Goal: Communication & Community: Answer question/provide support

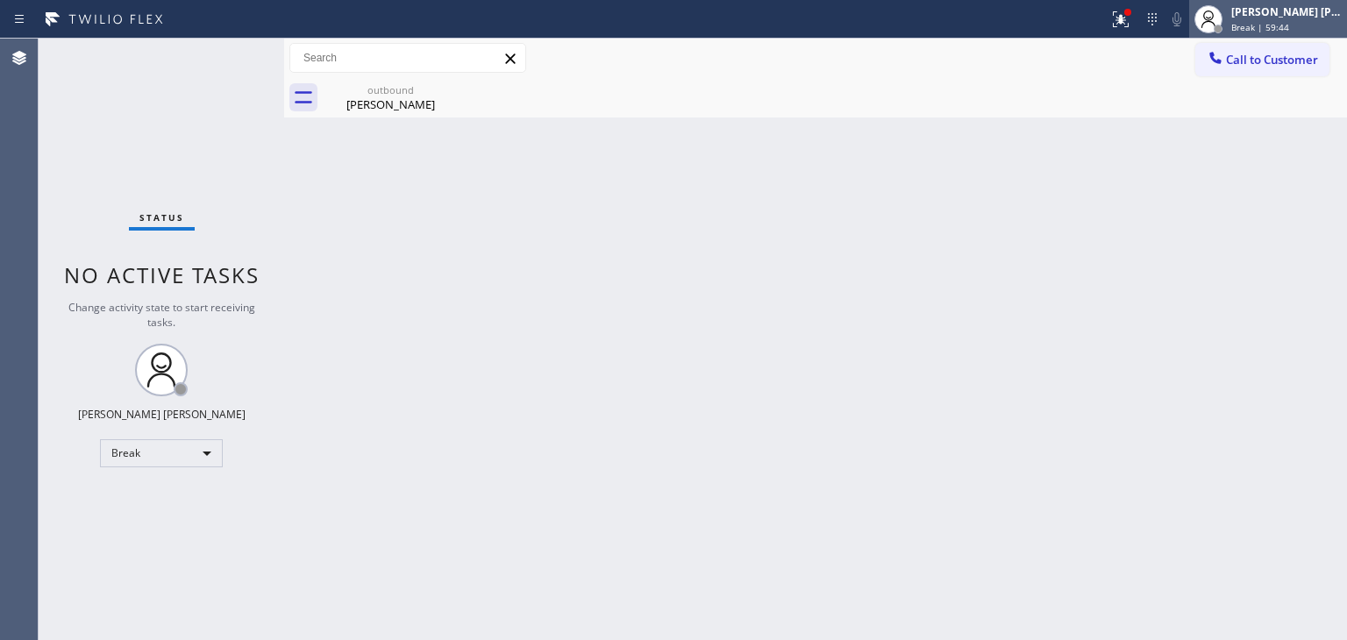
click at [1316, 18] on div "[PERSON_NAME] [PERSON_NAME]" at bounding box center [1286, 11] width 110 height 15
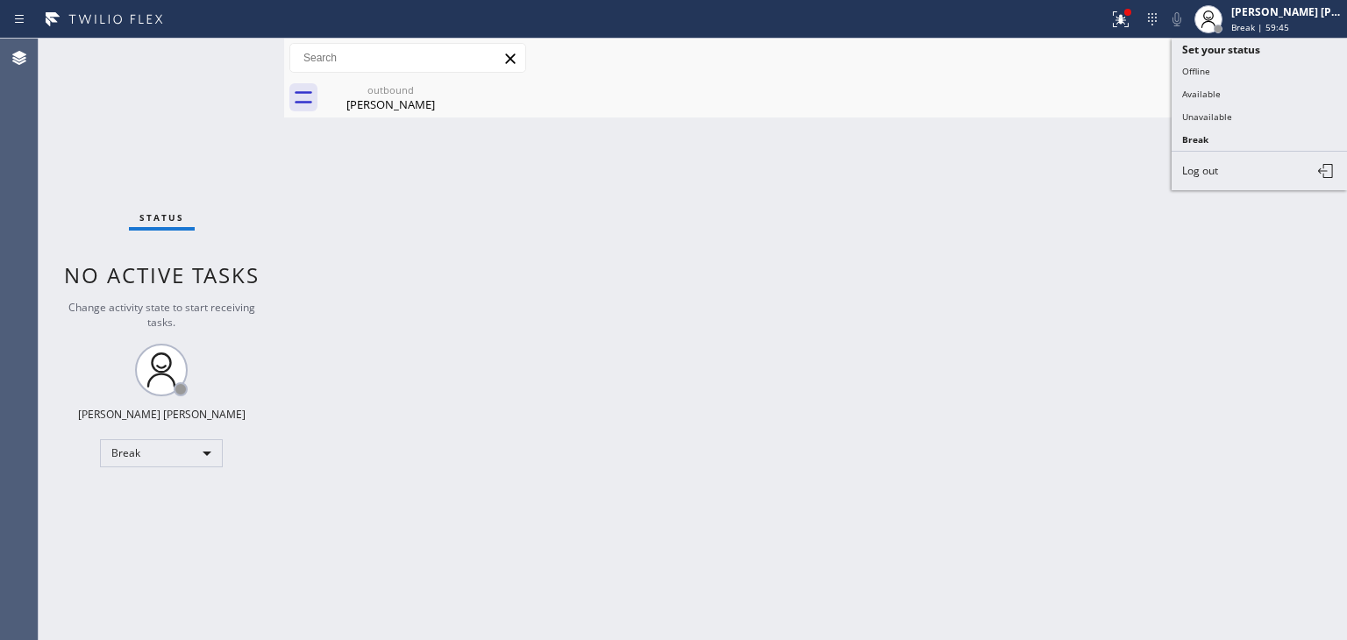
click at [1242, 95] on button "Available" at bounding box center [1258, 93] width 175 height 23
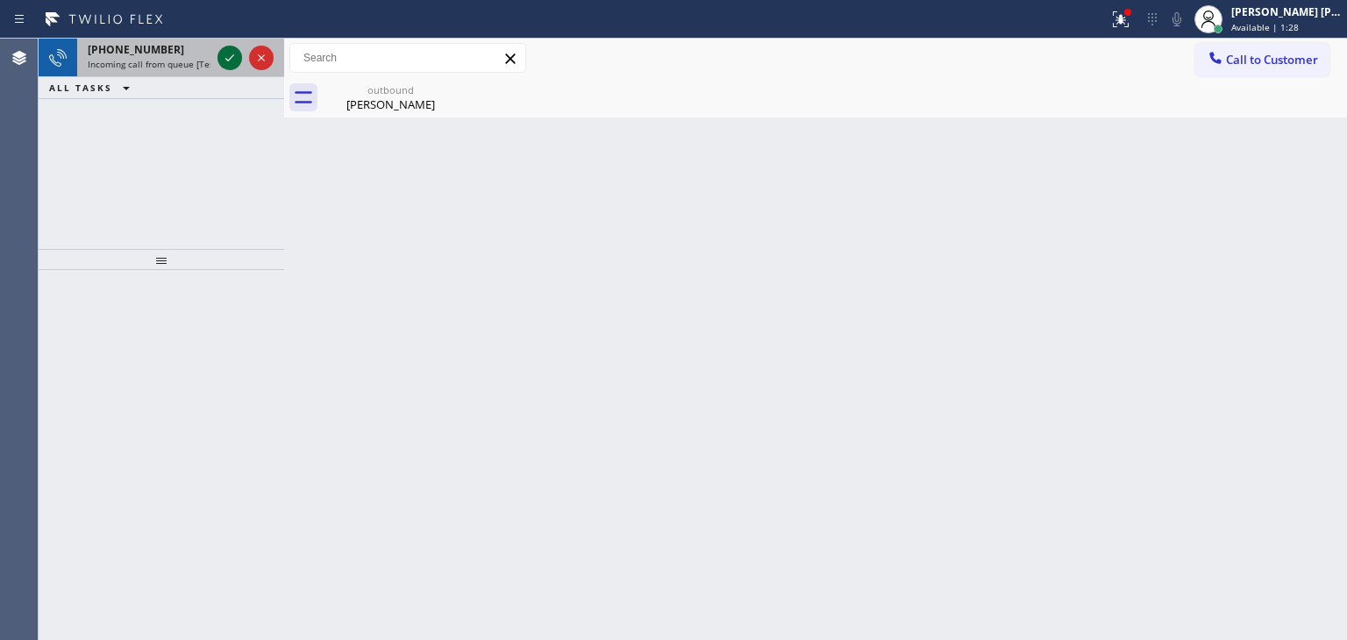
click at [221, 60] on icon at bounding box center [229, 57] width 21 height 21
click at [227, 50] on icon at bounding box center [229, 57] width 21 height 21
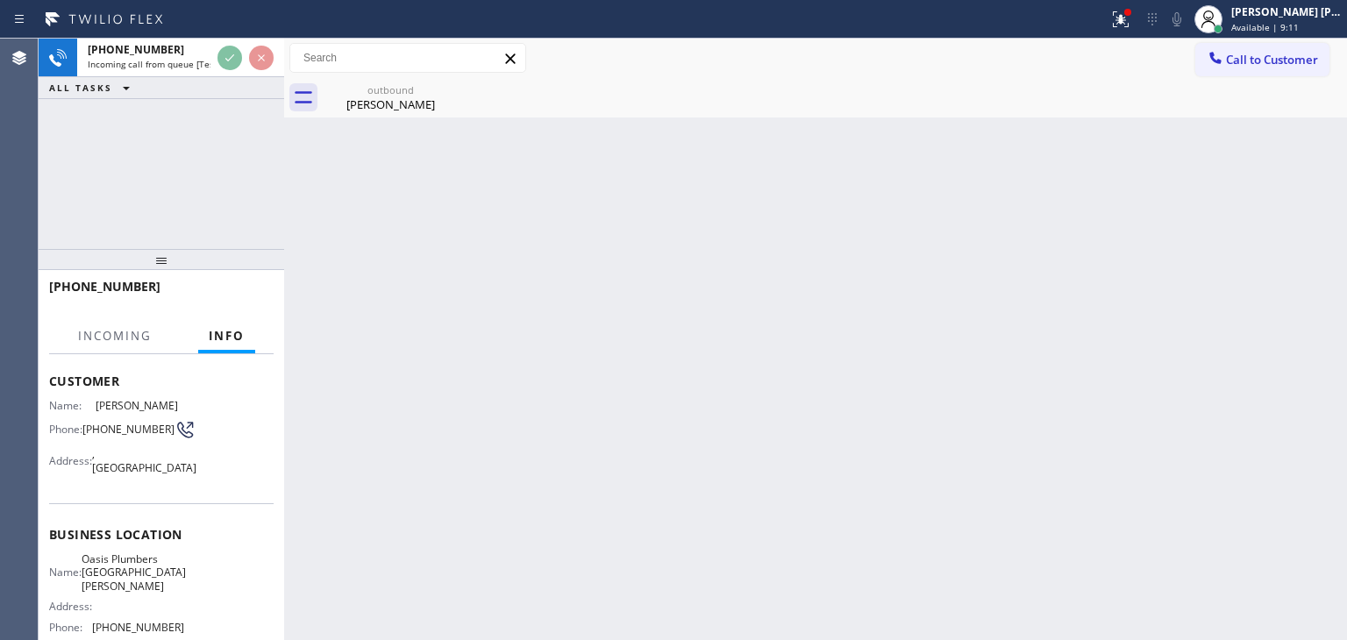
scroll to position [175, 0]
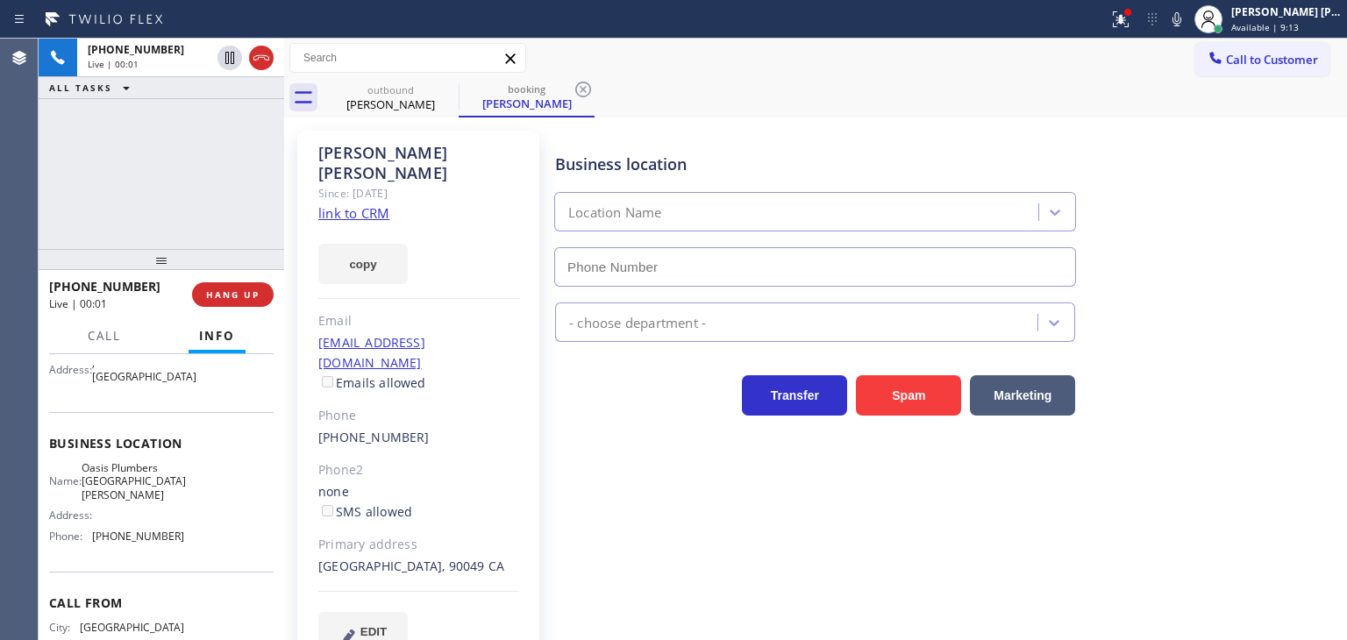
type input "[PHONE_NUMBER]"
click at [365, 204] on link "link to CRM" at bounding box center [353, 213] width 71 height 18
drag, startPoint x: 185, startPoint y: 527, endPoint x: 95, endPoint y: 524, distance: 90.4
click at [95, 524] on div "Name: Oasis Plumbers [GEOGRAPHIC_DATA][PERSON_NAME] Address: Phone: [PHONE_NUMB…" at bounding box center [161, 505] width 224 height 89
copy span "[PHONE_NUMBER]"
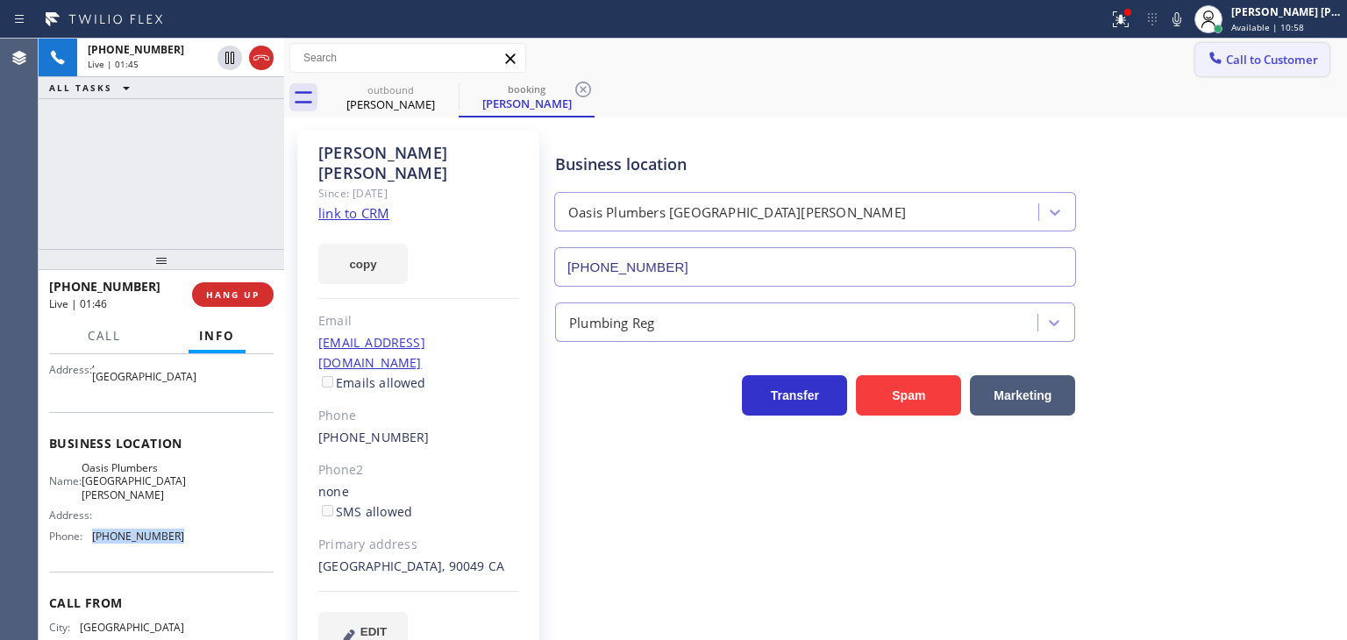
click at [1277, 64] on span "Call to Customer" at bounding box center [1272, 60] width 92 height 16
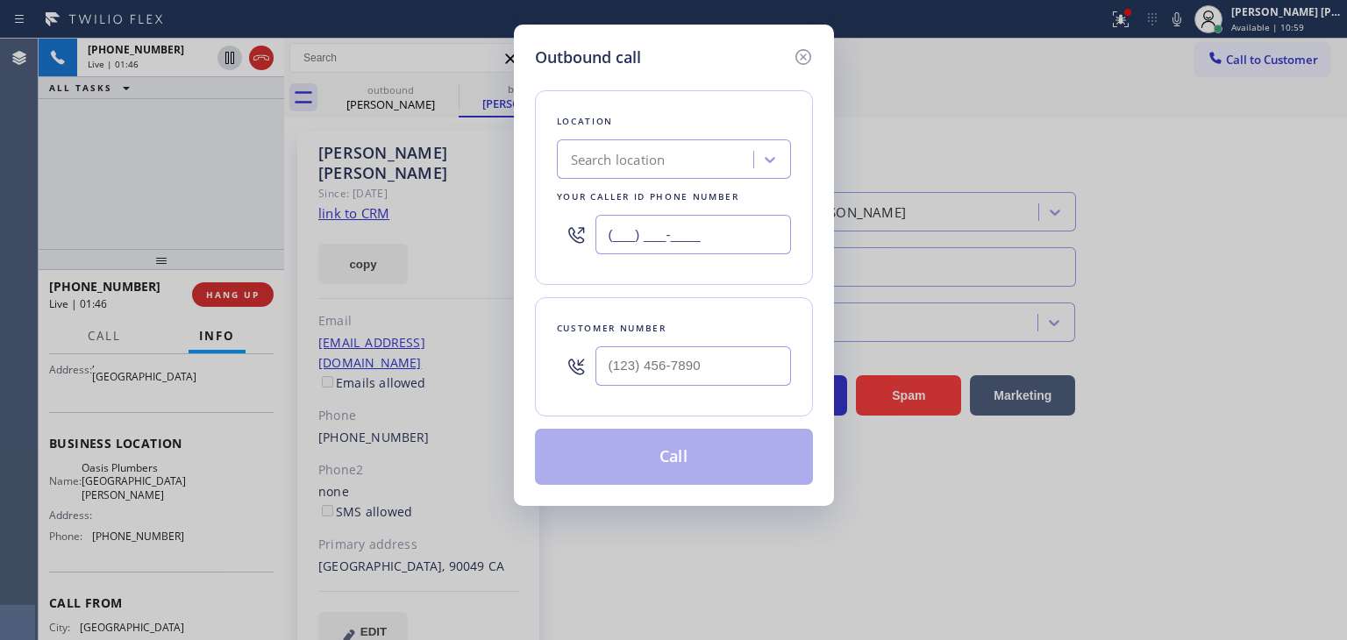
click at [721, 230] on input "(___) ___-____" at bounding box center [693, 234] width 196 height 39
paste input "310) 818-7582"
type input "[PHONE_NUMBER]"
click at [803, 59] on icon at bounding box center [803, 56] width 21 height 21
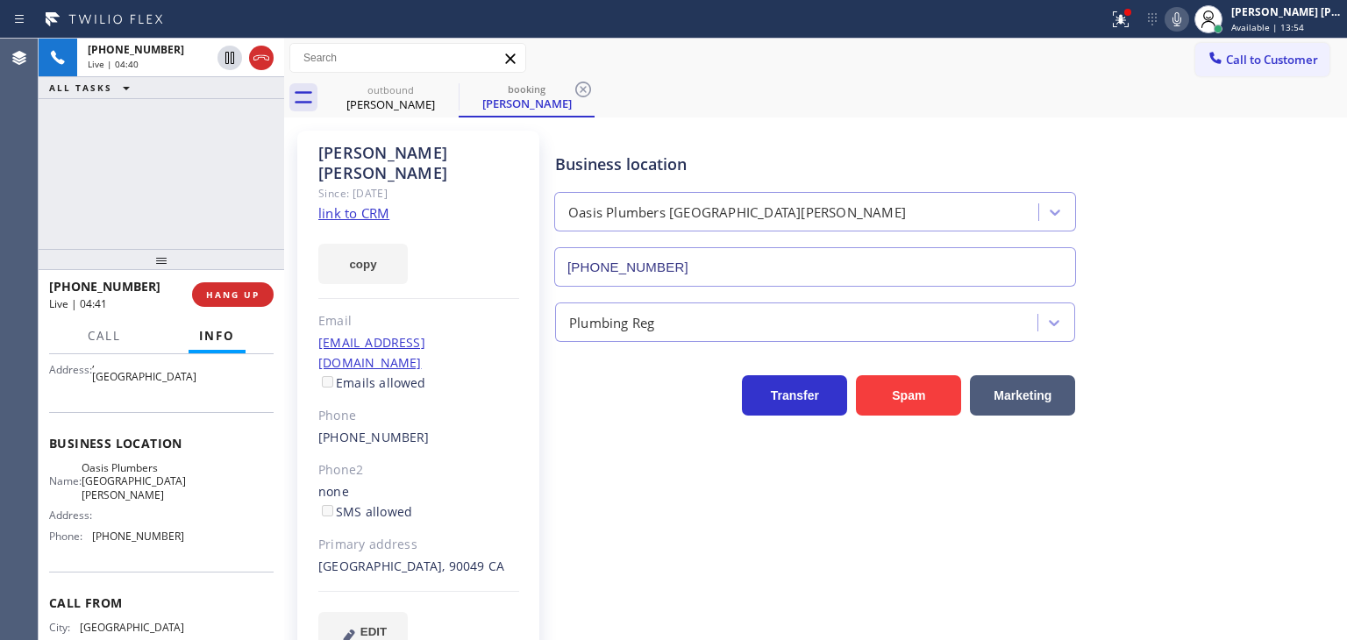
click at [1187, 22] on icon at bounding box center [1176, 19] width 21 height 21
click at [1187, 17] on icon at bounding box center [1176, 19] width 21 height 21
click at [351, 204] on link "link to CRM" at bounding box center [353, 213] width 71 height 18
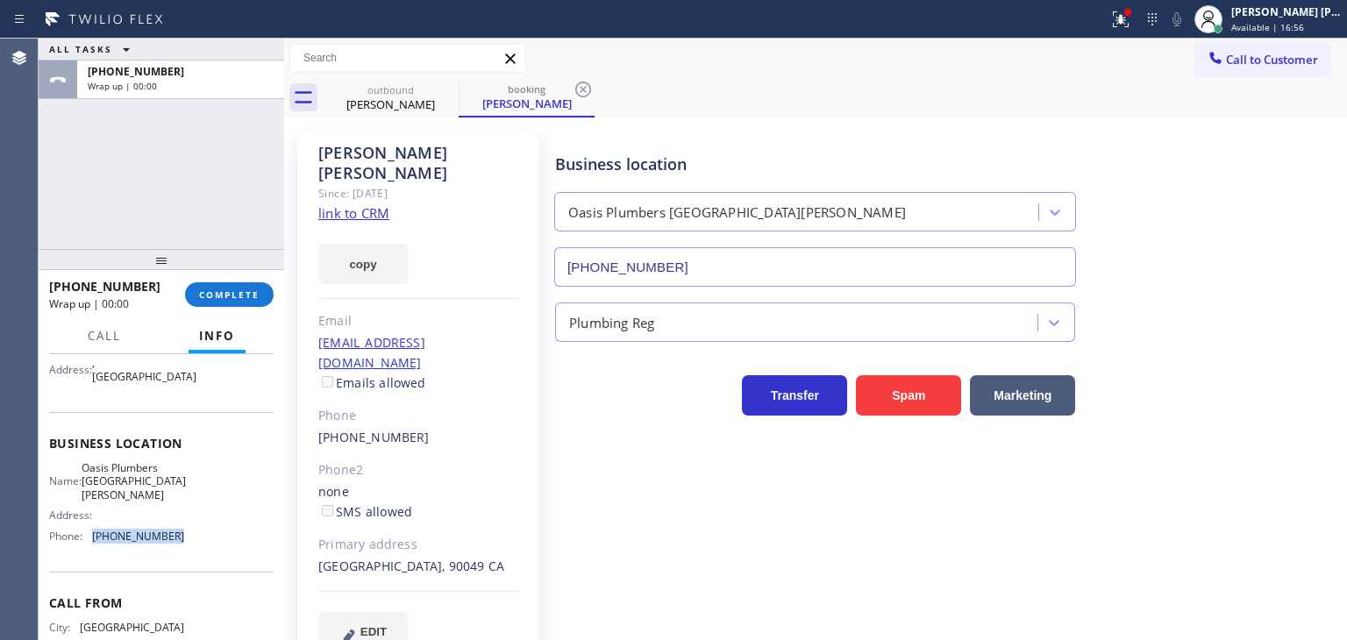
drag, startPoint x: 195, startPoint y: 525, endPoint x: 94, endPoint y: 521, distance: 100.9
click at [94, 521] on div "Name: Oasis Plumbers [GEOGRAPHIC_DATA][PERSON_NAME] Address: Phone: [PHONE_NUMB…" at bounding box center [161, 505] width 224 height 89
copy span "[PHONE_NUMBER]"
click at [210, 292] on span "COMPLETE" at bounding box center [229, 294] width 61 height 12
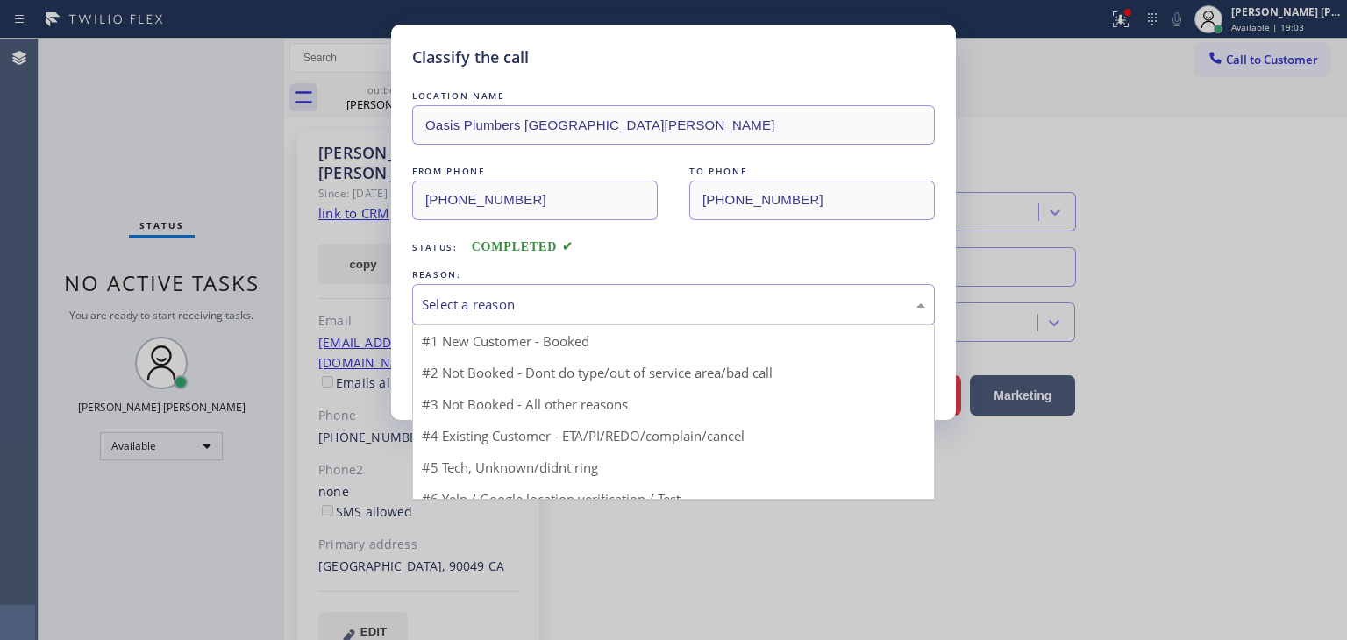
click at [460, 284] on div "Select a reason" at bounding box center [673, 304] width 523 height 41
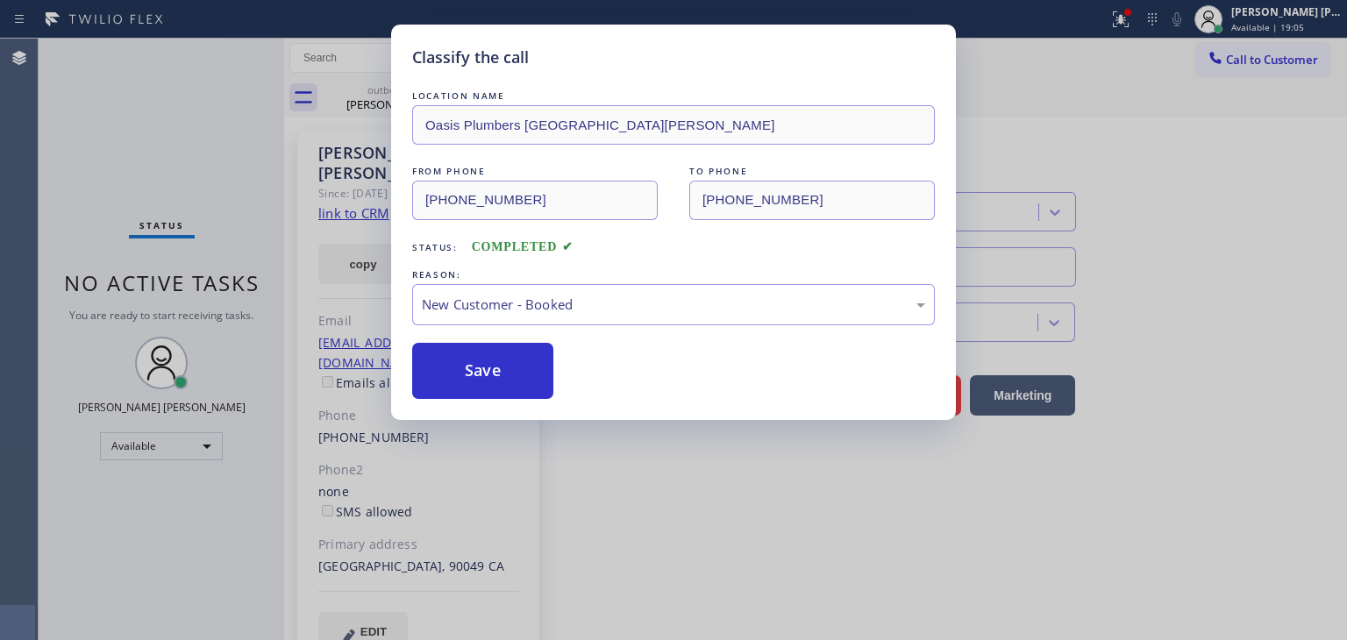
click at [482, 369] on button "Save" at bounding box center [482, 371] width 141 height 56
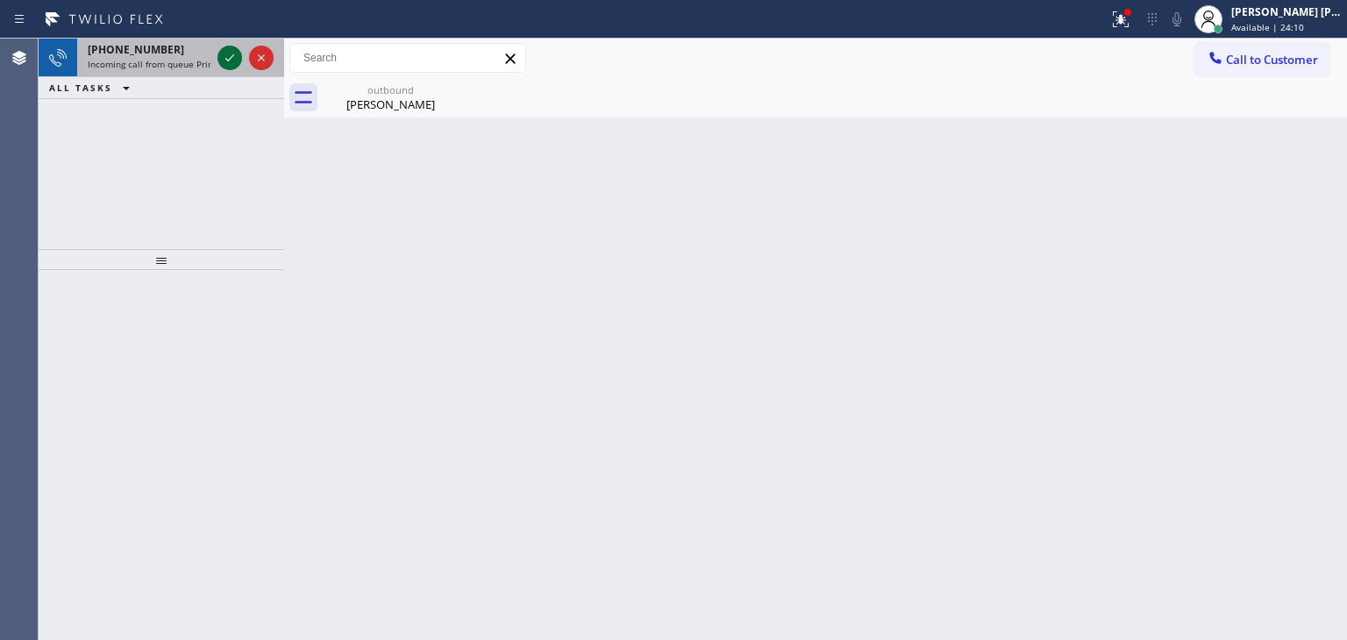
click at [231, 50] on icon at bounding box center [229, 57] width 21 height 21
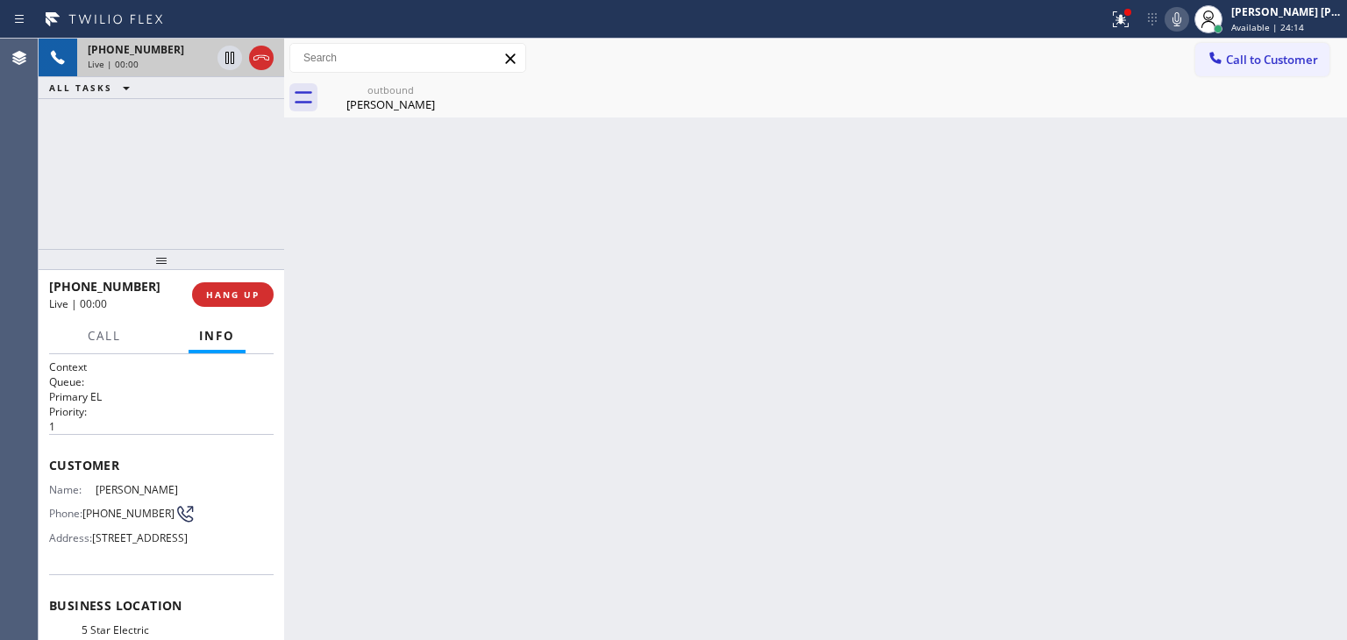
scroll to position [175, 0]
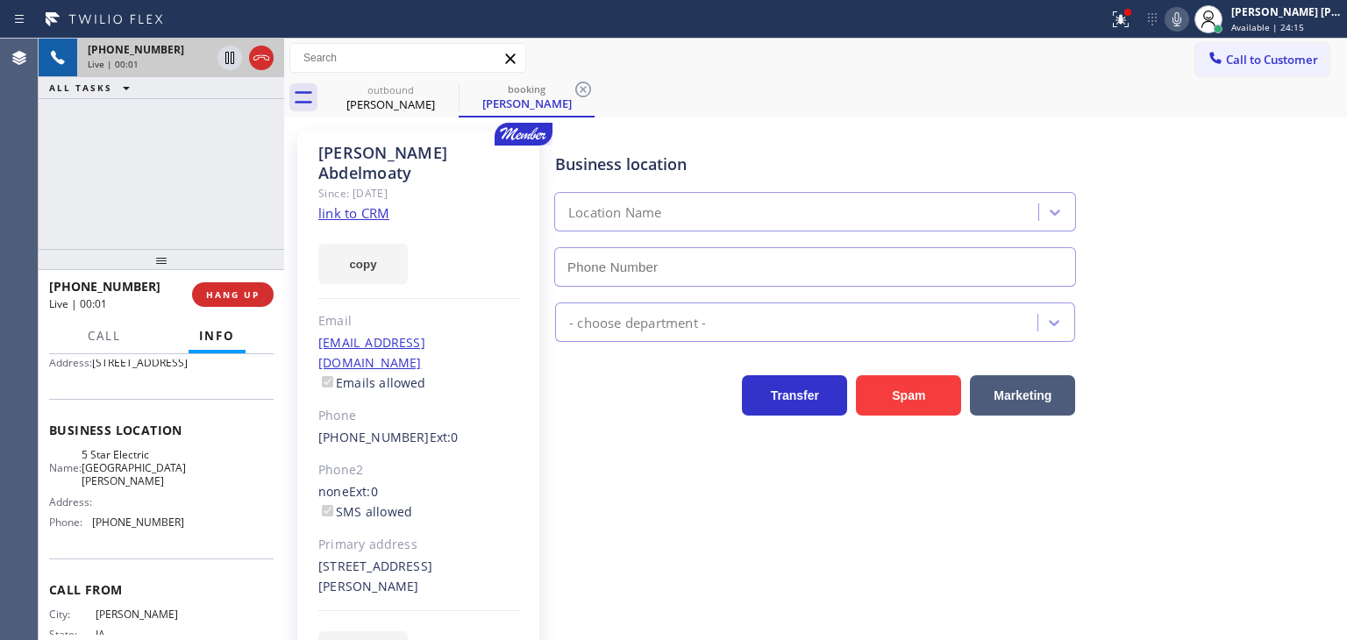
type input "[PHONE_NUMBER]"
click at [367, 204] on link "link to CRM" at bounding box center [353, 213] width 71 height 18
click at [1187, 20] on icon at bounding box center [1176, 19] width 21 height 21
click at [1187, 15] on icon at bounding box center [1176, 19] width 21 height 21
click at [1187, 18] on icon at bounding box center [1176, 19] width 21 height 21
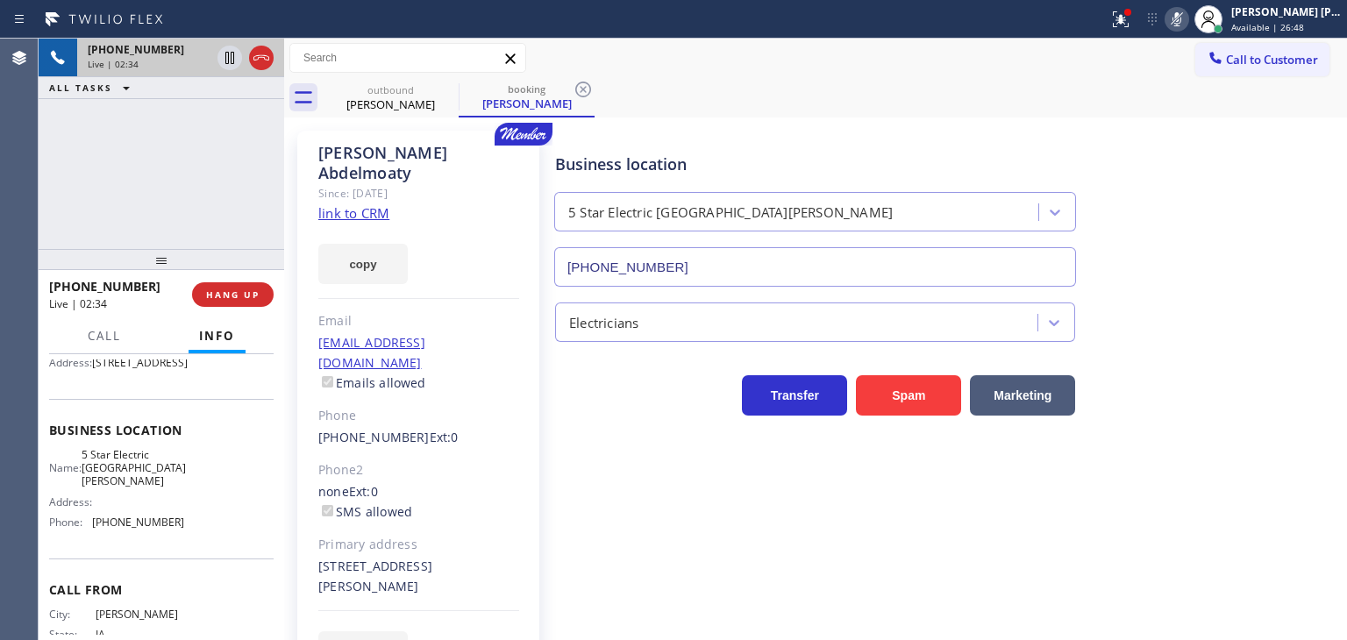
click at [1187, 18] on icon at bounding box center [1176, 19] width 21 height 21
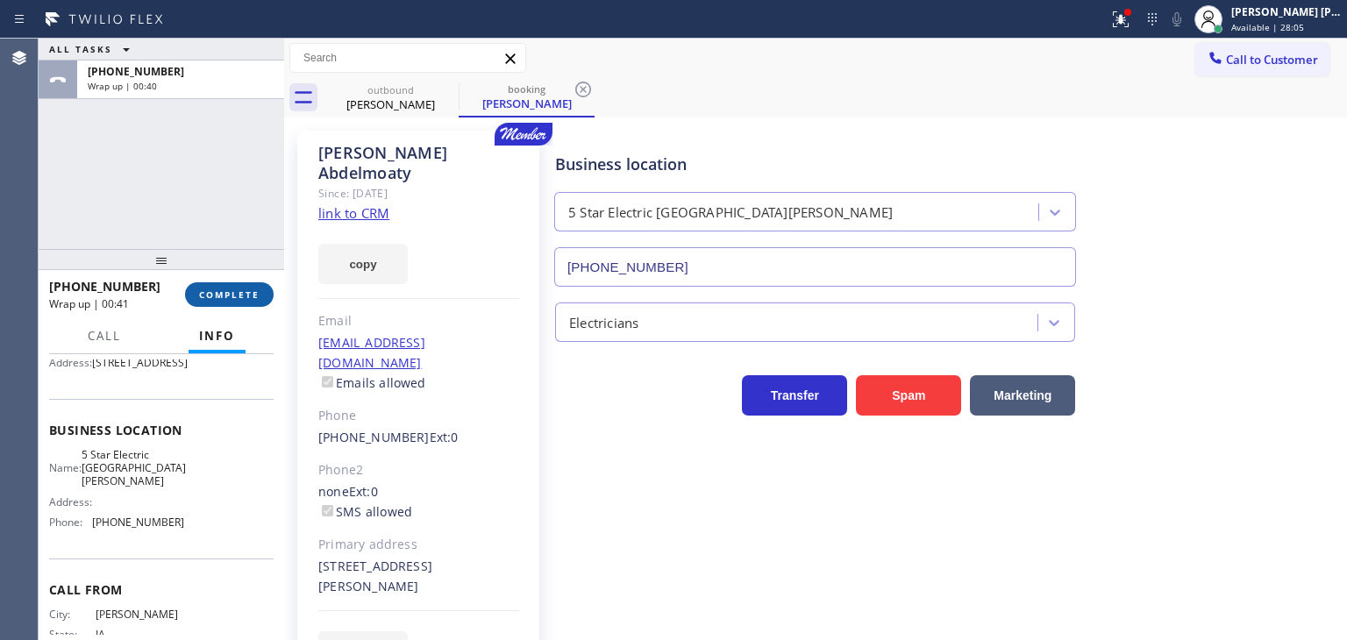
click at [246, 293] on span "COMPLETE" at bounding box center [229, 294] width 61 height 12
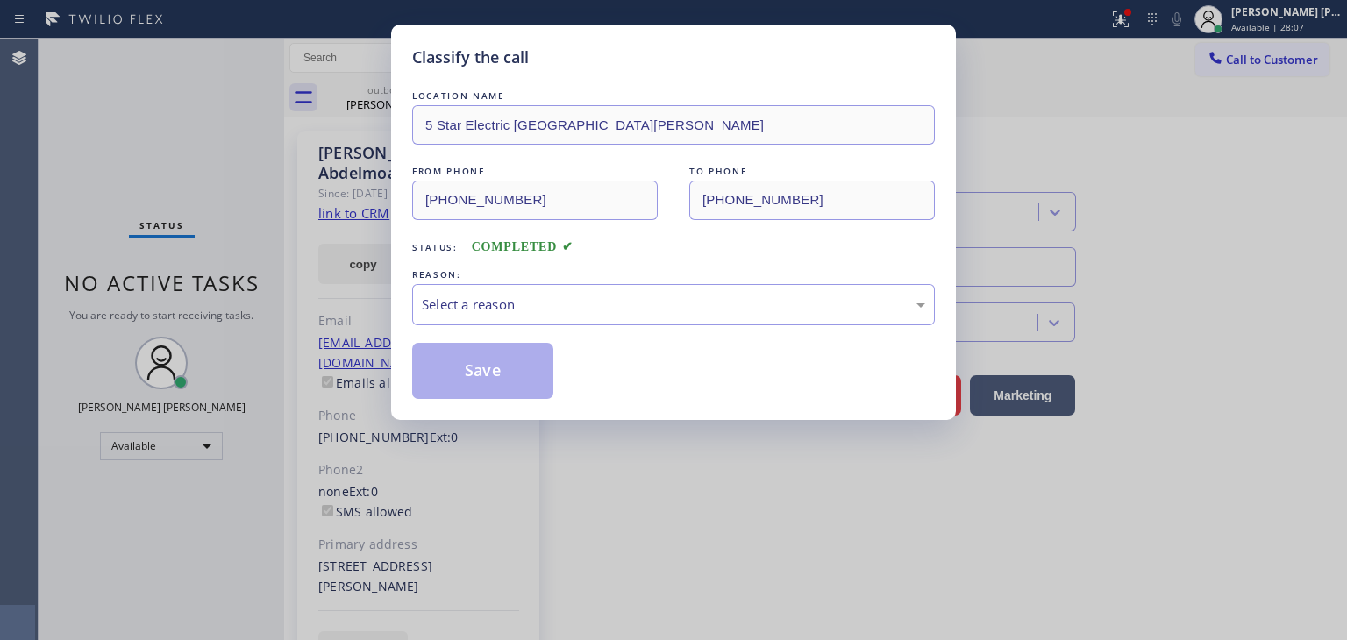
click at [542, 292] on div "Select a reason" at bounding box center [673, 304] width 523 height 41
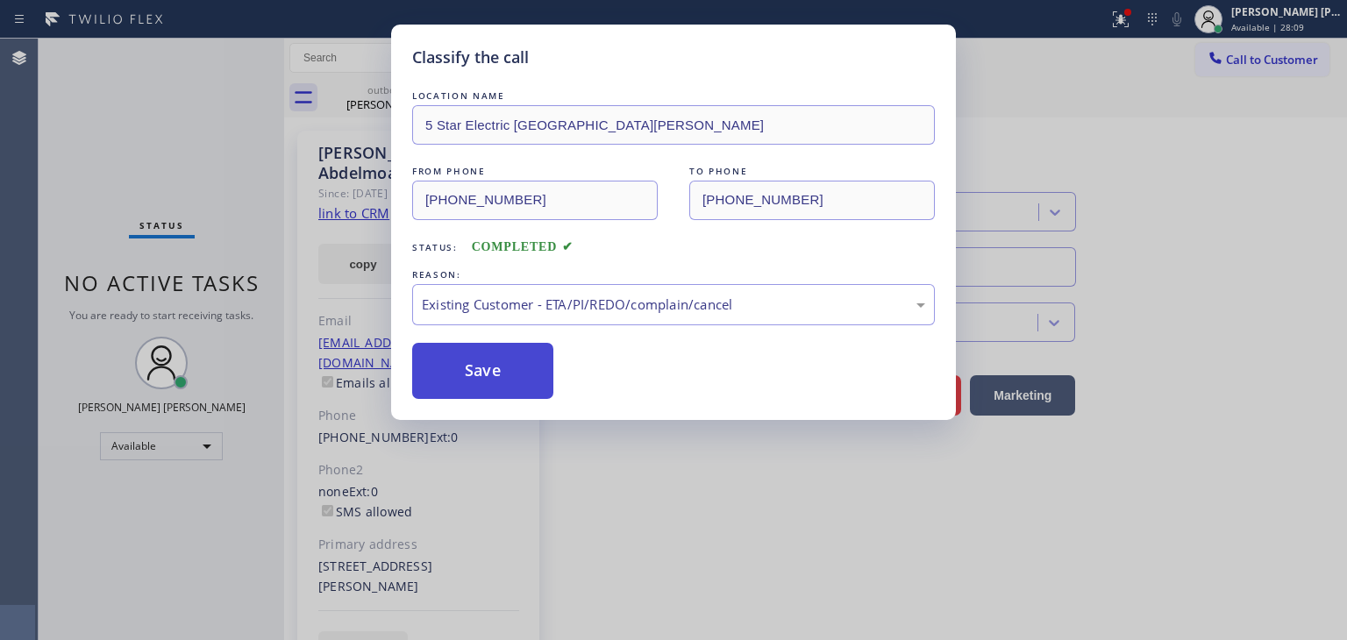
click at [491, 374] on button "Save" at bounding box center [482, 371] width 141 height 56
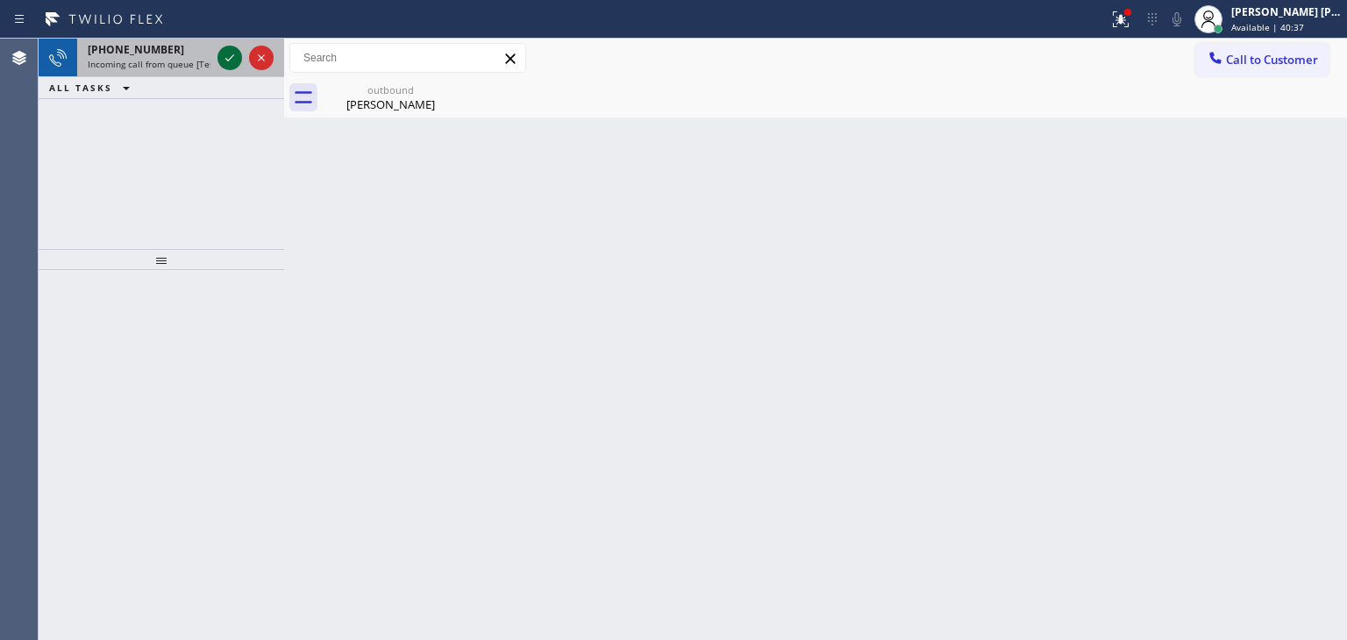
click at [231, 58] on icon at bounding box center [229, 57] width 21 height 21
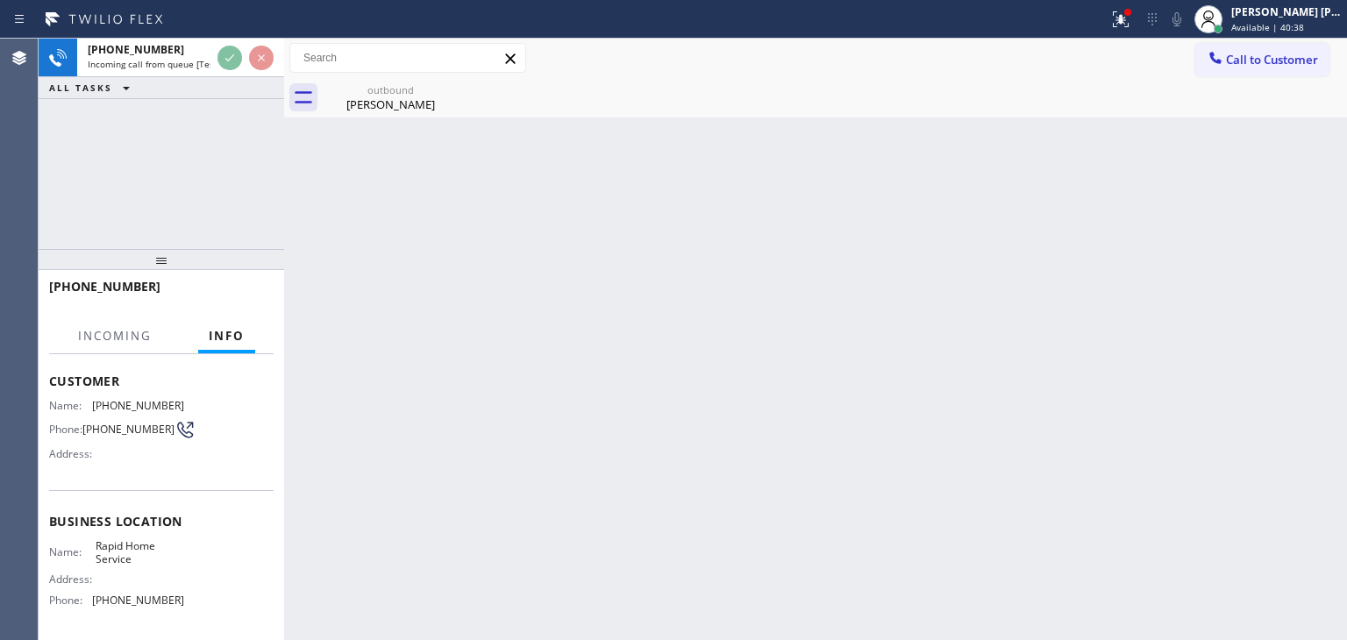
scroll to position [175, 0]
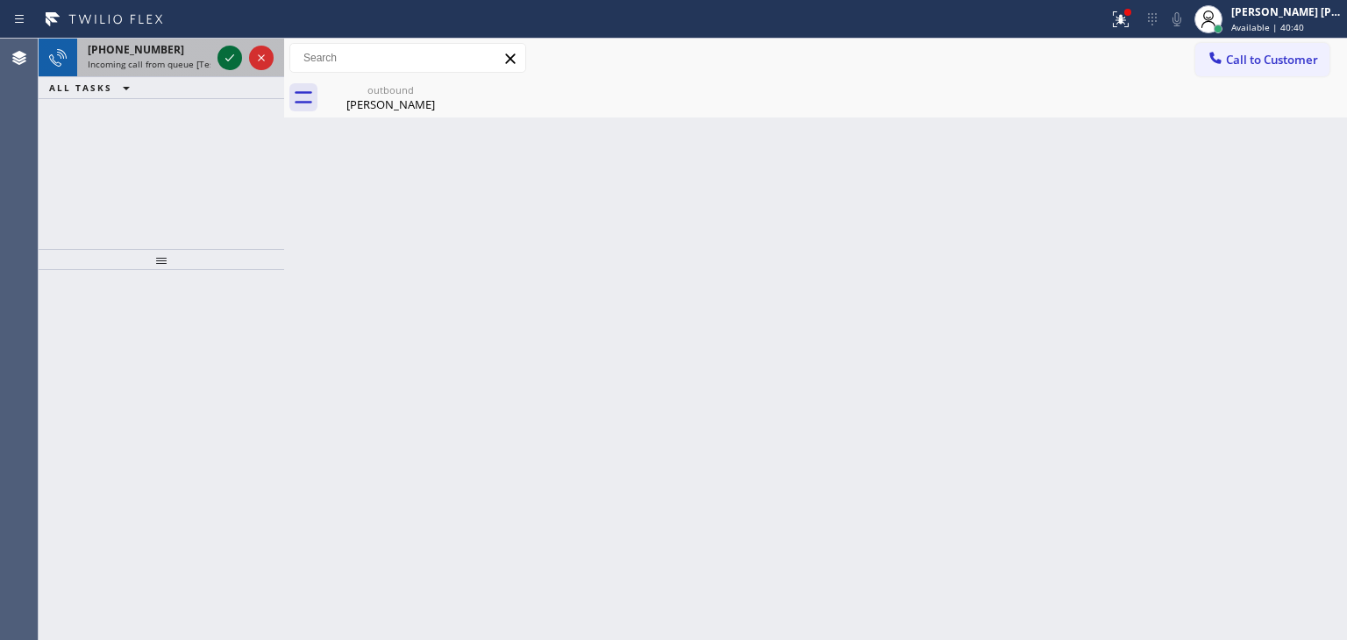
click at [226, 60] on icon at bounding box center [229, 57] width 9 height 7
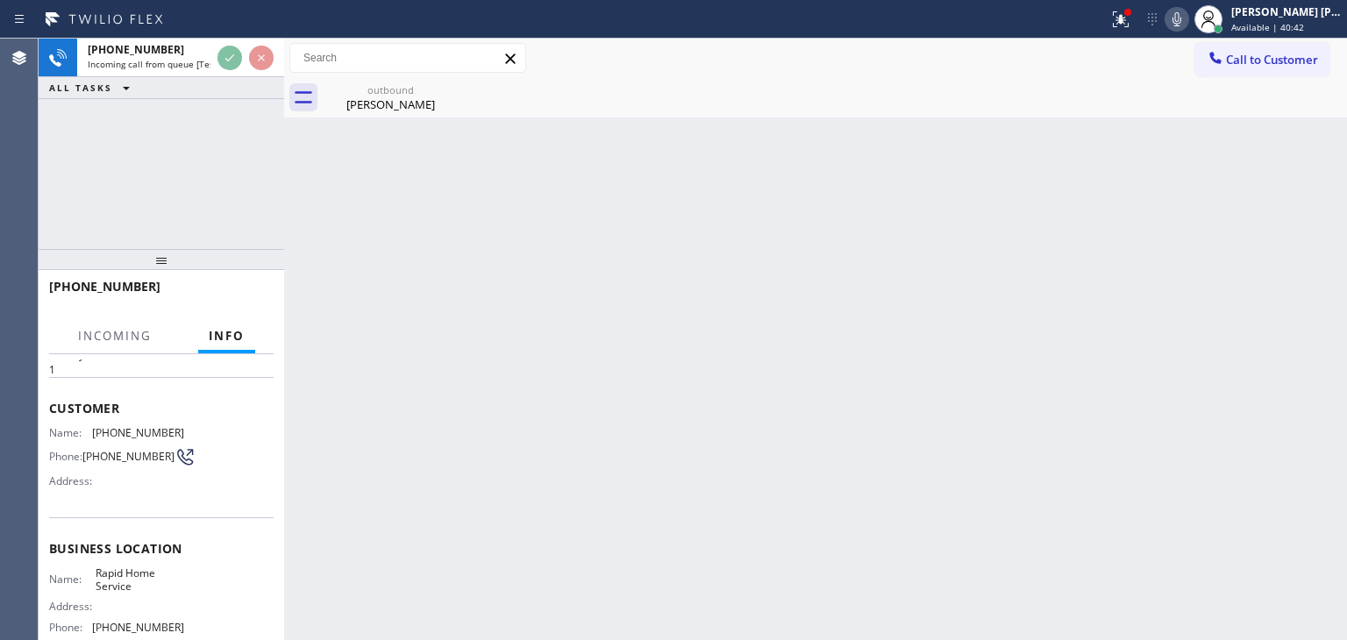
scroll to position [88, 0]
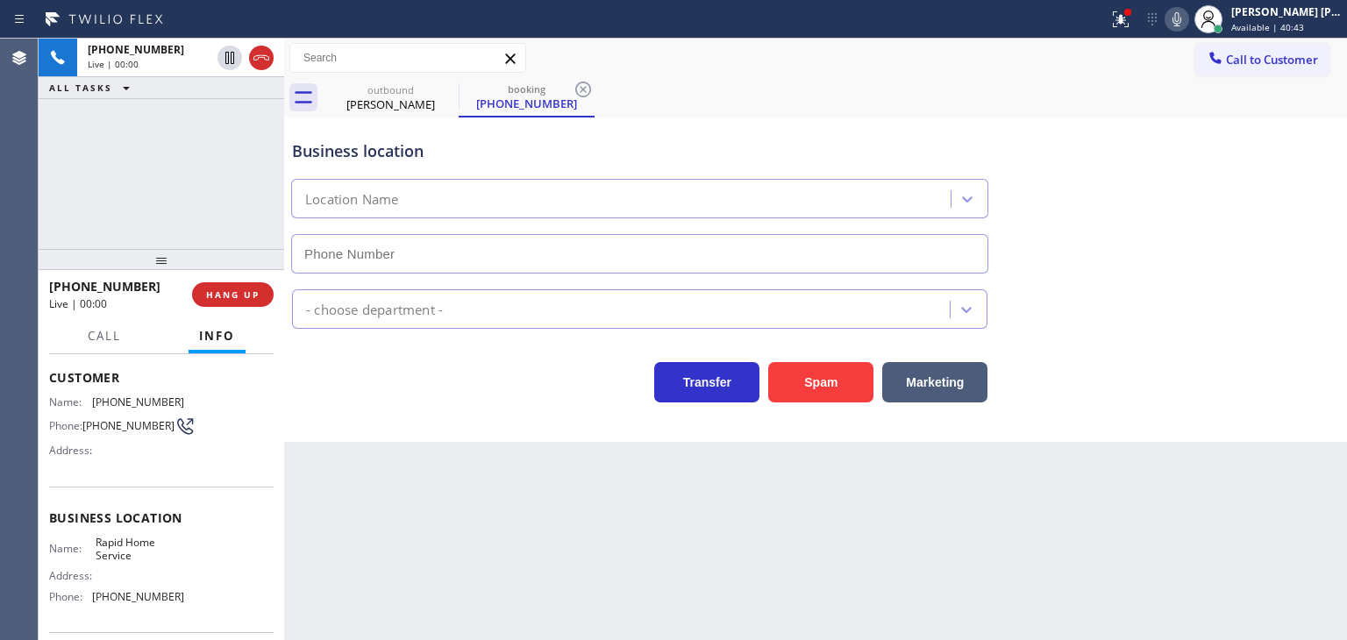
type input "[PHONE_NUMBER]"
drag, startPoint x: 144, startPoint y: 288, endPoint x: 67, endPoint y: 285, distance: 77.2
click at [67, 285] on div "[PHONE_NUMBER]" at bounding box center [114, 286] width 131 height 17
copy span "3144589002"
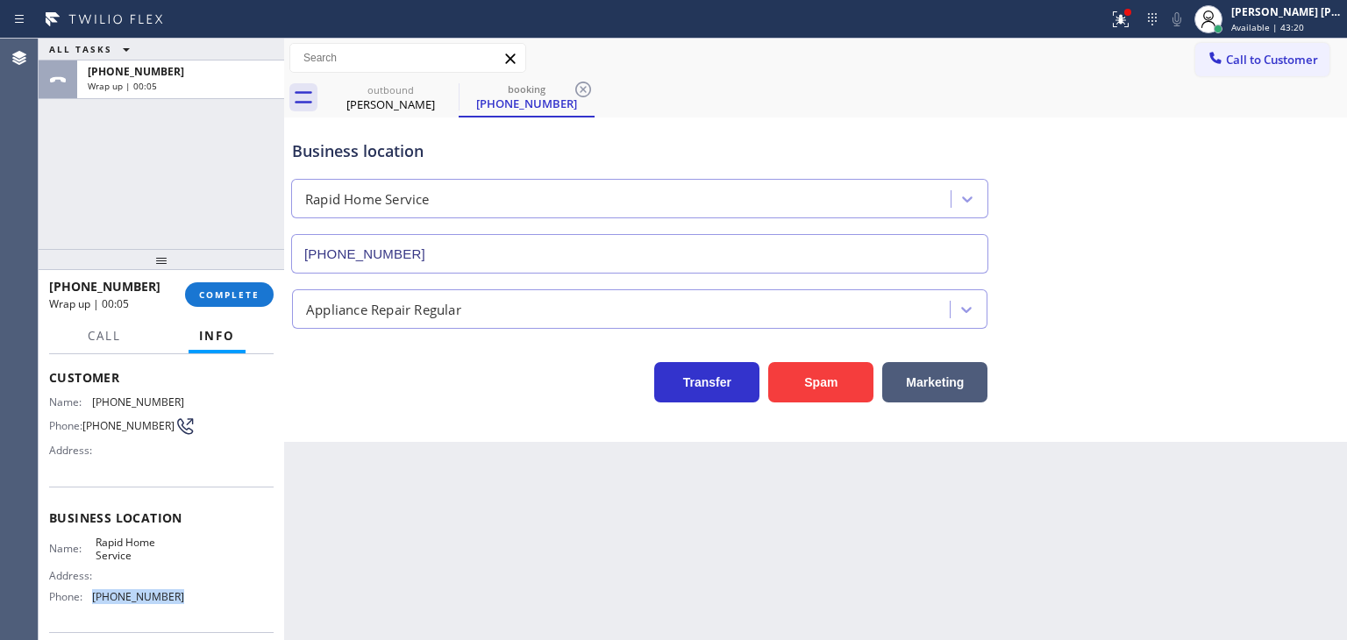
drag, startPoint x: 174, startPoint y: 594, endPoint x: 91, endPoint y: 599, distance: 83.5
click at [91, 597] on div "Phone: [PHONE_NUMBER]" at bounding box center [116, 596] width 135 height 13
copy div "[PHONE_NUMBER]"
click at [1279, 63] on span "Call to Customer" at bounding box center [1272, 60] width 92 height 16
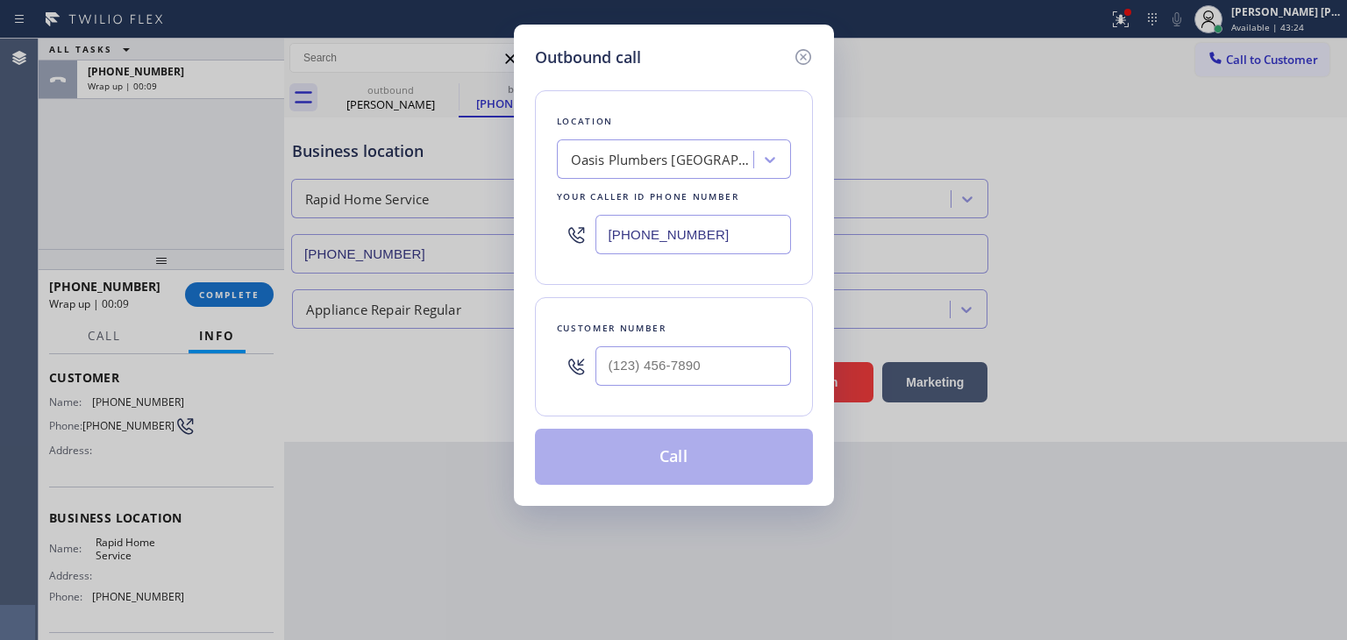
drag, startPoint x: 751, startPoint y: 232, endPoint x: 587, endPoint y: 246, distance: 163.7
click at [588, 246] on div "[PHONE_NUMBER]" at bounding box center [674, 234] width 234 height 57
paste input "562) 620-4028"
type input "[PHONE_NUMBER]"
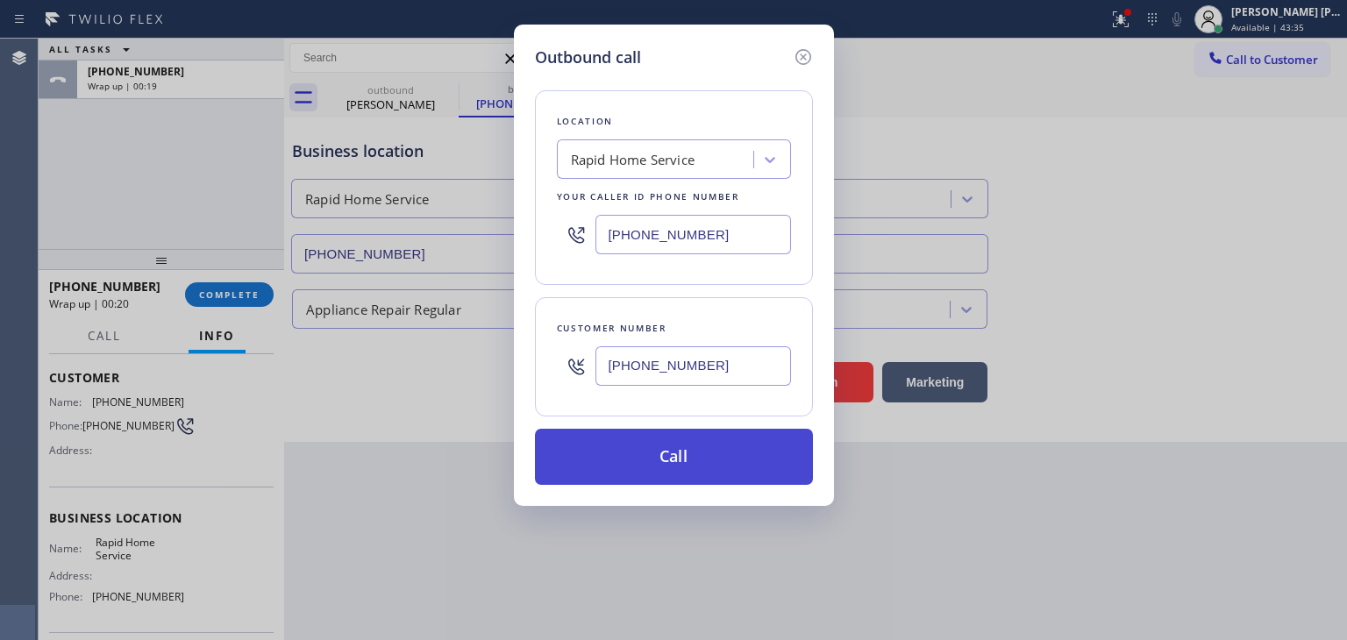
type input "[PHONE_NUMBER]"
click at [706, 451] on button "Call" at bounding box center [674, 457] width 278 height 56
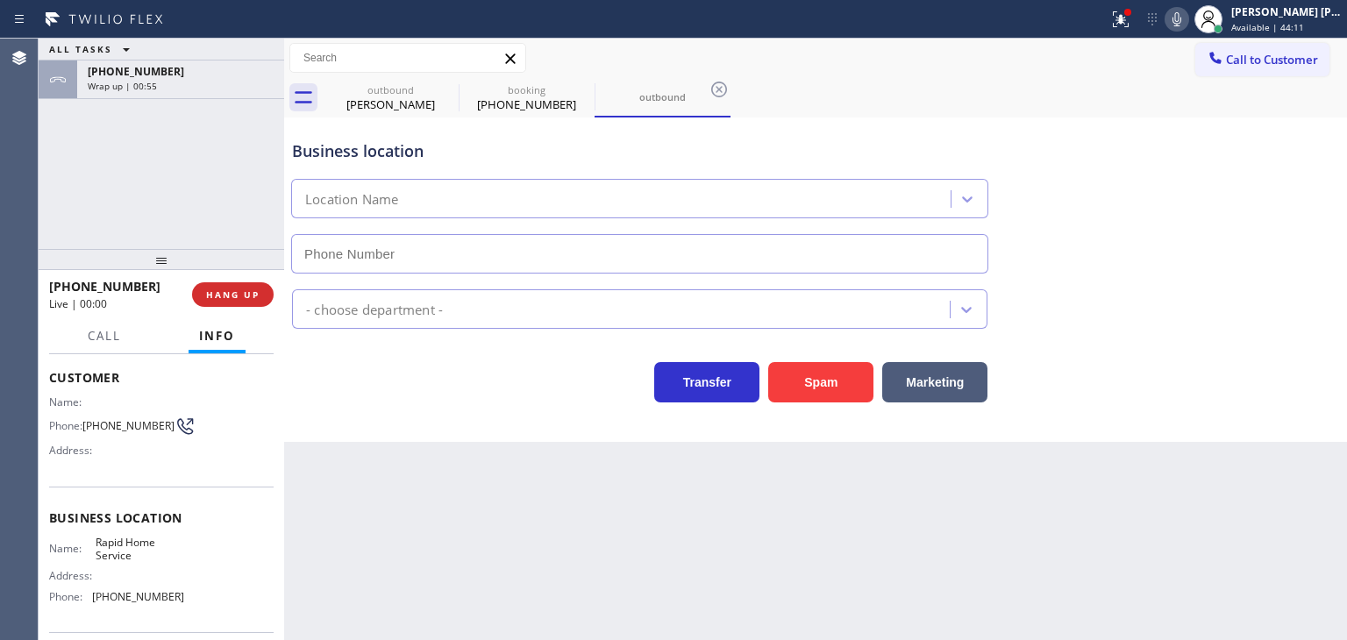
type input "[PHONE_NUMBER]"
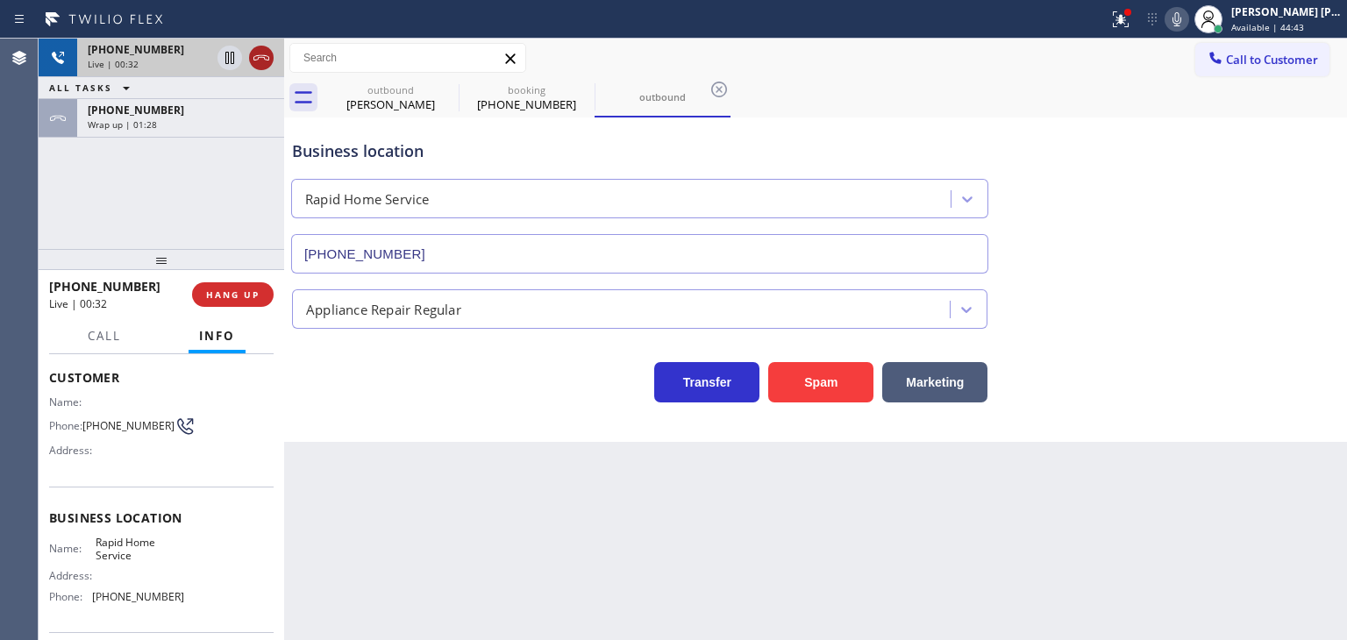
click at [267, 66] on icon at bounding box center [261, 57] width 21 height 21
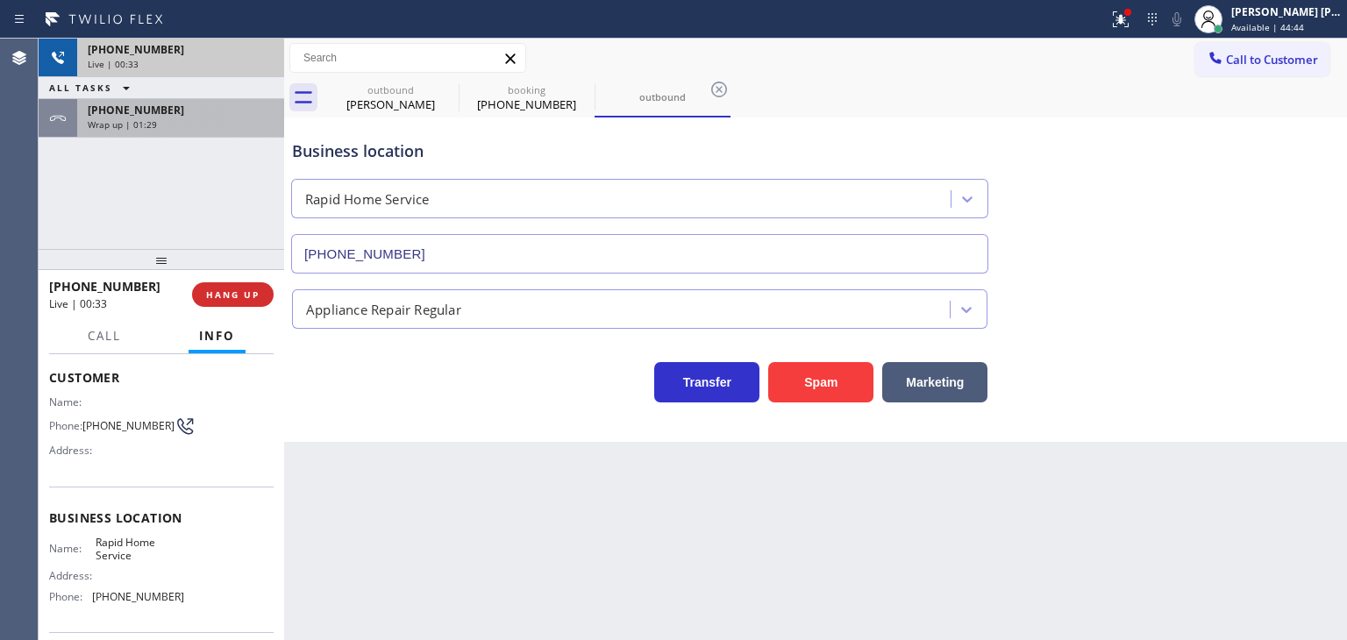
click at [224, 118] on div "Wrap up | 01:29" at bounding box center [181, 124] width 186 height 12
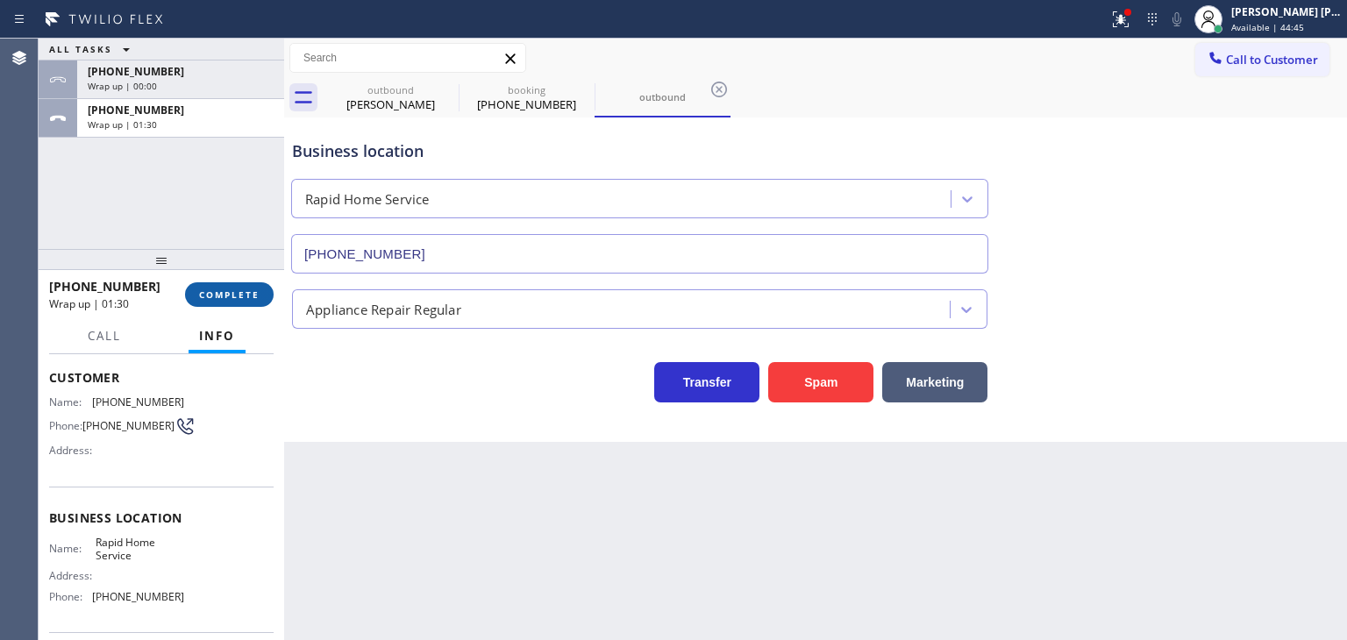
click at [237, 290] on span "COMPLETE" at bounding box center [229, 294] width 61 height 12
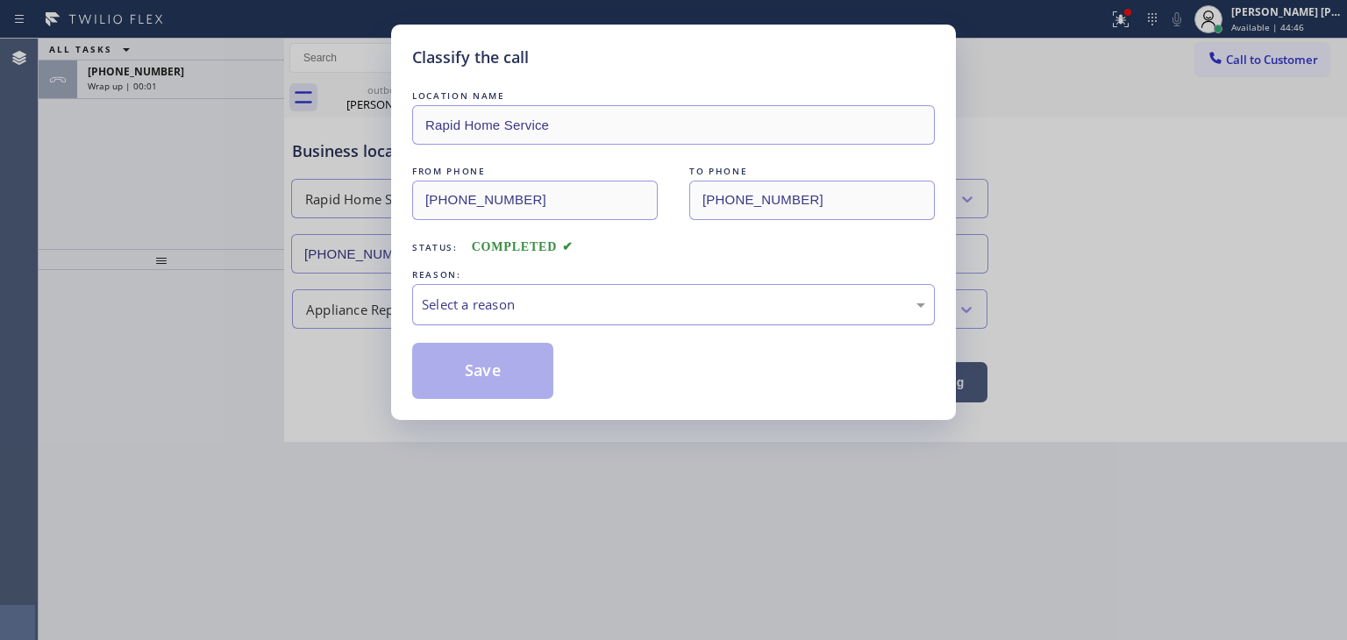
click at [545, 288] on div "Select a reason" at bounding box center [673, 304] width 523 height 41
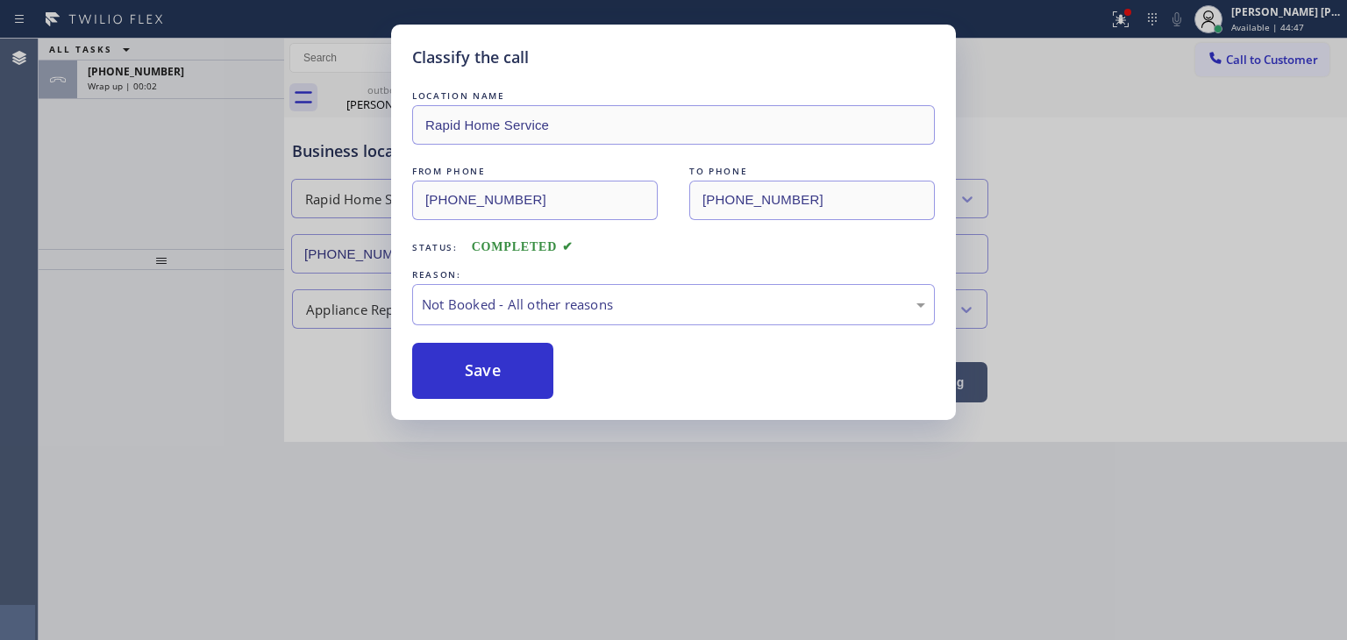
click at [512, 376] on button "Save" at bounding box center [482, 371] width 141 height 56
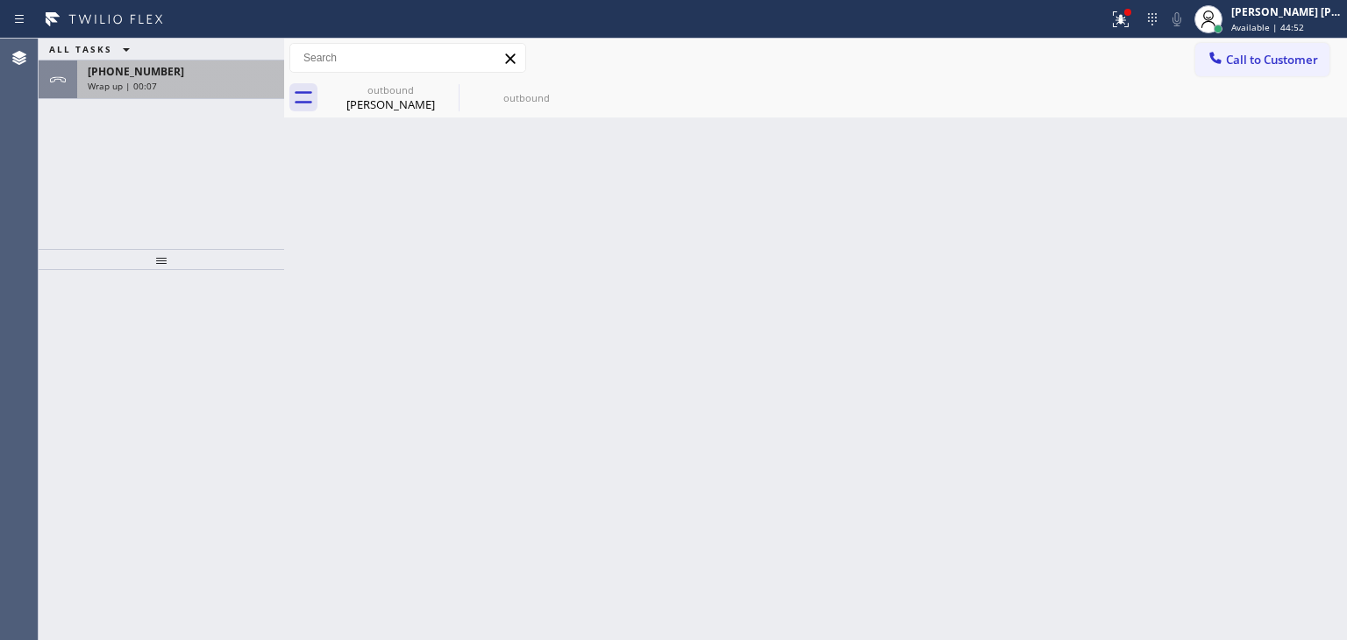
click at [186, 85] on div "Wrap up | 00:07" at bounding box center [181, 86] width 186 height 12
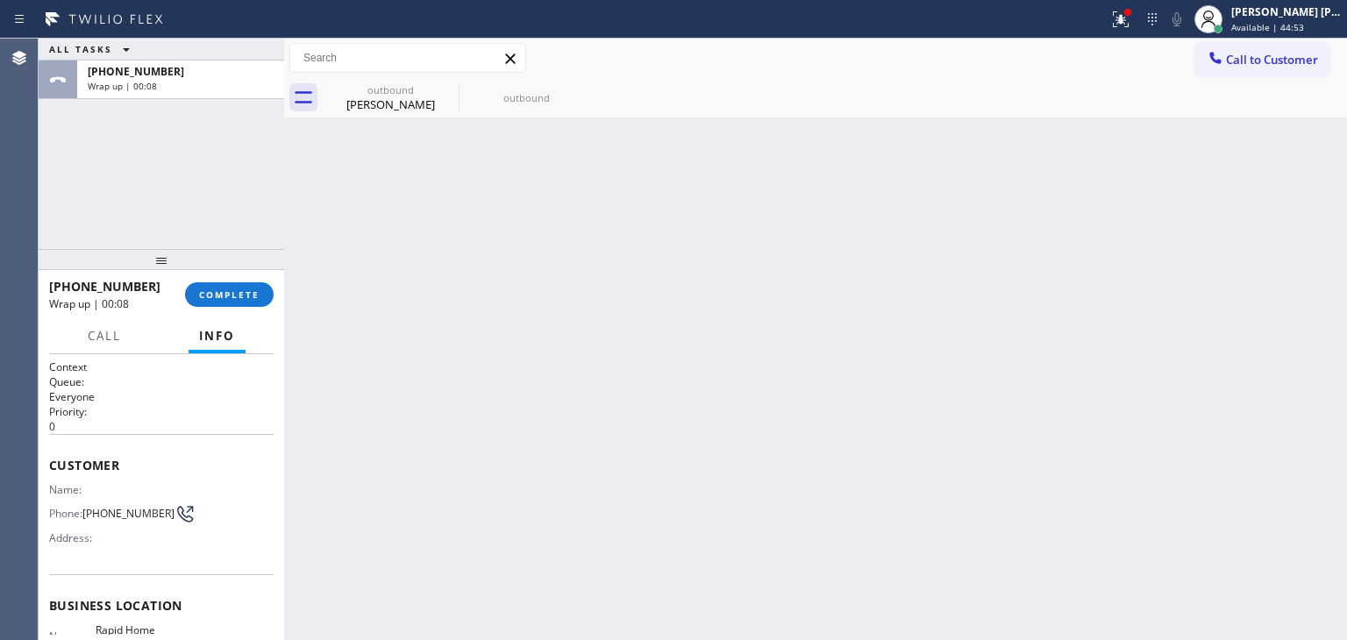
scroll to position [175, 0]
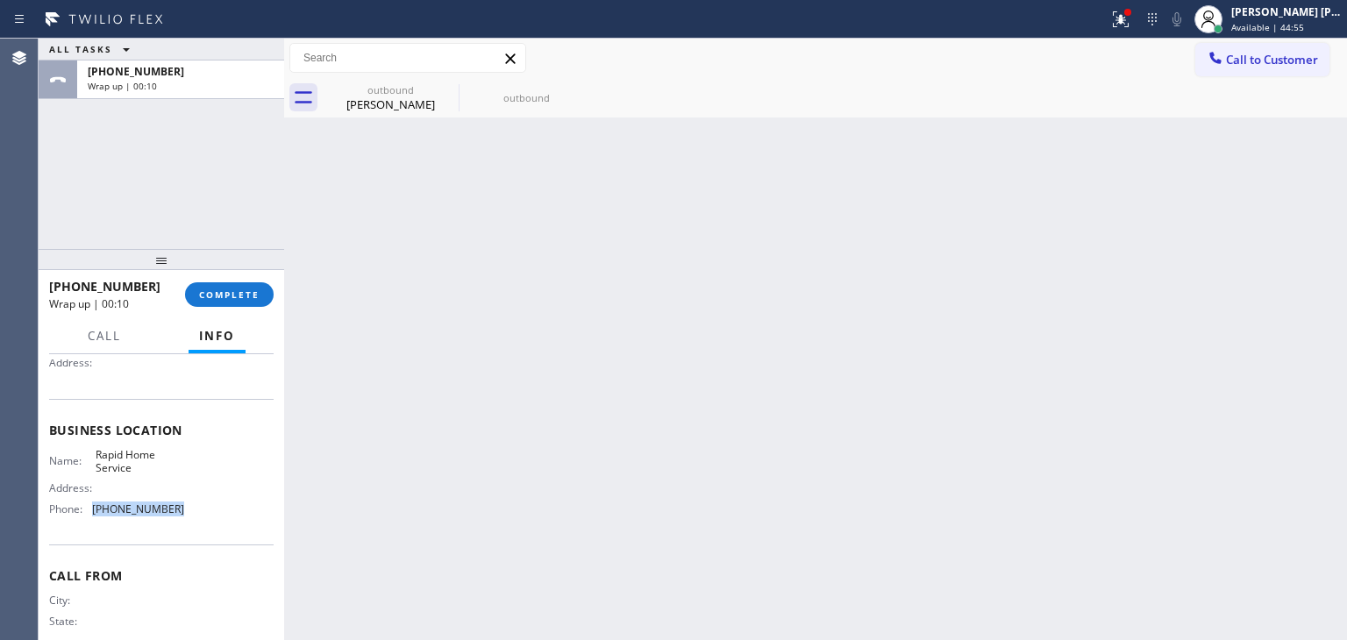
drag, startPoint x: 172, startPoint y: 512, endPoint x: 91, endPoint y: 506, distance: 80.9
click at [91, 506] on div "Phone: [PHONE_NUMBER]" at bounding box center [116, 508] width 135 height 13
copy div "[PHONE_NUMBER]"
click at [235, 301] on button "COMPLETE" at bounding box center [229, 294] width 89 height 25
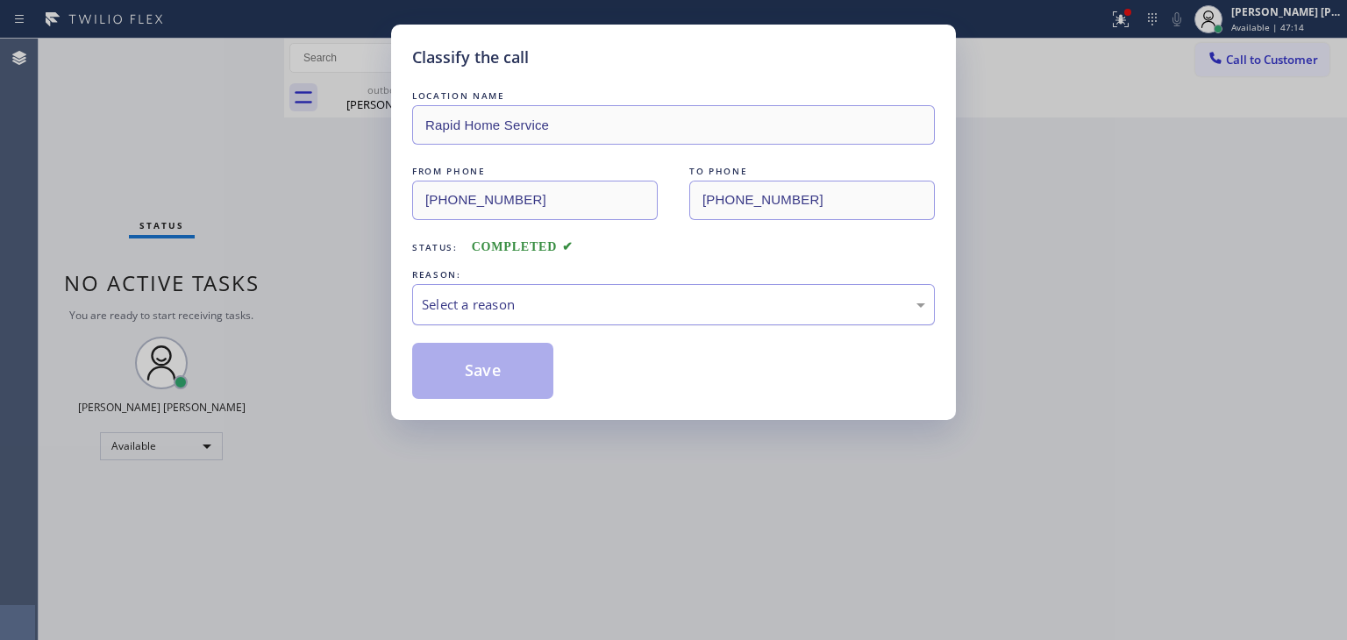
click at [490, 310] on div "Select a reason" at bounding box center [673, 305] width 503 height 20
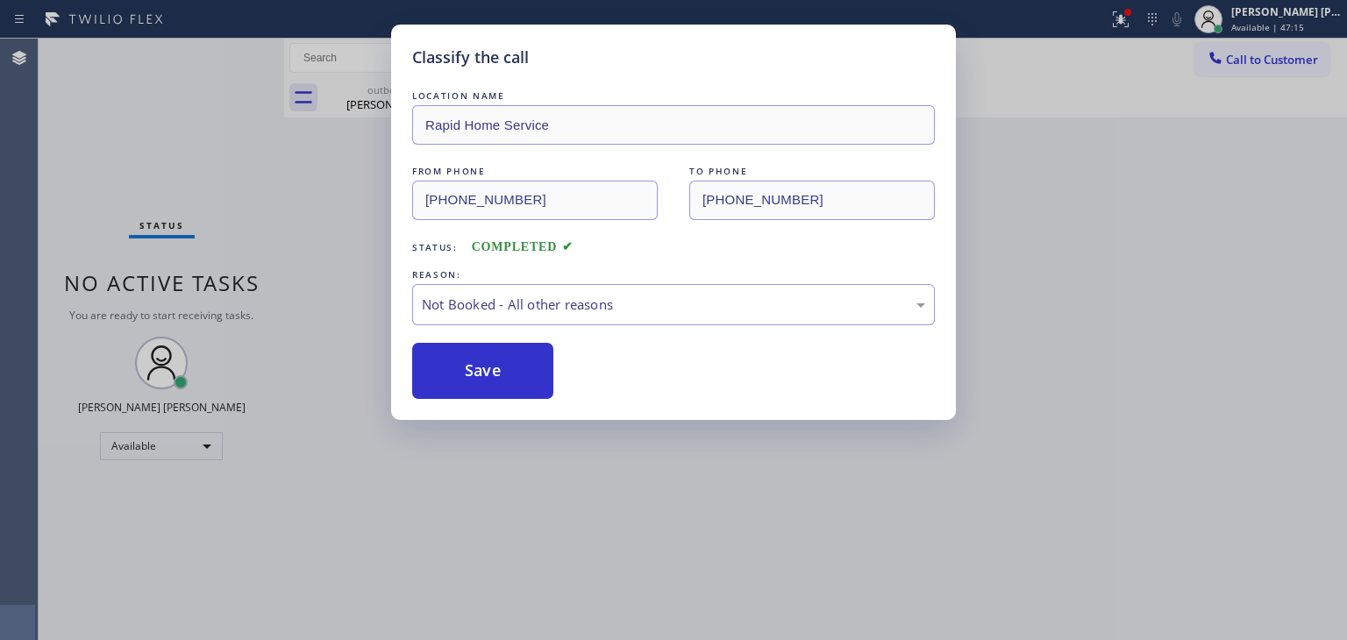
click at [505, 368] on button "Save" at bounding box center [482, 371] width 141 height 56
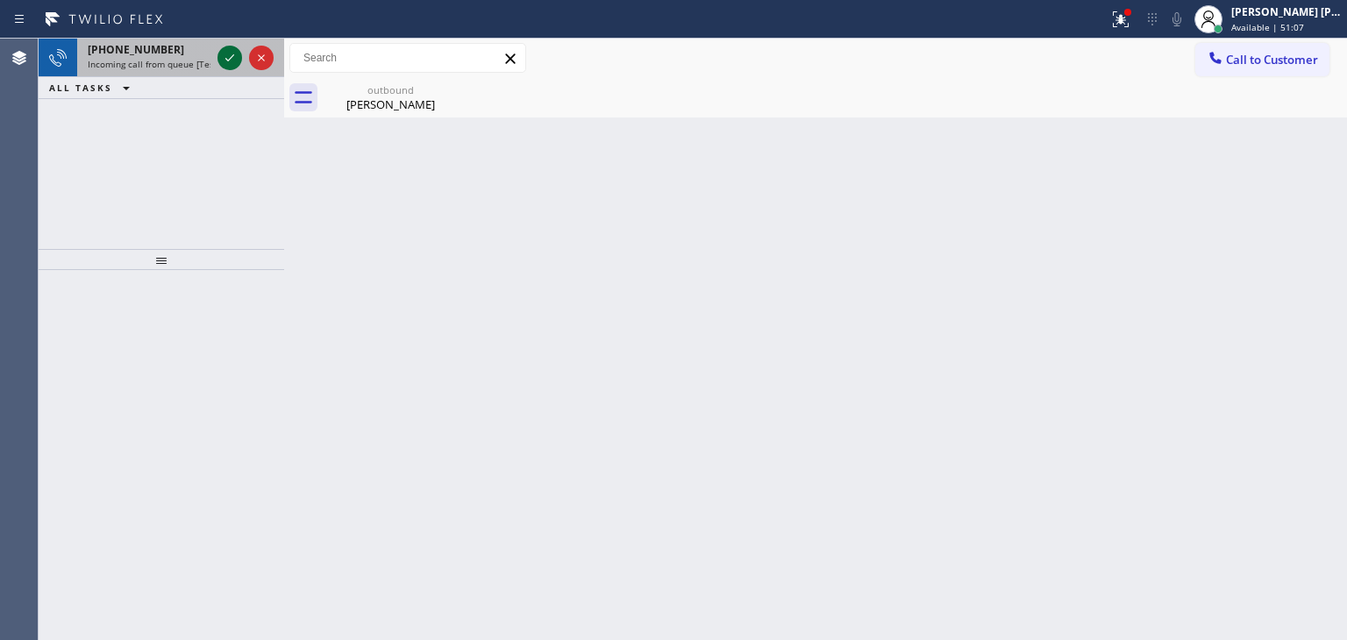
click at [230, 62] on icon at bounding box center [229, 57] width 21 height 21
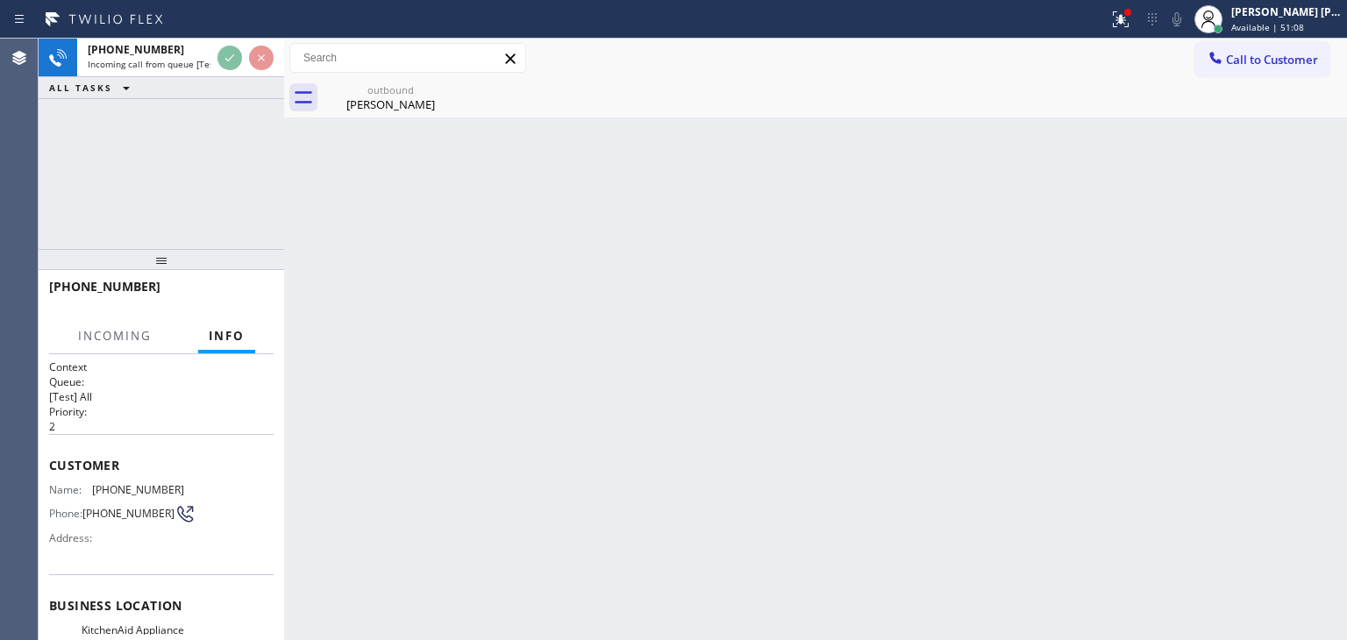
scroll to position [88, 0]
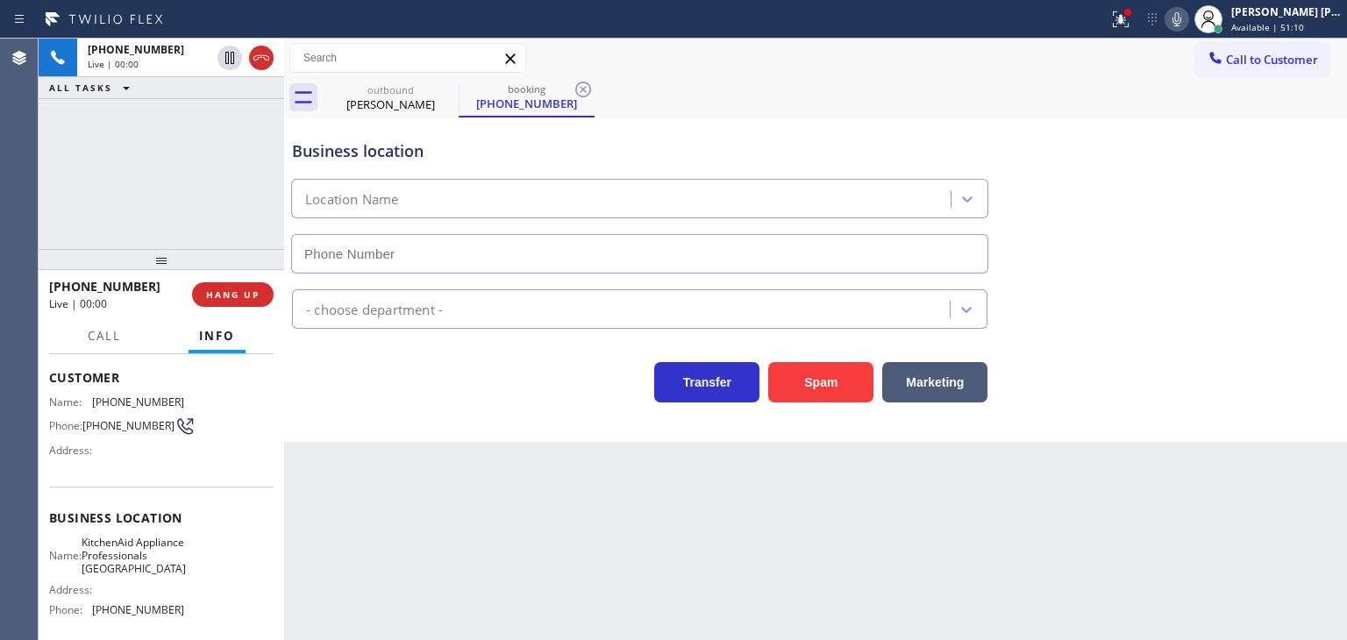
type input "[PHONE_NUMBER]"
drag, startPoint x: 681, startPoint y: 460, endPoint x: 82, endPoint y: 680, distance: 638.9
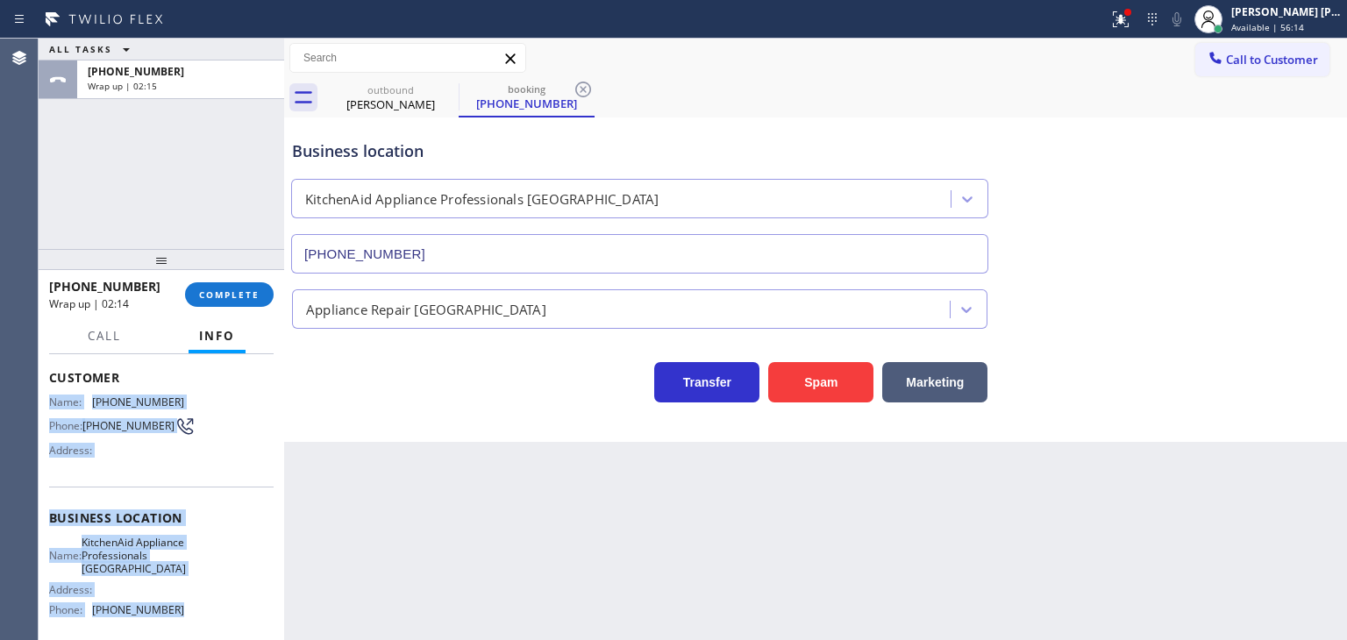
drag, startPoint x: 212, startPoint y: 536, endPoint x: 49, endPoint y: 399, distance: 212.9
click at [49, 399] on div "Context Queue: [Test] All Priority: 2 Customer Name: [PHONE_NUMBER] Phone: [PHO…" at bounding box center [161, 526] width 224 height 508
copy div "Name: [PHONE_NUMBER] Phone: [PHONE_NUMBER] Address: Business location Name: Kit…"
click at [260, 291] on button "COMPLETE" at bounding box center [229, 294] width 89 height 25
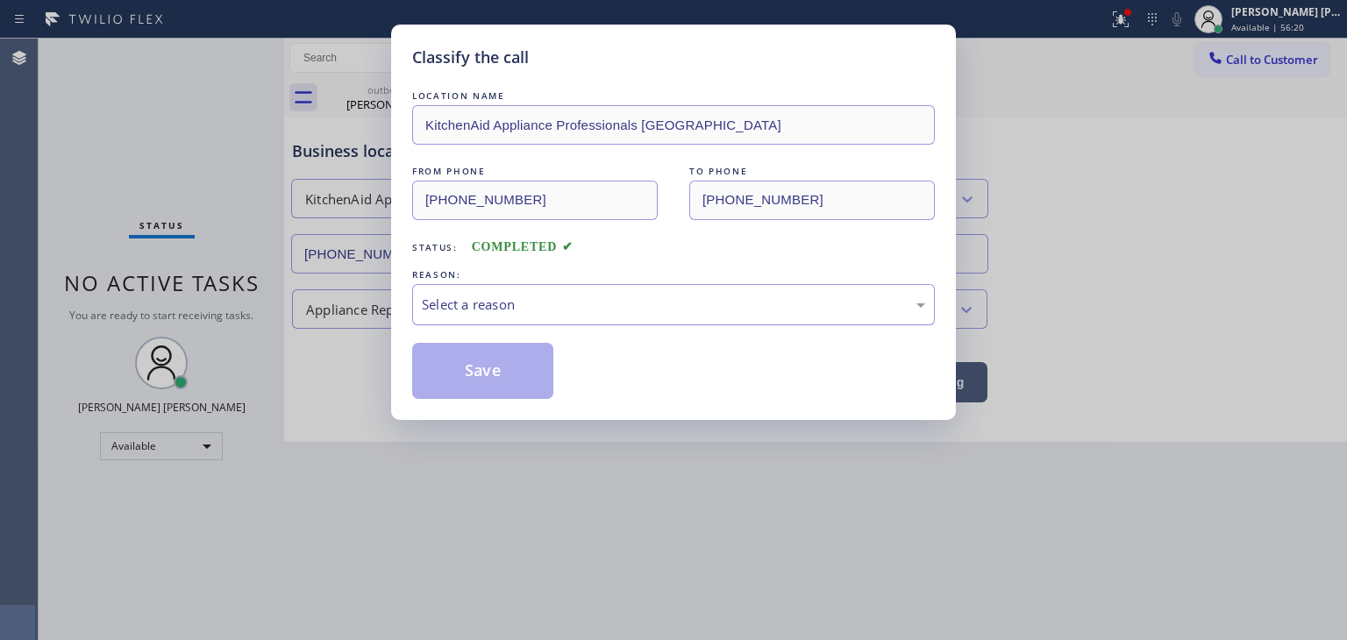
click at [500, 305] on div "Select a reason" at bounding box center [673, 305] width 503 height 20
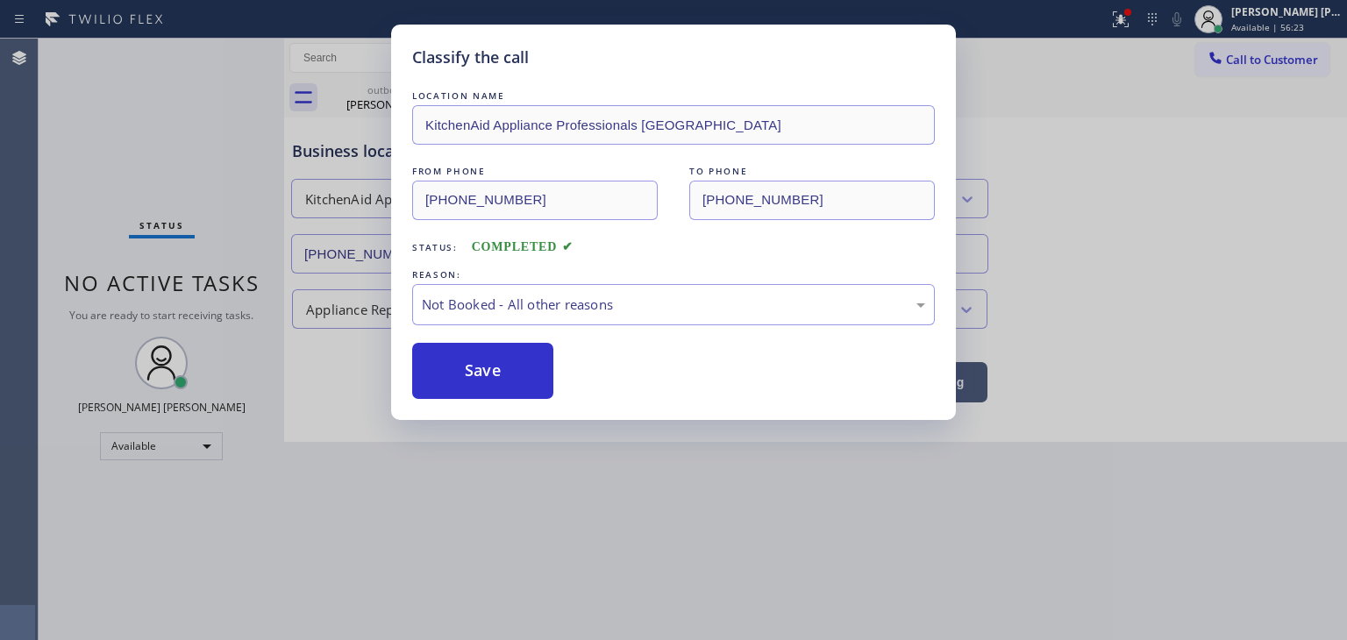
click at [505, 367] on button "Save" at bounding box center [482, 371] width 141 height 56
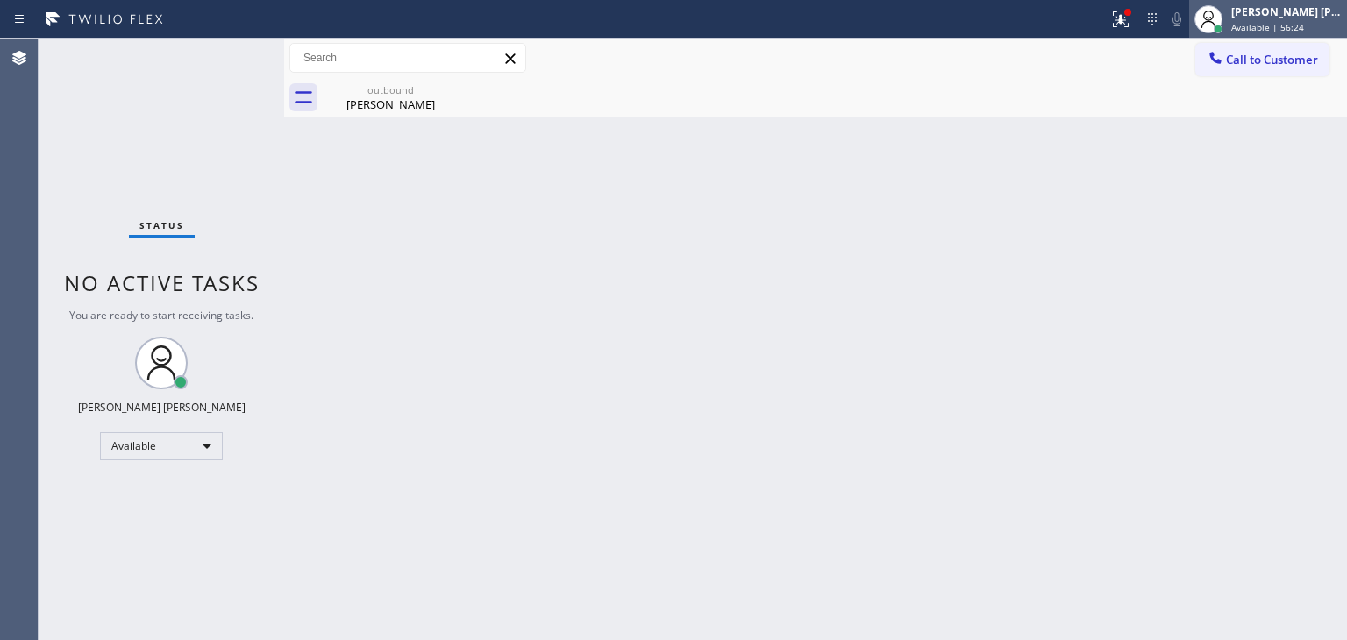
click at [1294, 18] on div "[PERSON_NAME] [PERSON_NAME] Available | 56:24" at bounding box center [1287, 19] width 119 height 31
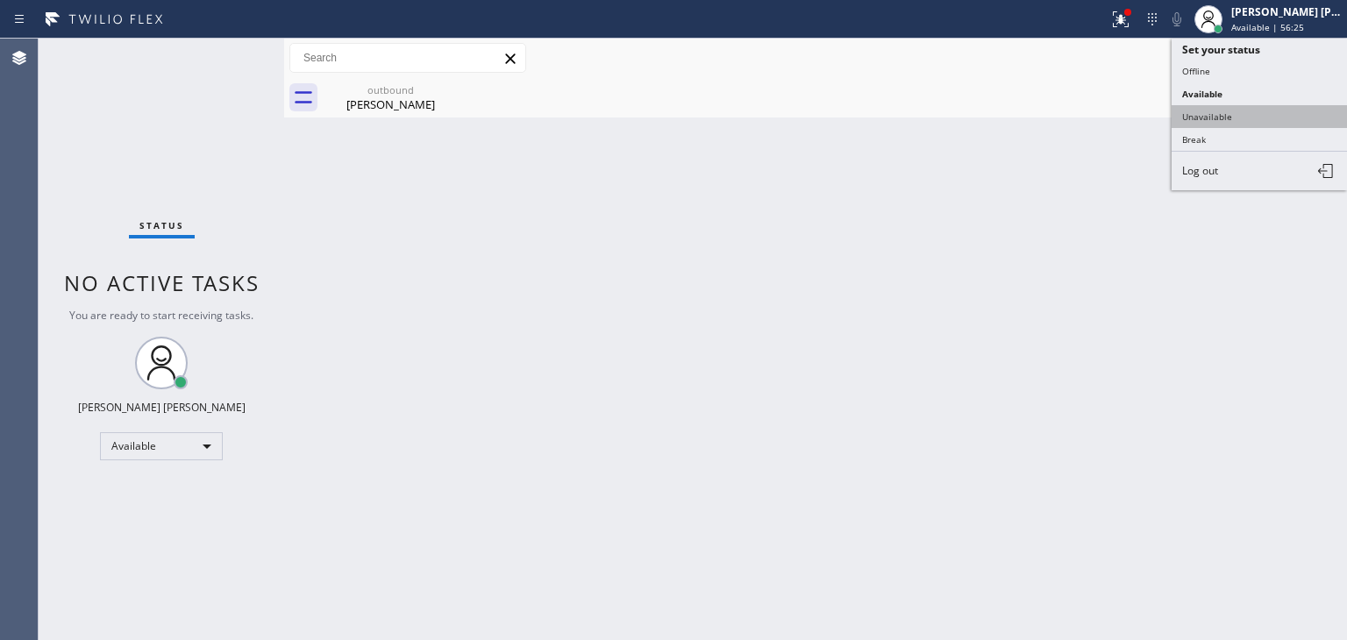
click at [1232, 113] on button "Unavailable" at bounding box center [1258, 116] width 175 height 23
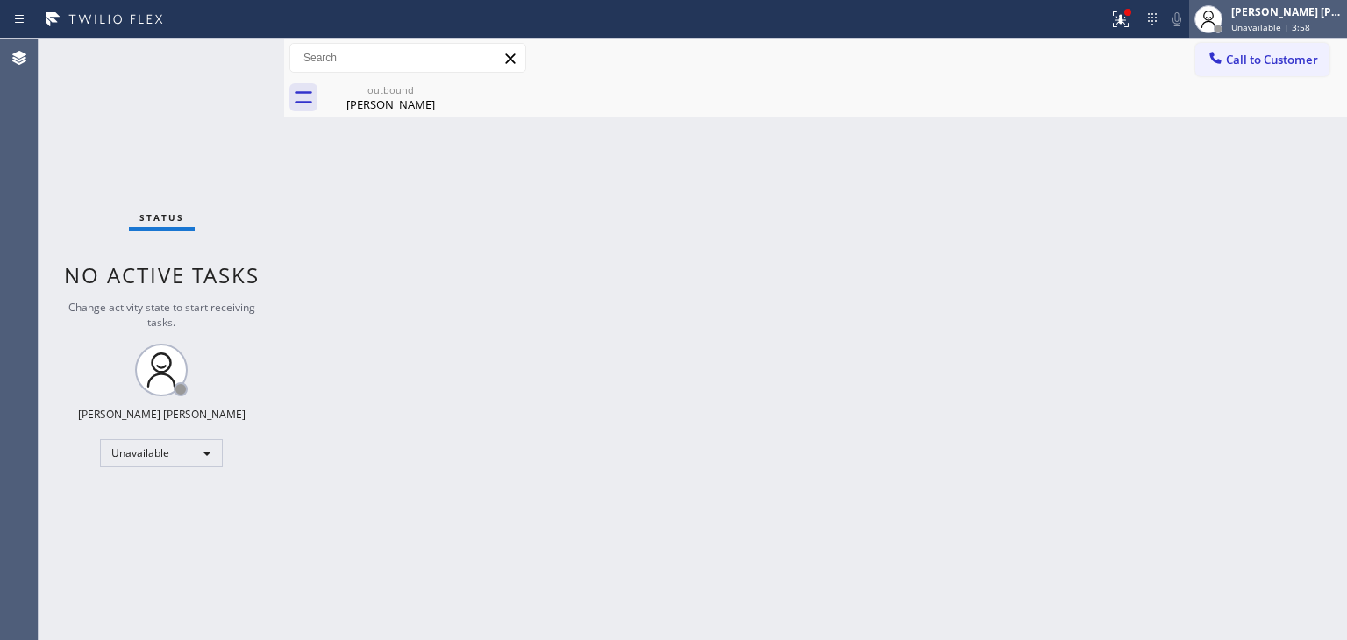
click at [1310, 23] on span "Unavailable | 3:58" at bounding box center [1270, 27] width 79 height 12
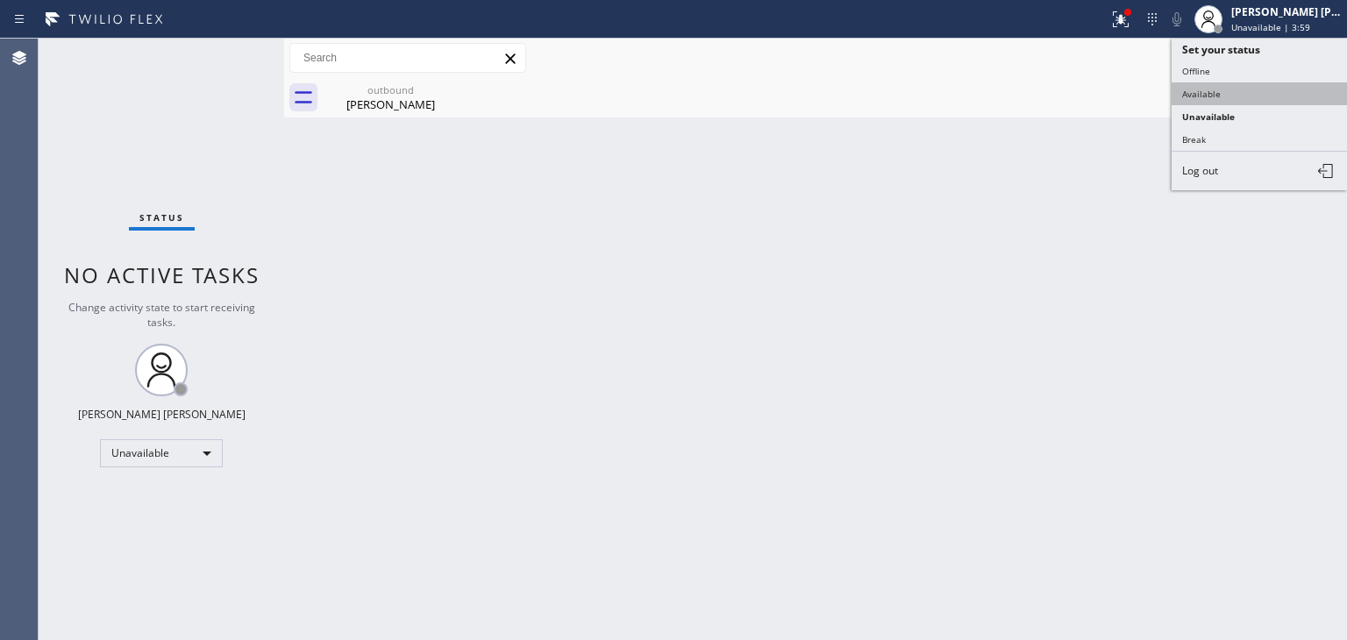
click at [1201, 94] on button "Available" at bounding box center [1258, 93] width 175 height 23
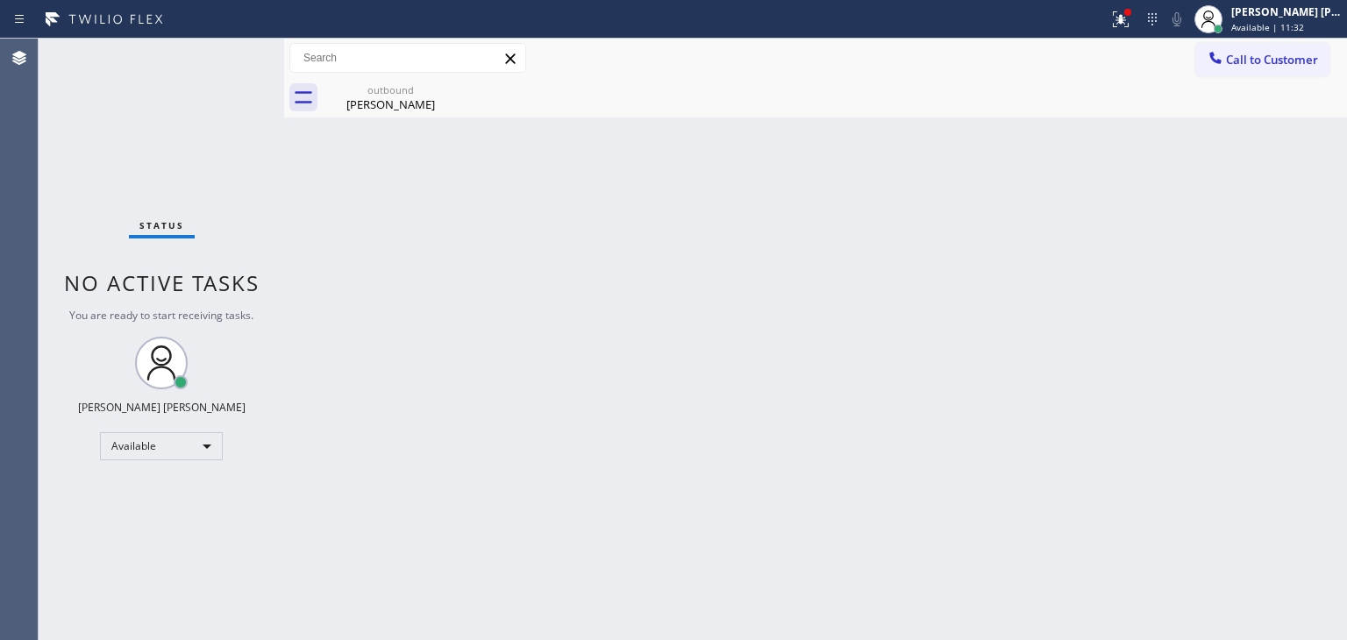
drag, startPoint x: 207, startPoint y: 144, endPoint x: 228, endPoint y: 117, distance: 33.7
click at [207, 144] on div "Status No active tasks You are ready to start receiving tasks. [PERSON_NAME] [P…" at bounding box center [162, 339] width 246 height 601
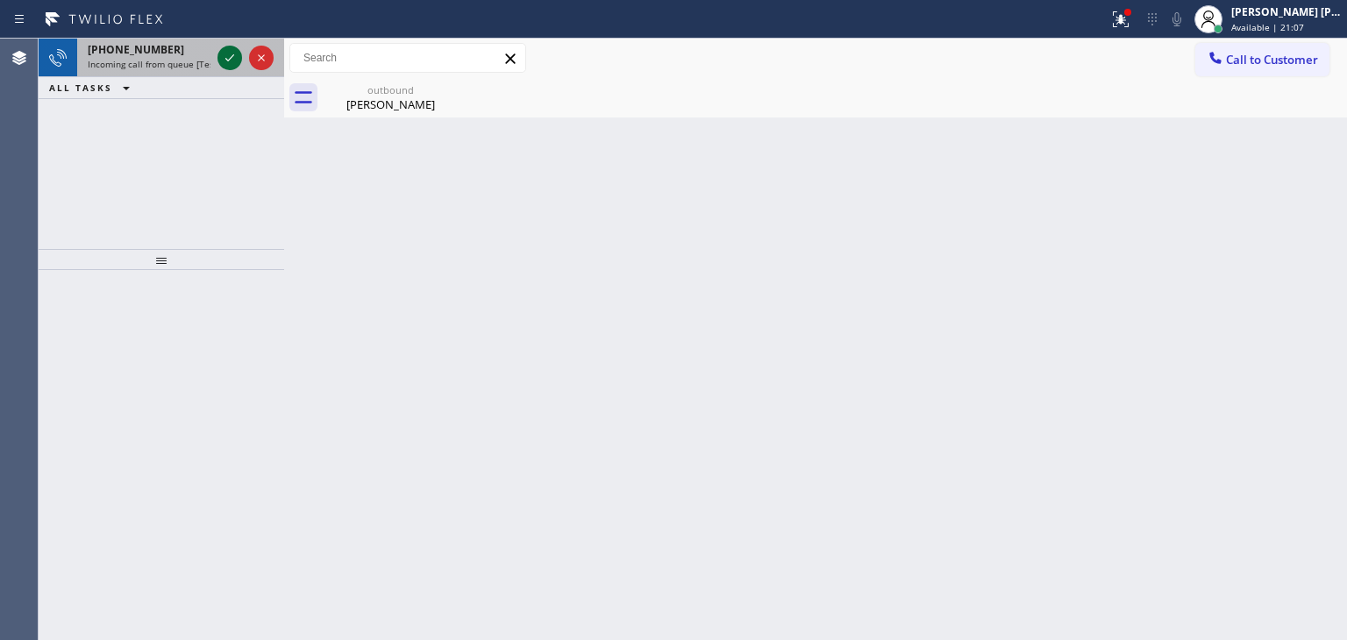
click at [224, 57] on icon at bounding box center [229, 57] width 21 height 21
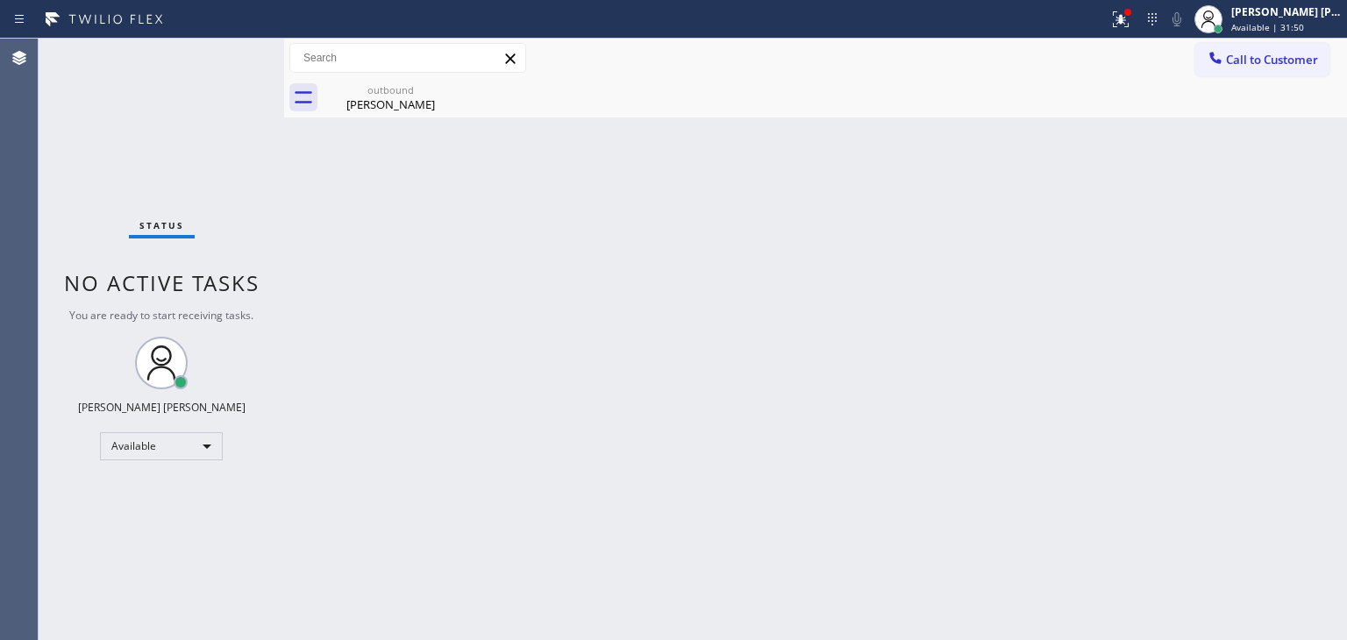
click at [225, 50] on div "Status No active tasks You are ready to start receiving tasks. [PERSON_NAME] [P…" at bounding box center [162, 339] width 246 height 601
click at [1297, 15] on div "[PERSON_NAME] [PERSON_NAME]" at bounding box center [1286, 11] width 110 height 15
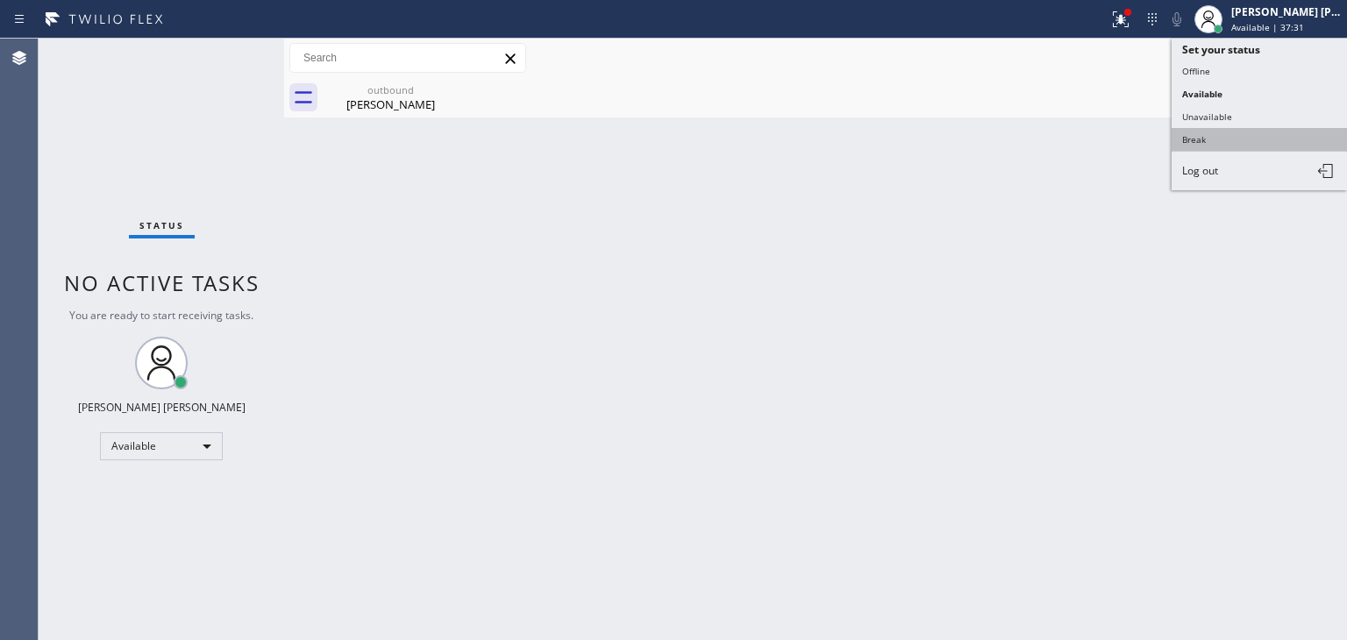
click at [1256, 138] on button "Break" at bounding box center [1258, 139] width 175 height 23
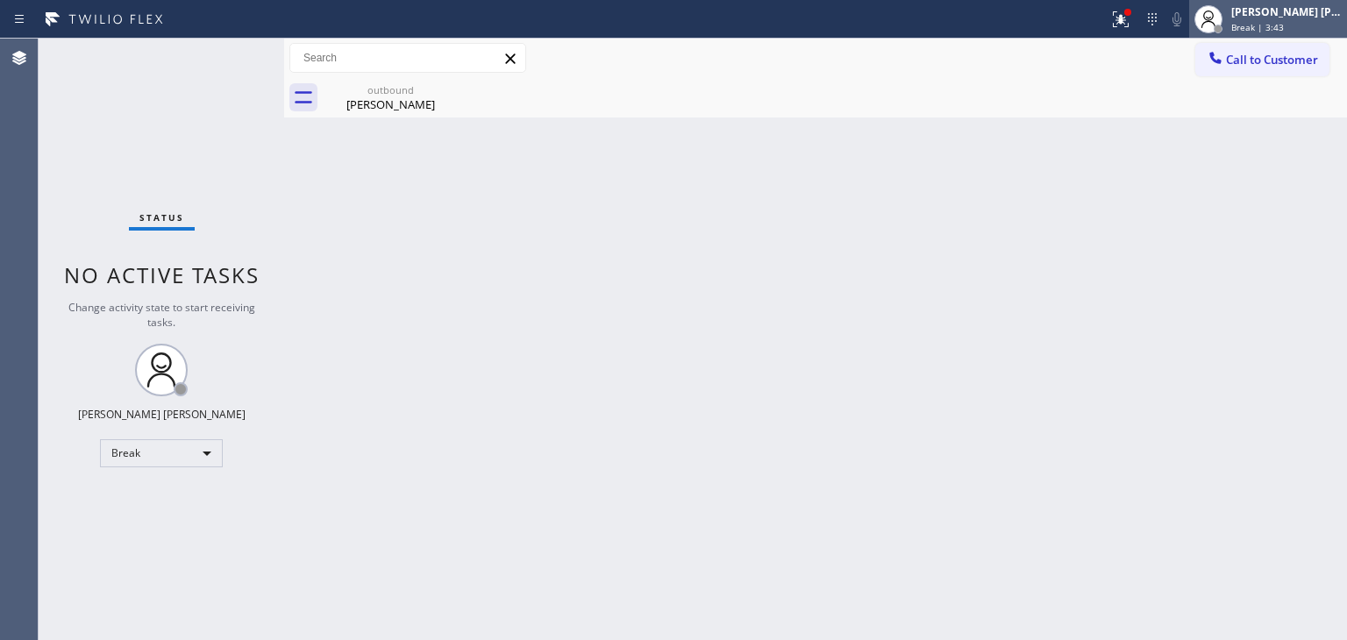
click at [1315, 22] on div "Break | 3:43" at bounding box center [1286, 27] width 110 height 12
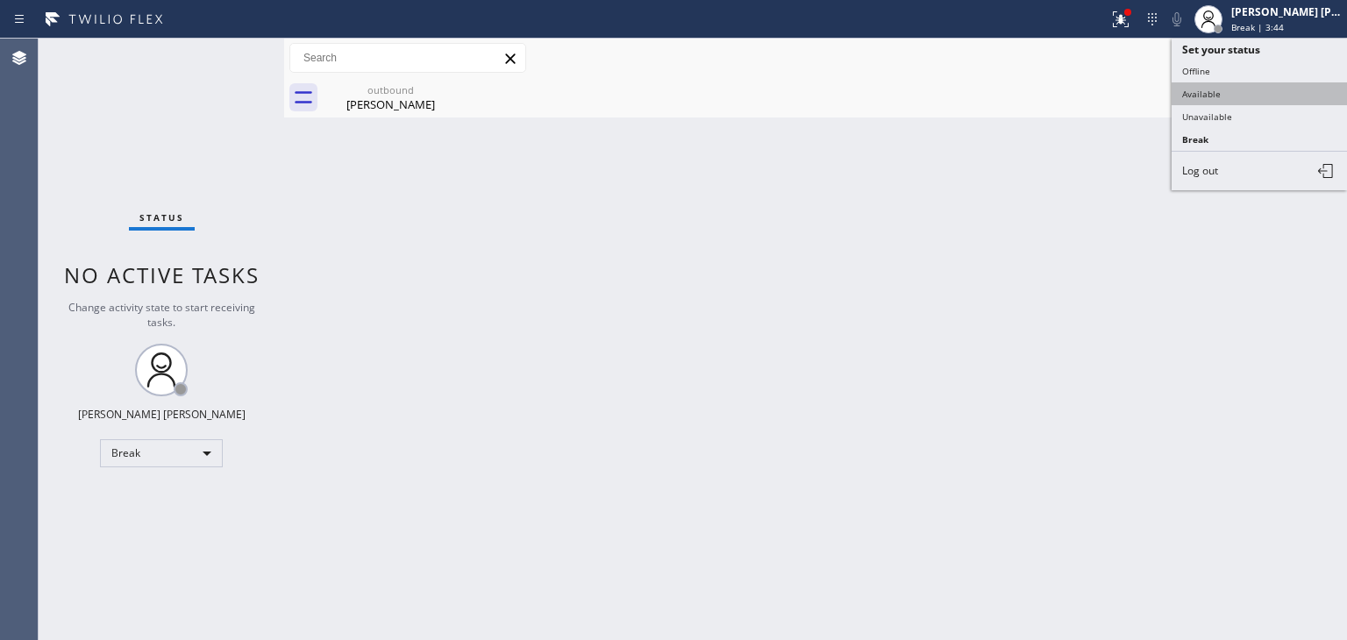
click at [1245, 82] on button "Available" at bounding box center [1258, 93] width 175 height 23
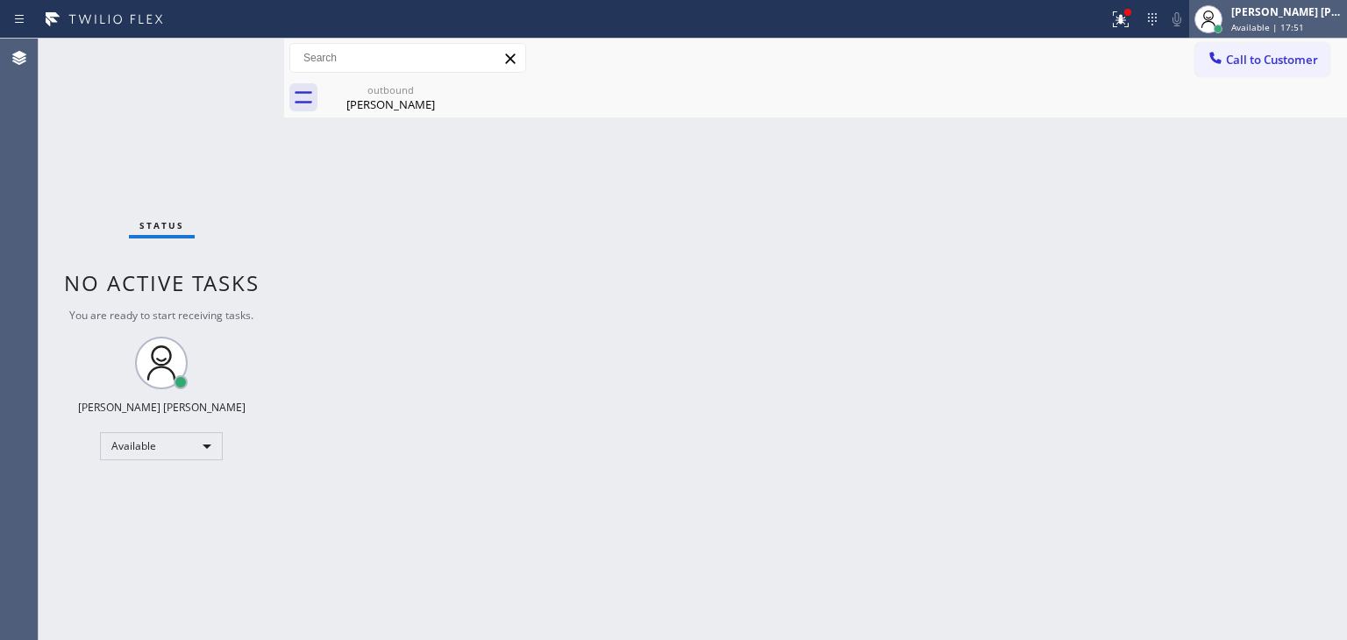
click at [1285, 18] on div "[PERSON_NAME] [PERSON_NAME]" at bounding box center [1286, 11] width 110 height 15
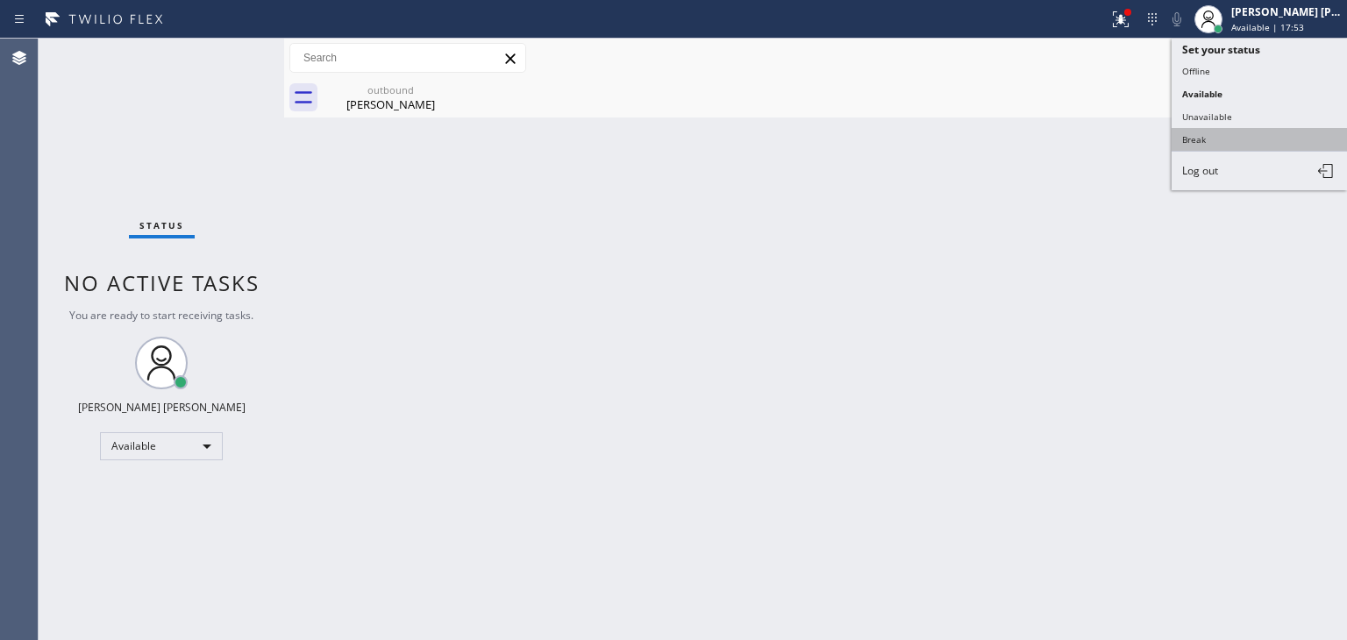
click at [1201, 141] on button "Break" at bounding box center [1258, 139] width 175 height 23
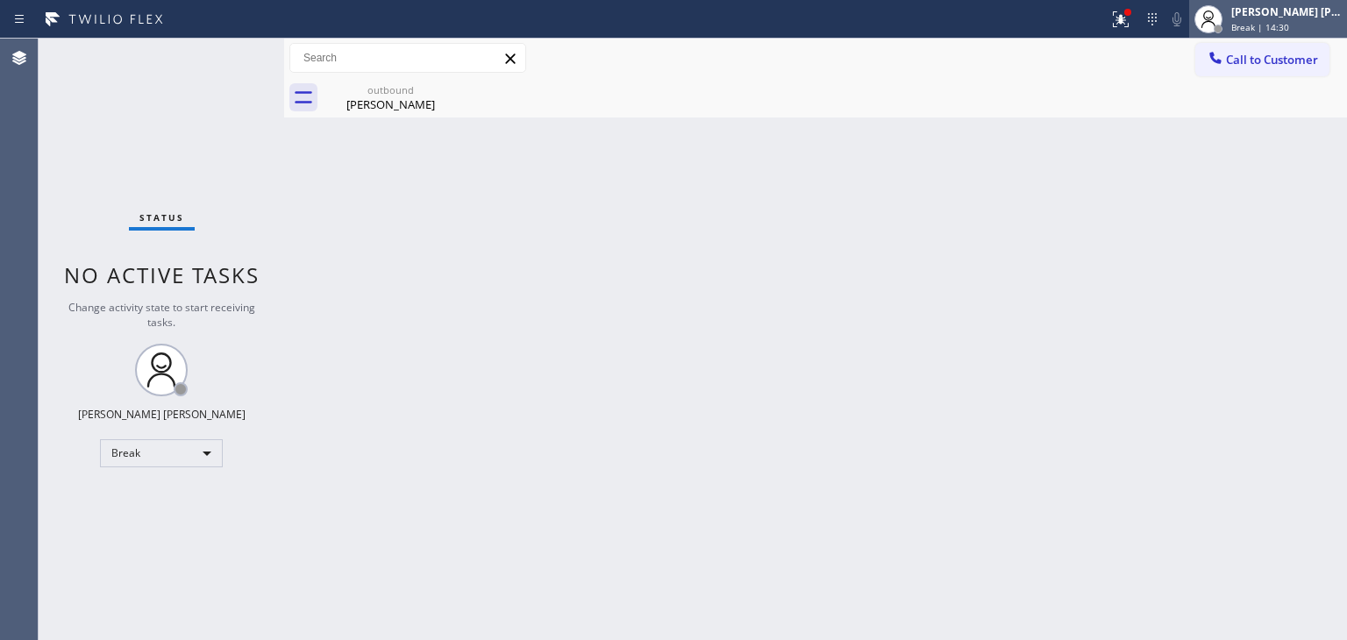
click at [1287, 13] on div "[PERSON_NAME] [PERSON_NAME]" at bounding box center [1286, 11] width 110 height 15
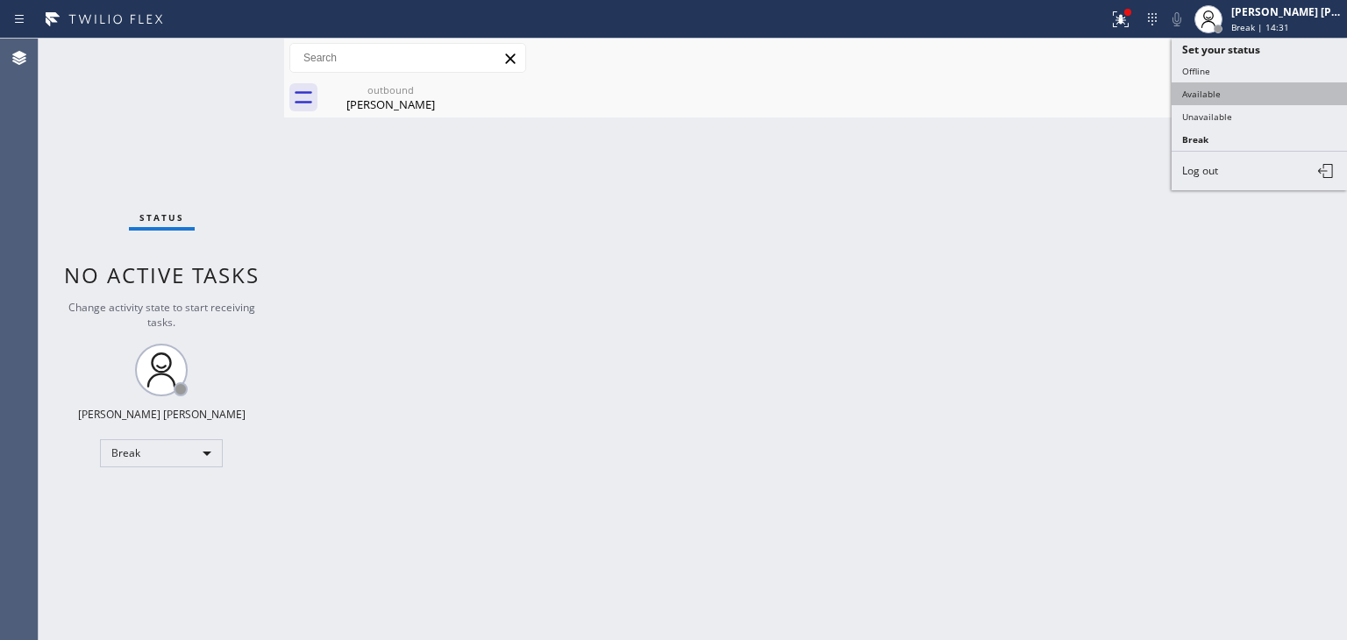
click at [1235, 89] on button "Available" at bounding box center [1258, 93] width 175 height 23
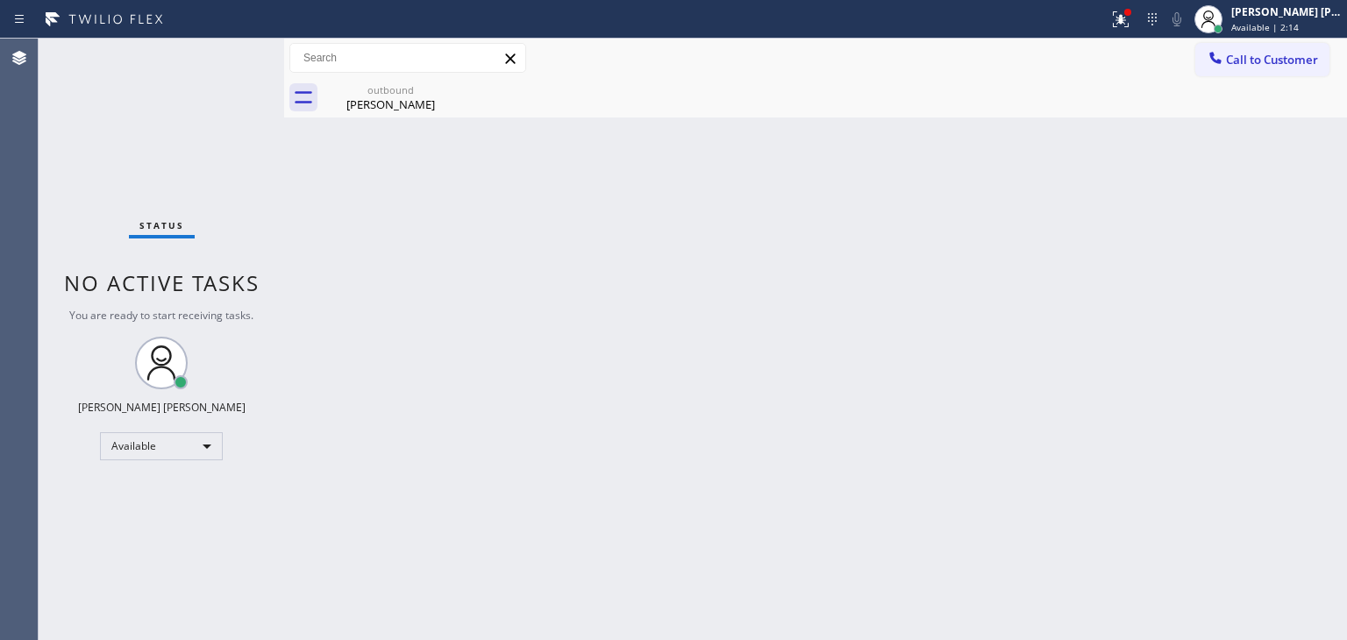
click at [214, 83] on div "Status No active tasks You are ready to start receiving tasks. [PERSON_NAME] [P…" at bounding box center [162, 339] width 246 height 601
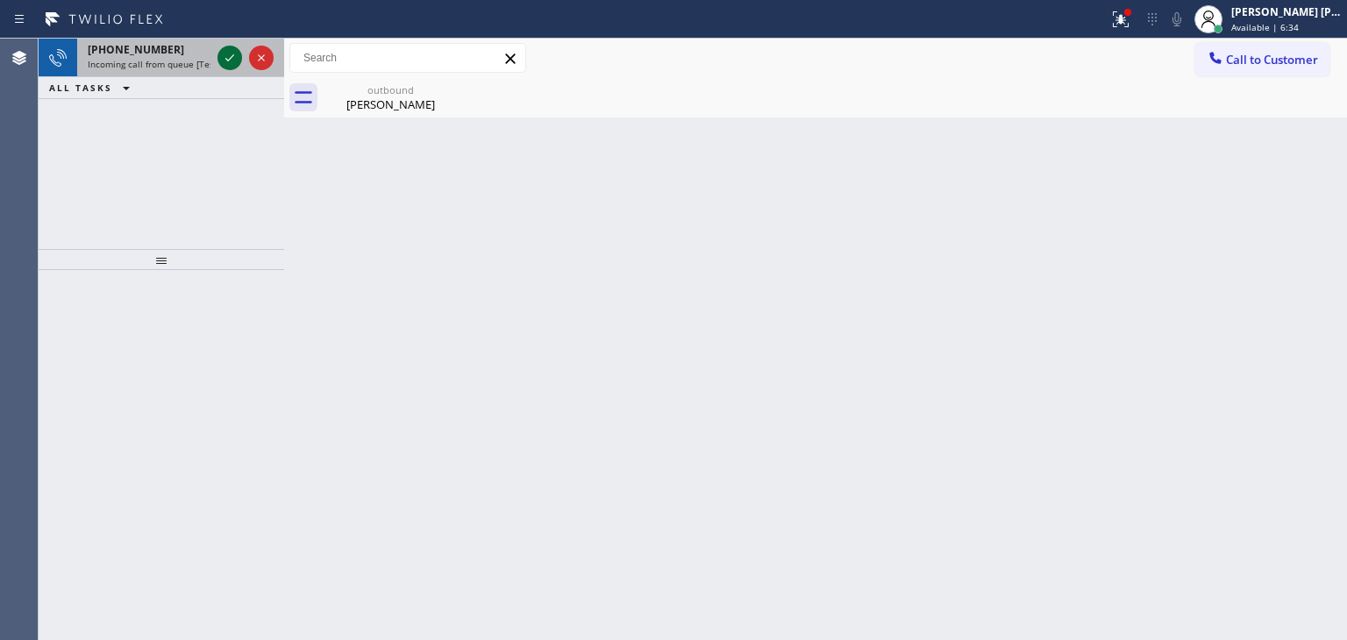
click at [221, 64] on icon at bounding box center [229, 57] width 21 height 21
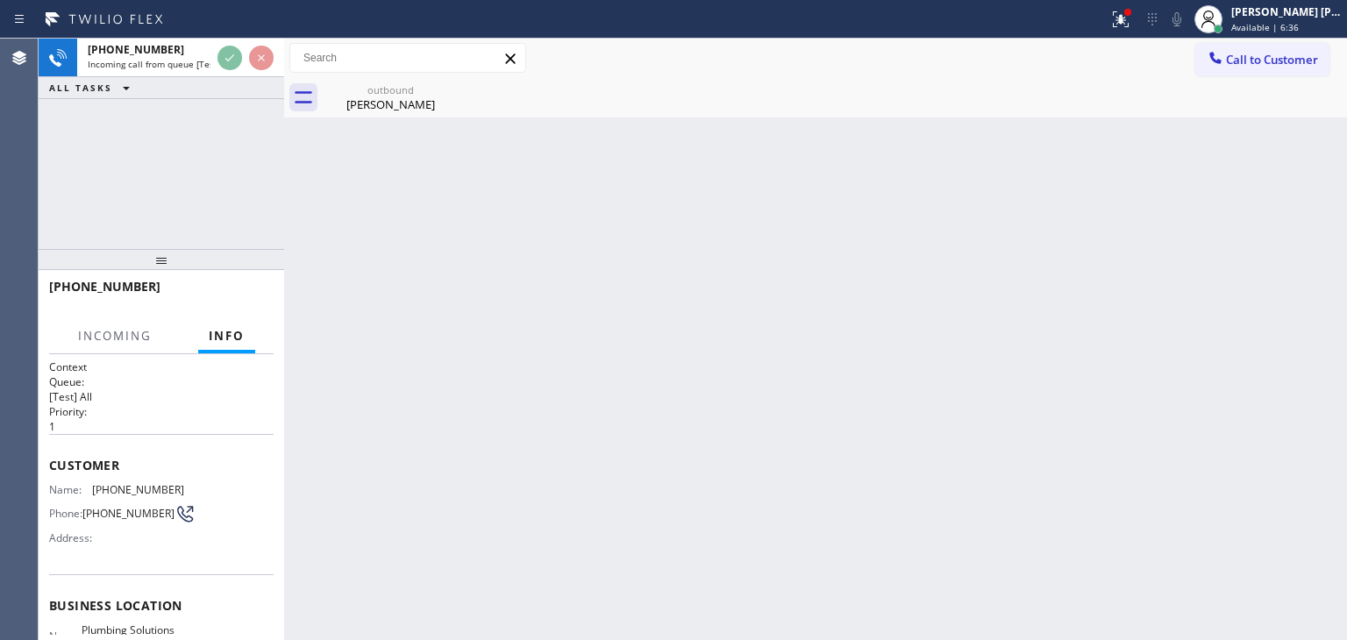
scroll to position [88, 0]
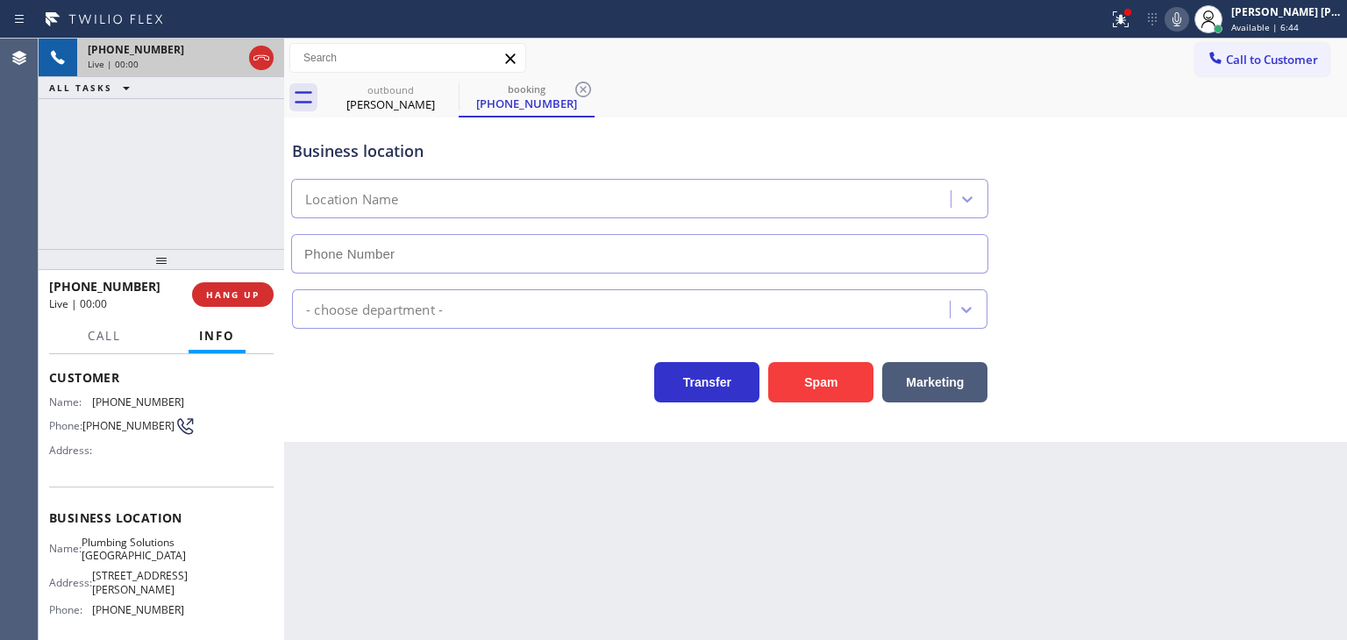
type input "[PHONE_NUMBER]"
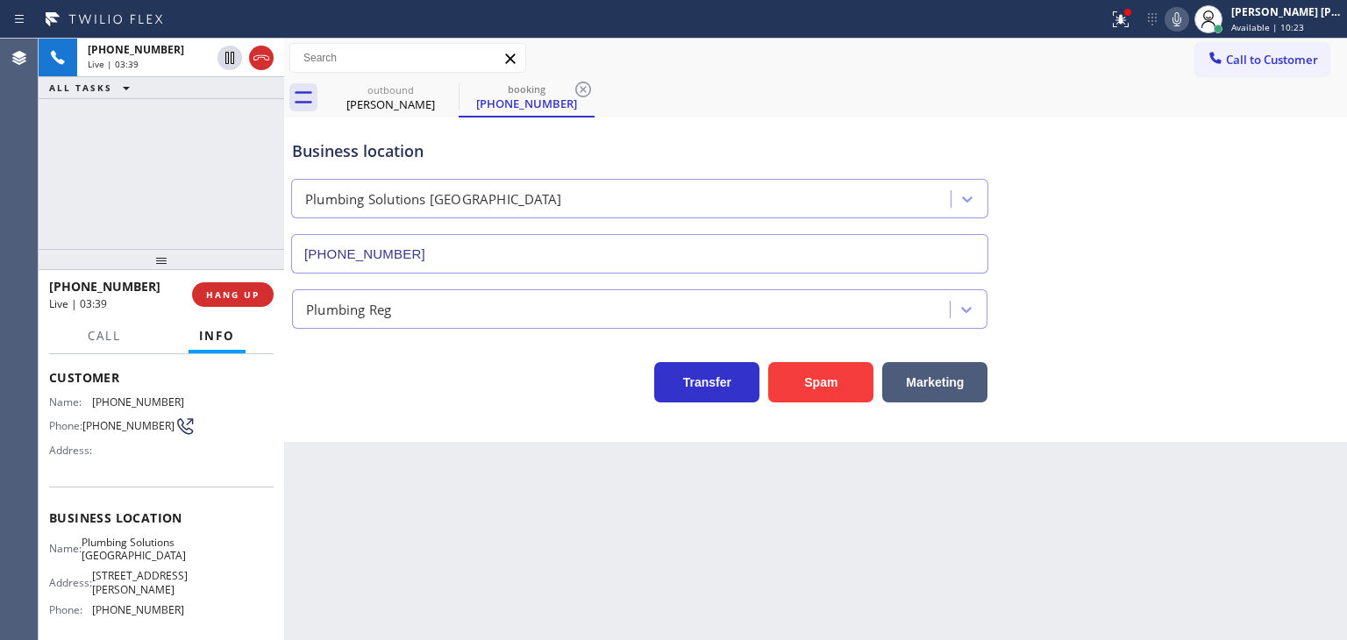
click at [1268, 351] on div "Transfer Spam Marketing" at bounding box center [815, 374] width 1054 height 56
click at [1187, 12] on icon at bounding box center [1176, 19] width 21 height 21
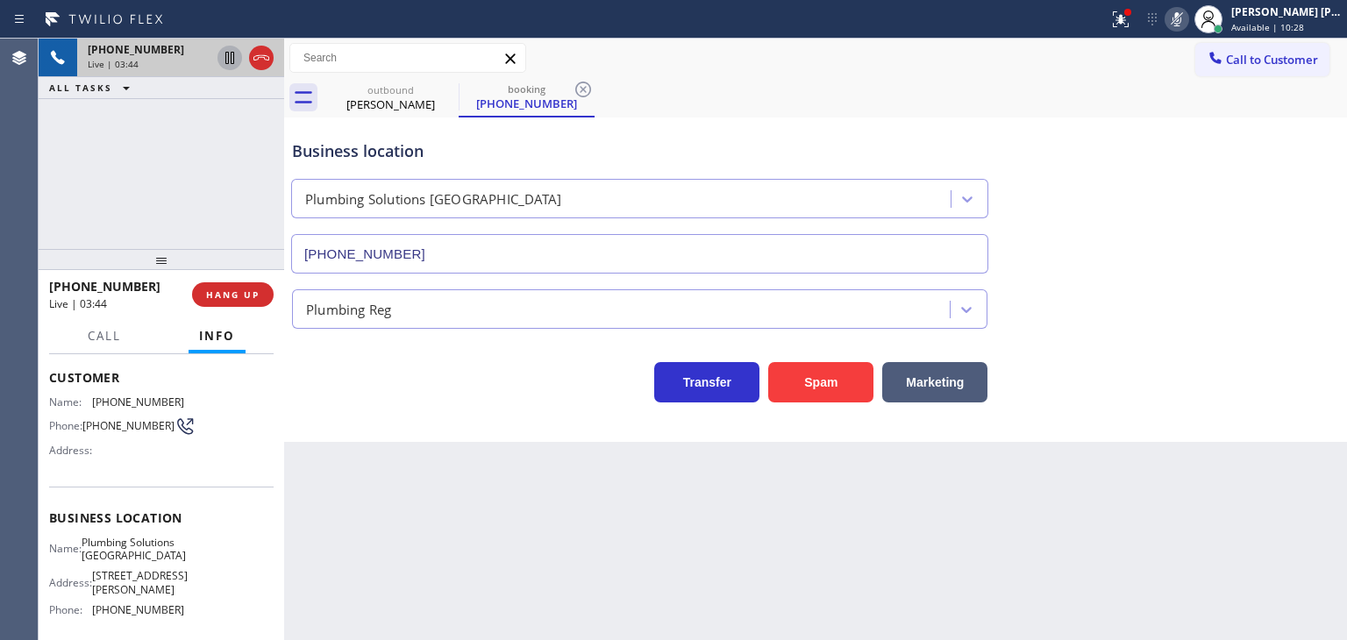
click at [222, 56] on icon at bounding box center [229, 57] width 21 height 21
click at [1181, 22] on icon at bounding box center [1176, 19] width 9 height 14
click at [232, 53] on icon at bounding box center [230, 58] width 12 height 12
drag, startPoint x: 1285, startPoint y: 225, endPoint x: 1240, endPoint y: 159, distance: 80.7
click at [1285, 225] on div "Business location Plumbing Solutions [GEOGRAPHIC_DATA] [PHONE_NUMBER]" at bounding box center [815, 194] width 1054 height 159
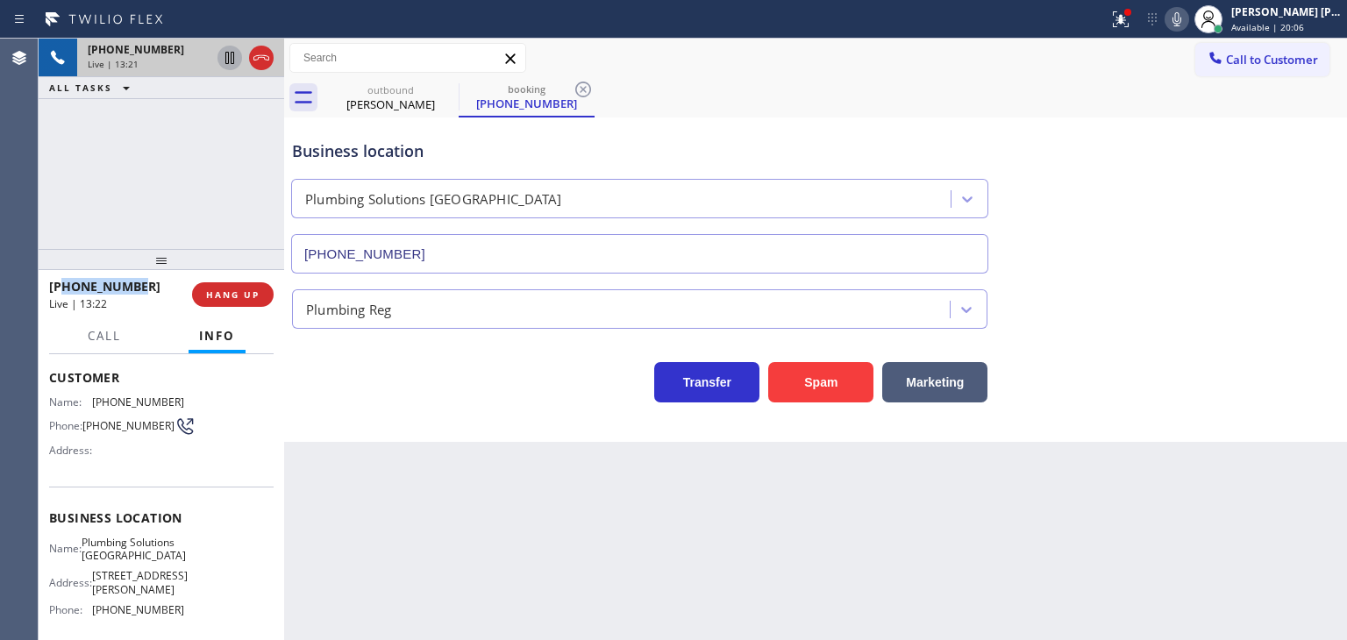
drag, startPoint x: 151, startPoint y: 285, endPoint x: 64, endPoint y: 286, distance: 86.8
click at [64, 286] on div "[PHONE_NUMBER]" at bounding box center [114, 286] width 131 height 17
copy span "3109206415"
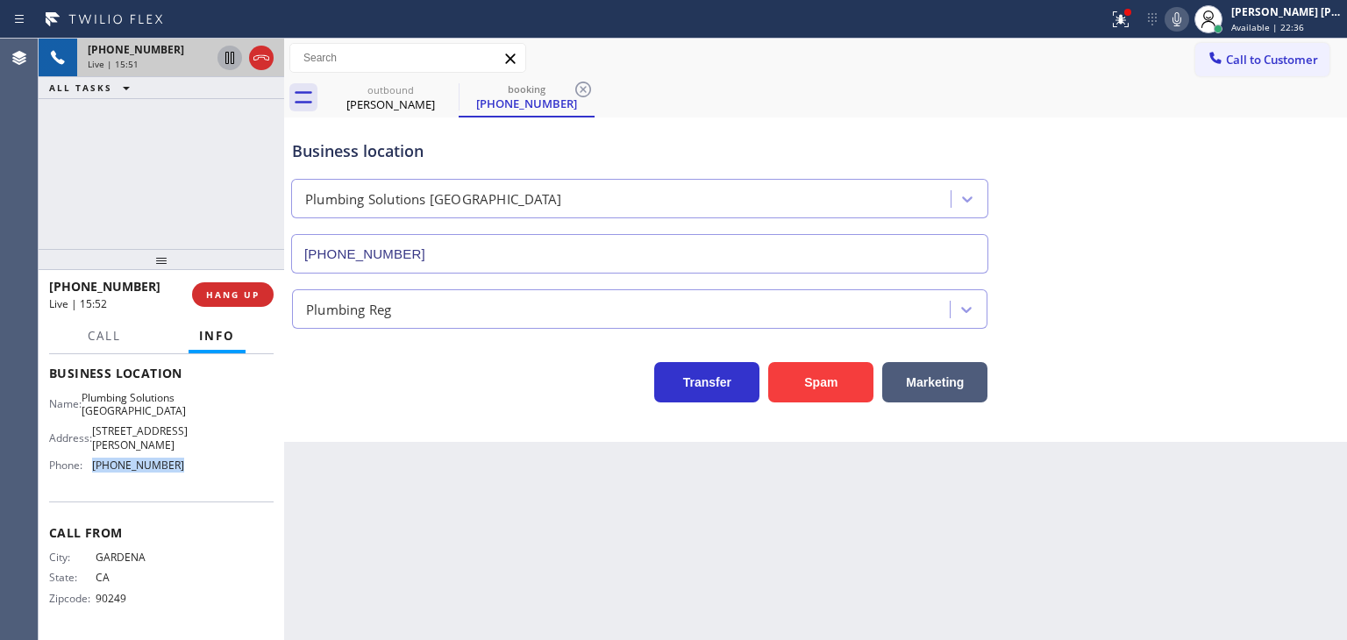
drag, startPoint x: 185, startPoint y: 458, endPoint x: 88, endPoint y: 469, distance: 98.0
click at [88, 469] on div "Name: Plumbing Solutions Studio City Address: [STREET_ADDRESS] Phone: [PHONE_NU…" at bounding box center [161, 435] width 224 height 89
copy div "[PHONE_NUMBER]"
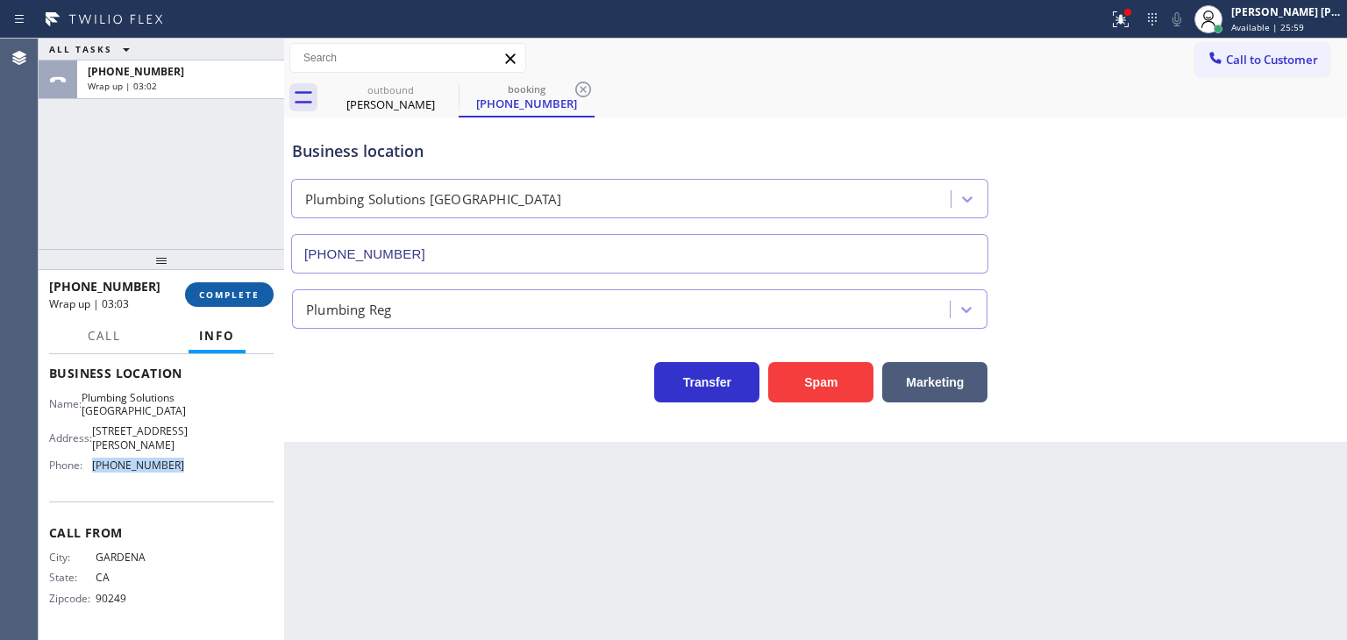
click at [228, 295] on span "COMPLETE" at bounding box center [229, 294] width 61 height 12
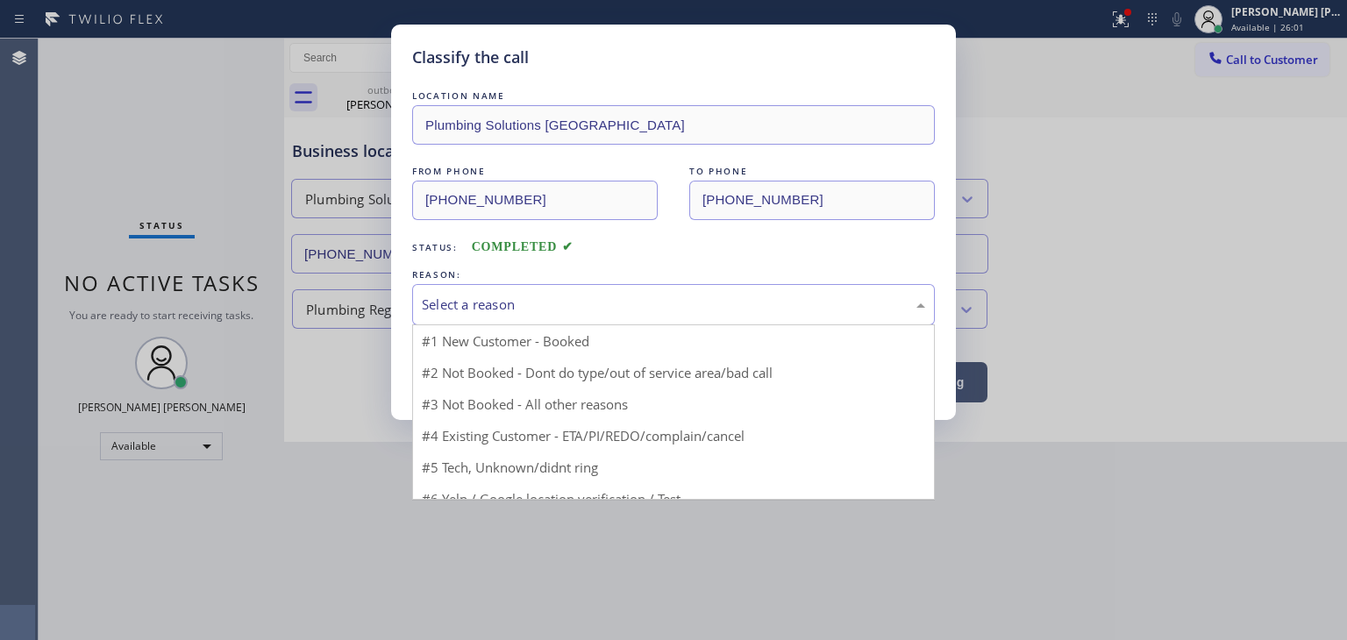
click at [495, 306] on div "Select a reason" at bounding box center [673, 305] width 503 height 20
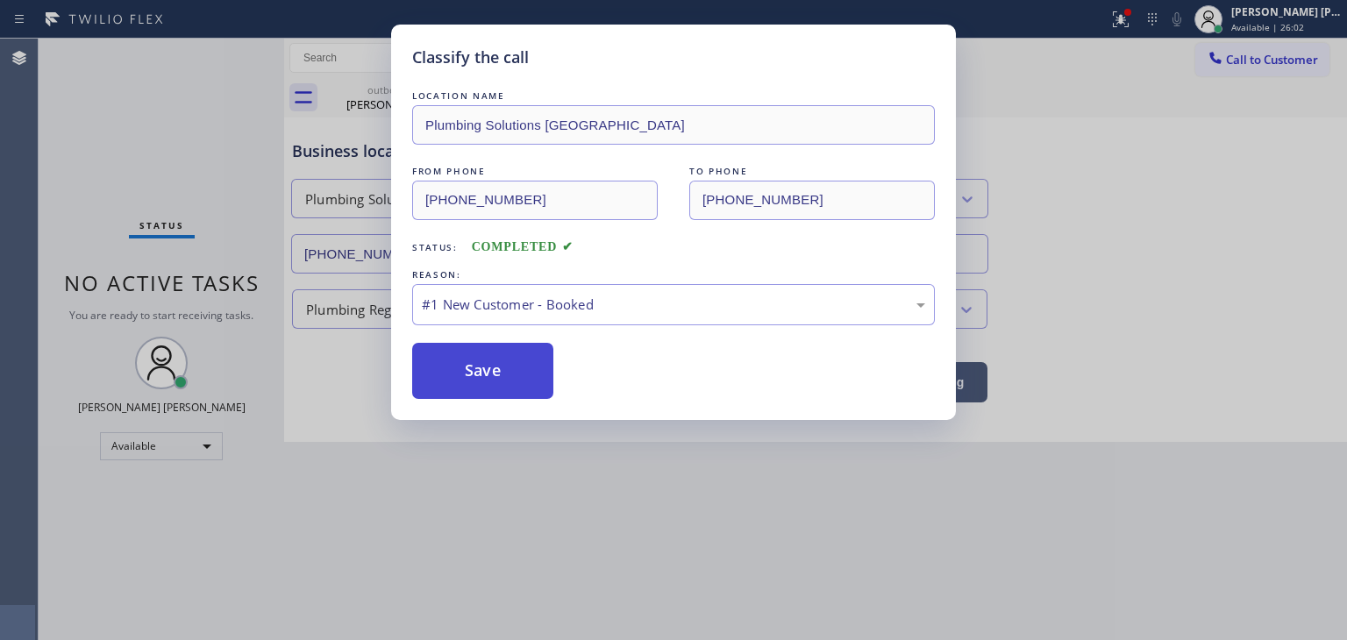
click at [489, 375] on button "Save" at bounding box center [482, 371] width 141 height 56
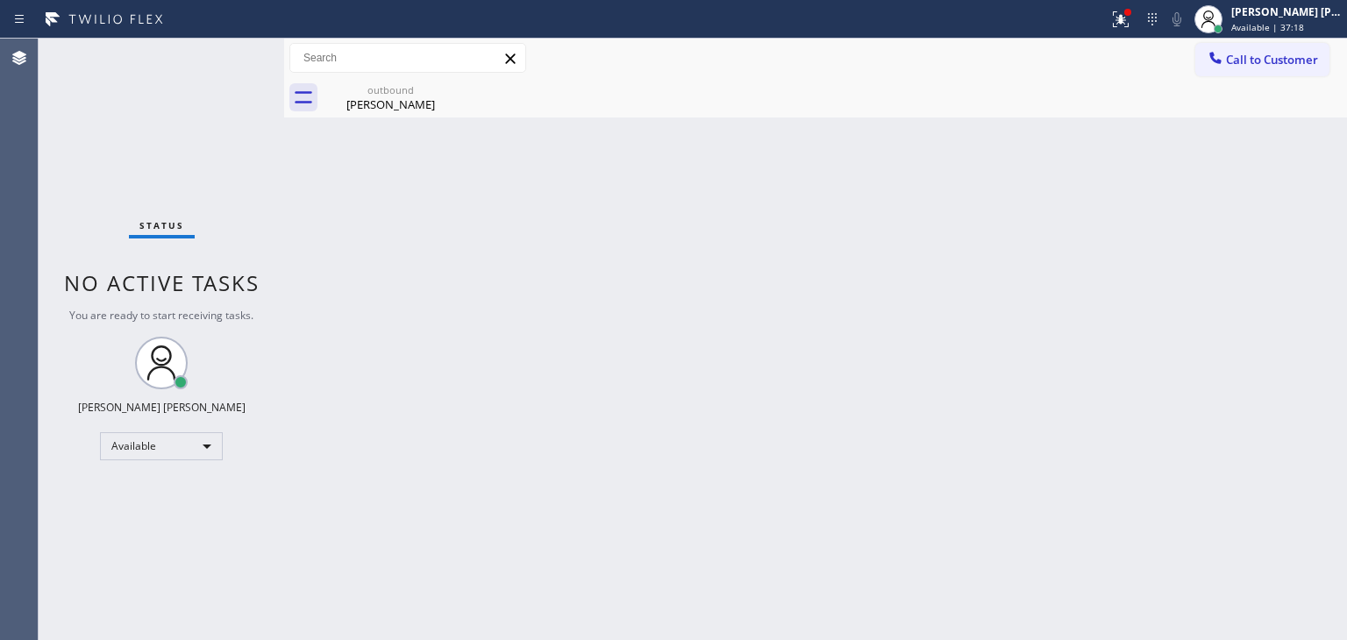
click at [210, 87] on div "Status No active tasks You are ready to start receiving tasks. [PERSON_NAME] [P…" at bounding box center [162, 339] width 246 height 601
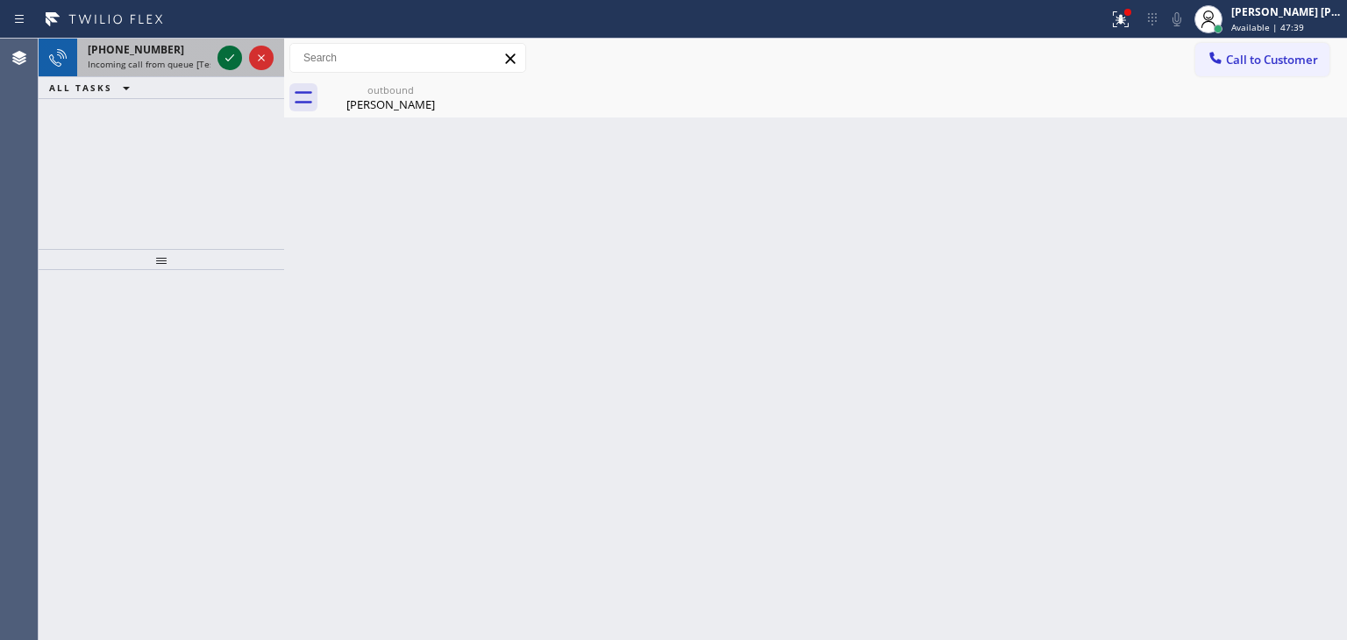
click at [230, 60] on icon at bounding box center [229, 57] width 21 height 21
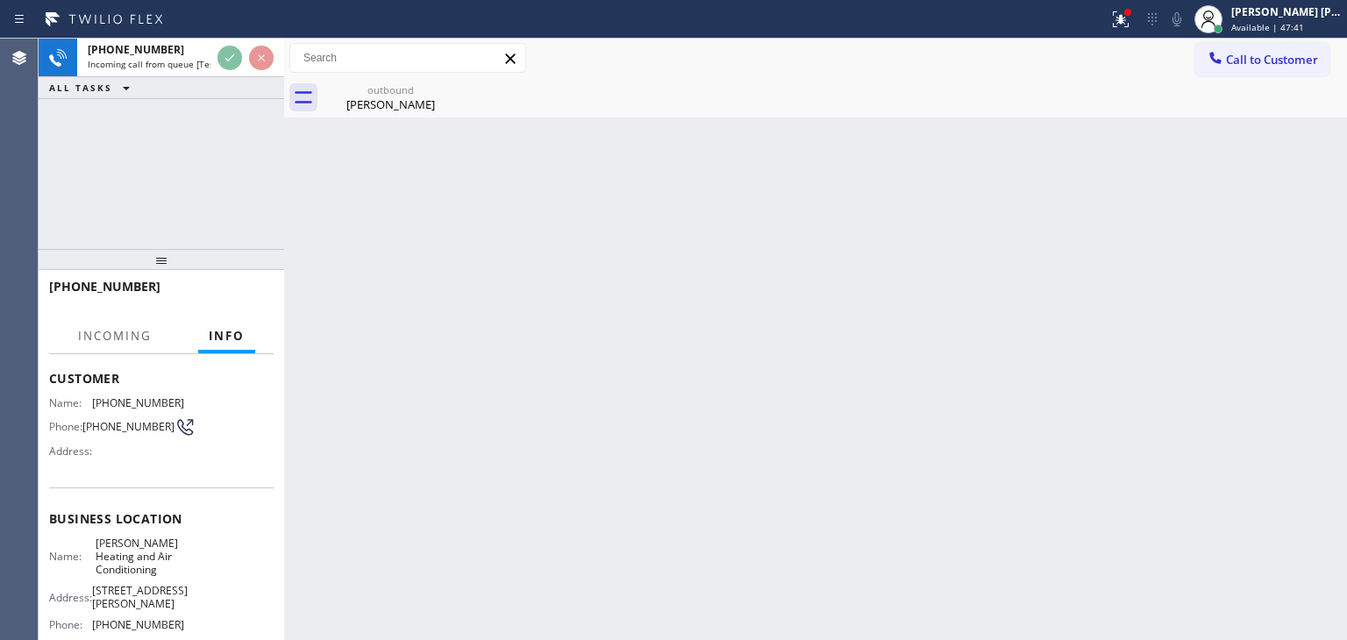
scroll to position [88, 0]
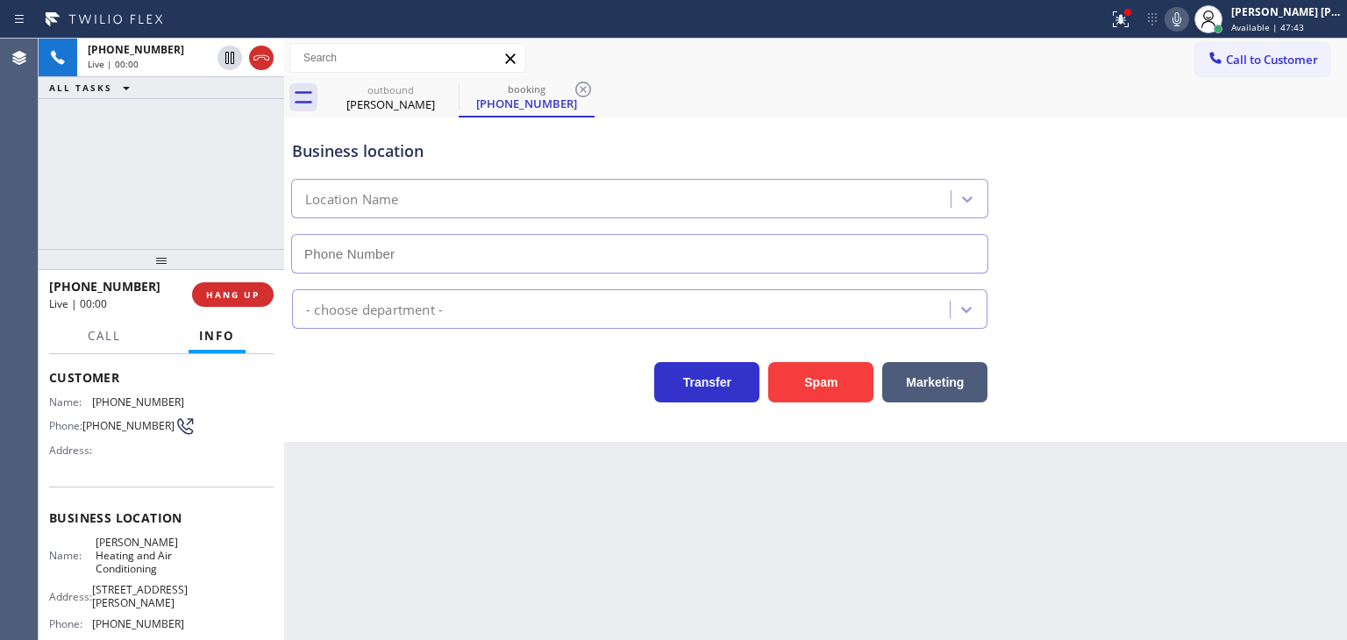
type input "[PHONE_NUMBER]"
click at [1279, 336] on div "Transfer Spam Marketing" at bounding box center [815, 366] width 1054 height 74
click at [1187, 24] on icon at bounding box center [1176, 19] width 21 height 21
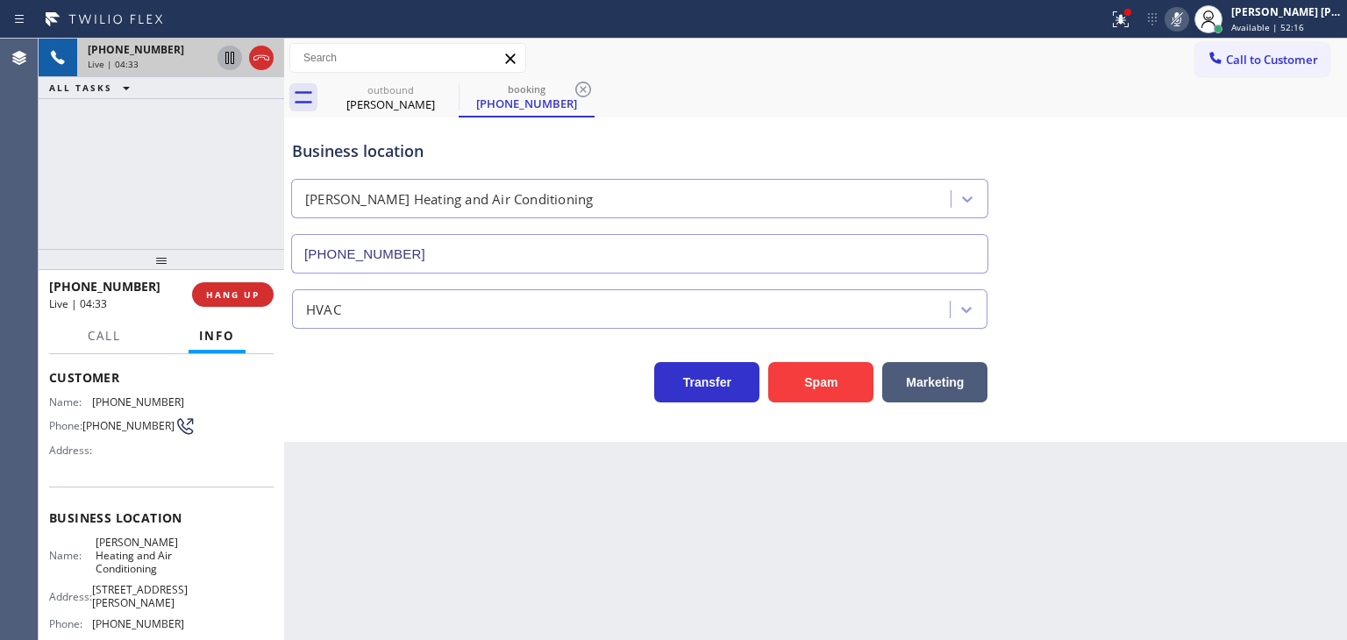
click at [230, 53] on icon at bounding box center [229, 57] width 21 height 21
drag, startPoint x: 1197, startPoint y: 16, endPoint x: 980, endPoint y: 4, distance: 216.9
click at [1187, 16] on icon at bounding box center [1176, 19] width 21 height 21
click at [233, 59] on icon at bounding box center [230, 58] width 12 height 12
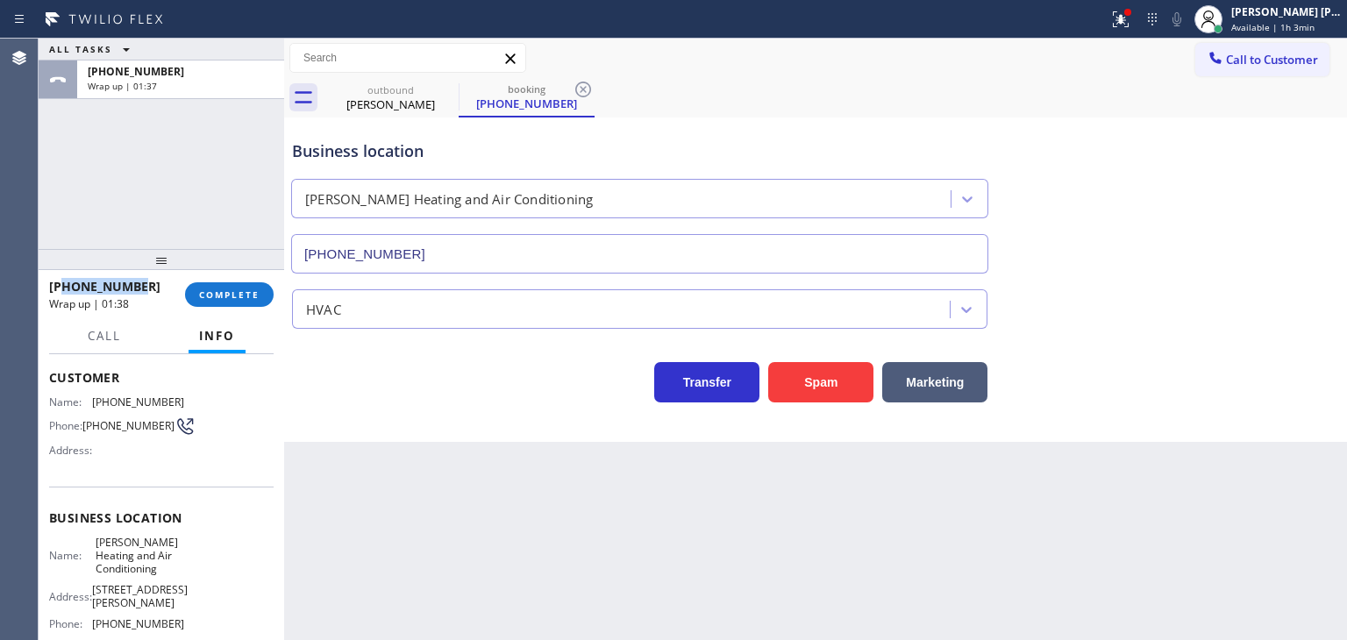
drag, startPoint x: 150, startPoint y: 291, endPoint x: 61, endPoint y: 288, distance: 88.6
click at [61, 288] on div "[PHONE_NUMBER]" at bounding box center [111, 286] width 124 height 17
copy span "3235978451"
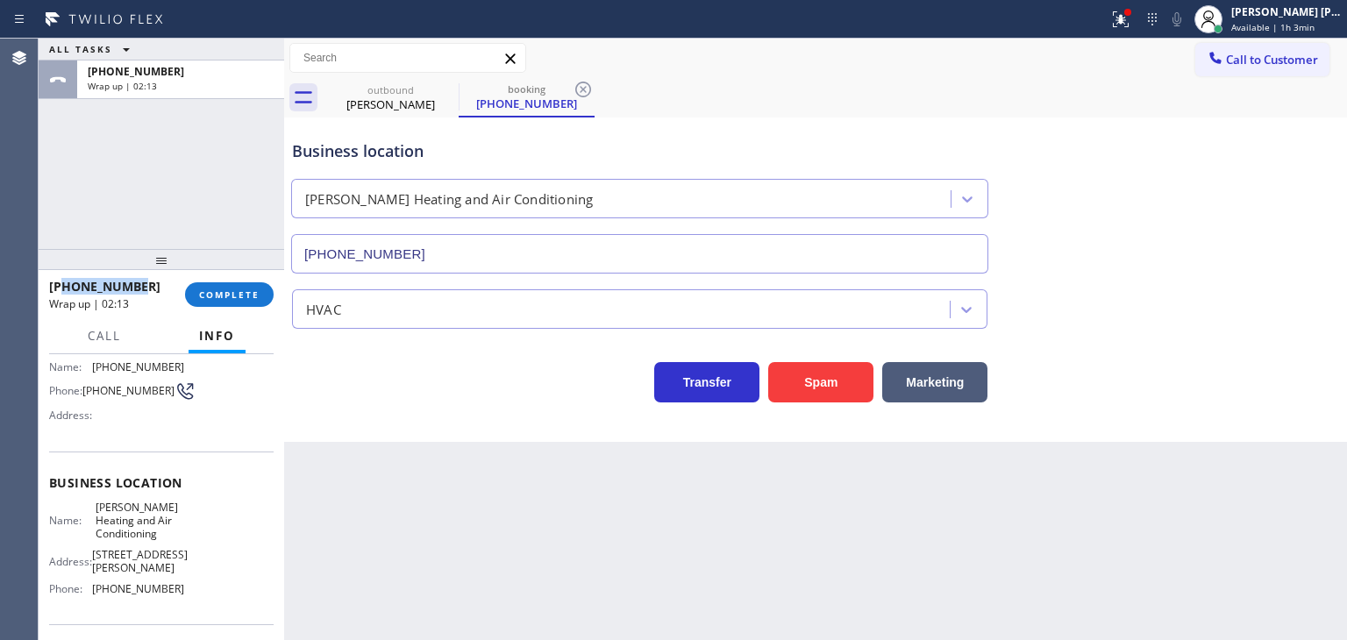
scroll to position [175, 0]
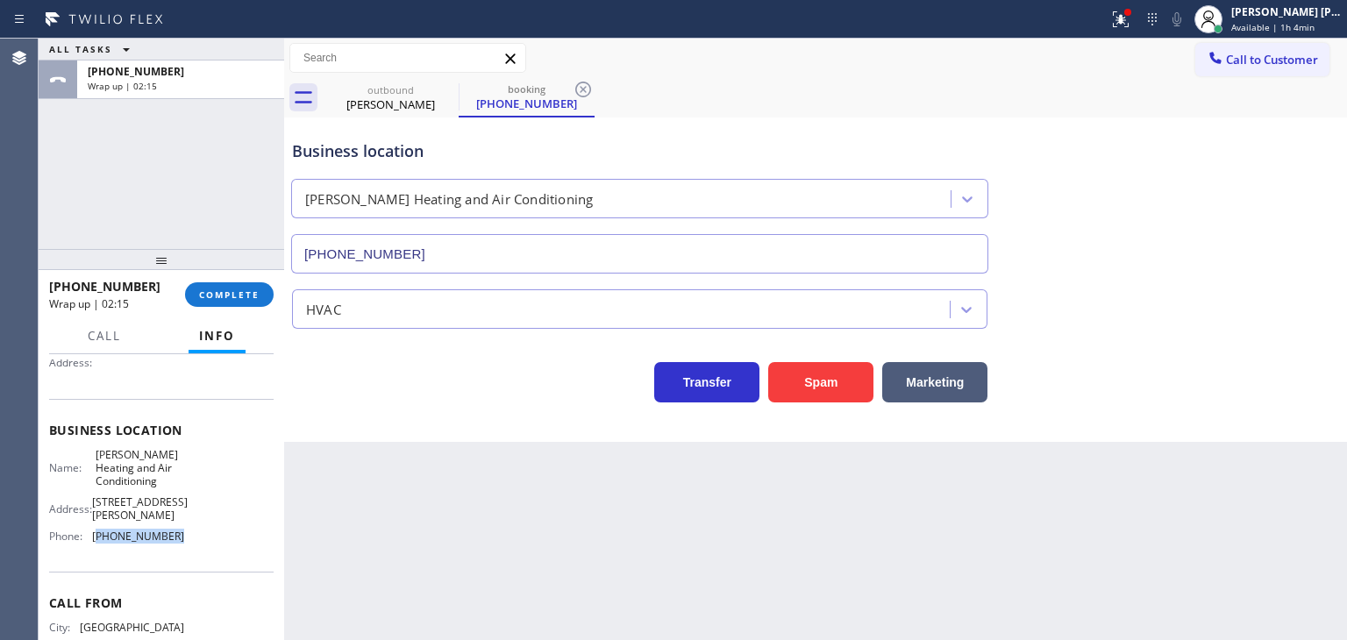
drag, startPoint x: 188, startPoint y: 541, endPoint x: 95, endPoint y: 539, distance: 93.0
click at [95, 539] on div "Name: [PERSON_NAME] Heating and Air Conditioning Address: [STREET_ADDRESS][PERS…" at bounding box center [161, 499] width 224 height 103
copy span "323) 215-1266"
click at [1278, 55] on span "Call to Customer" at bounding box center [1272, 60] width 92 height 16
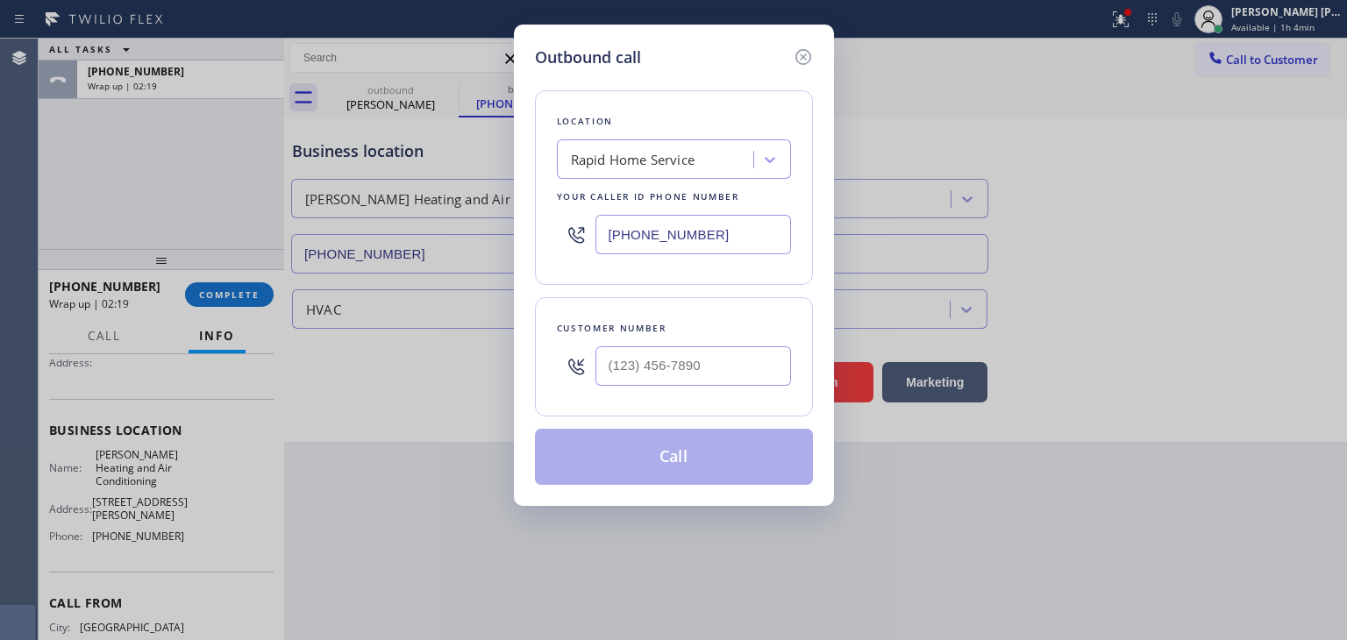
drag, startPoint x: 731, startPoint y: 241, endPoint x: 582, endPoint y: 248, distance: 149.2
click at [582, 248] on div "[PHONE_NUMBER]" at bounding box center [674, 234] width 234 height 57
paste input "323) 215-1266"
type input "[PHONE_NUMBER]"
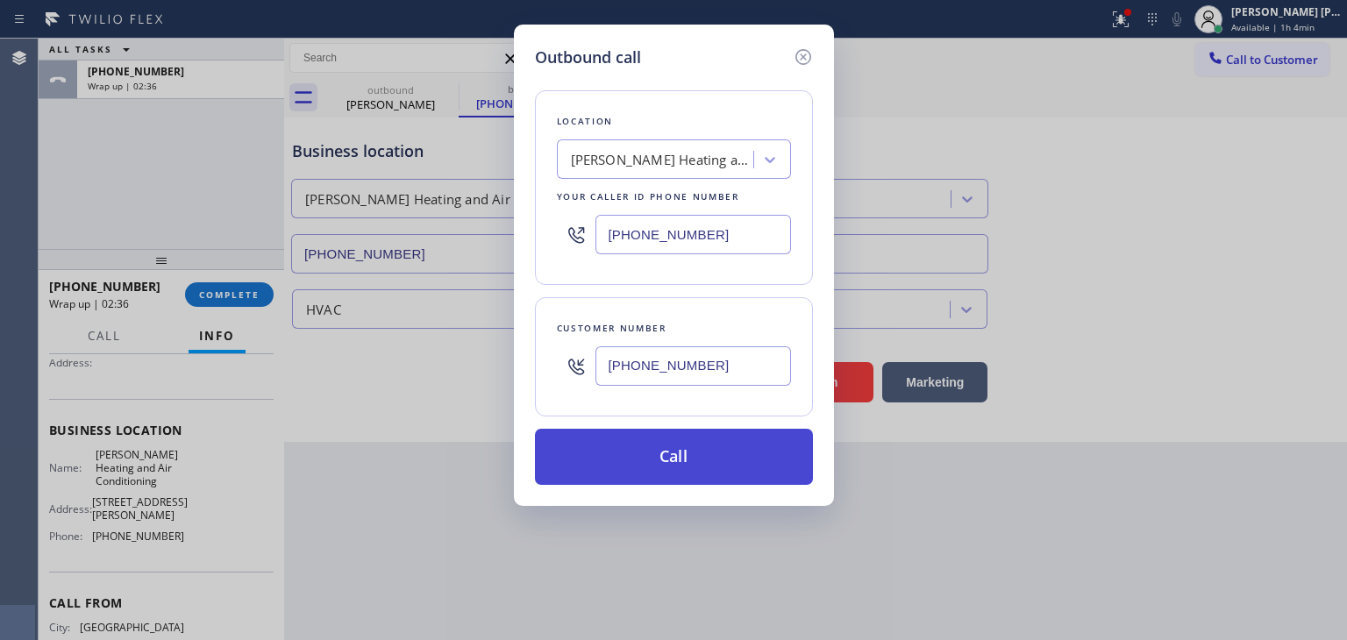
type input "[PHONE_NUMBER]"
click at [686, 467] on button "Call" at bounding box center [674, 457] width 278 height 56
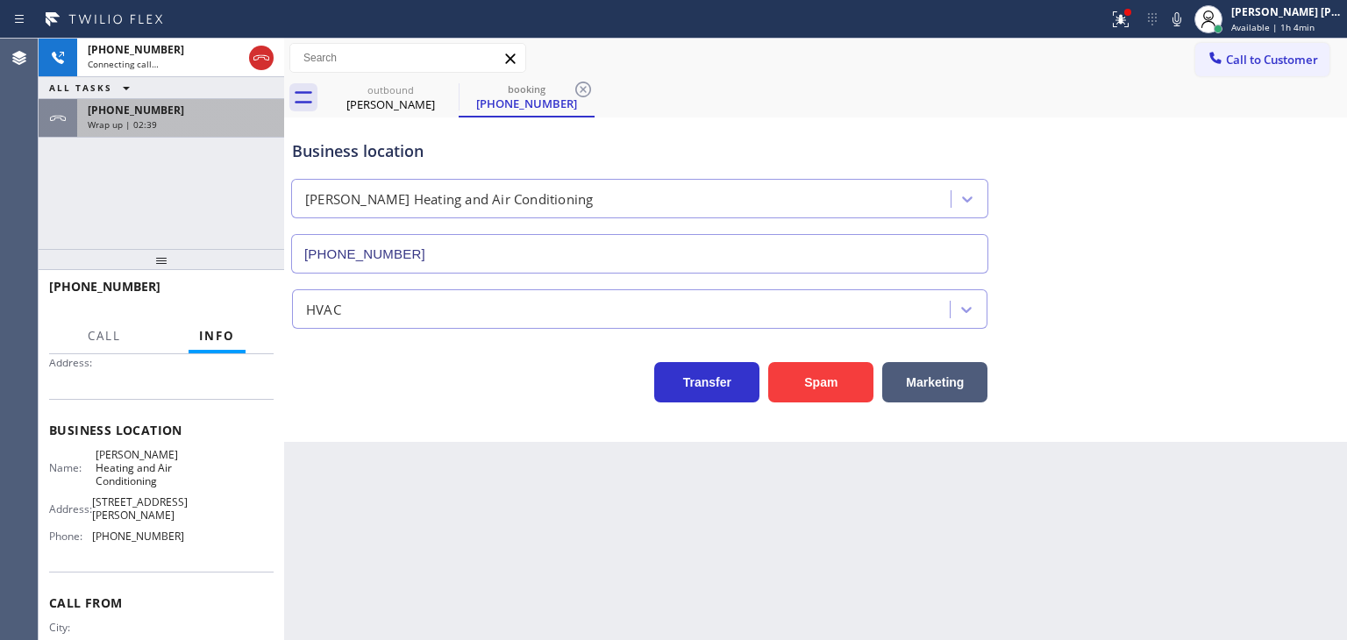
click at [192, 124] on div "Wrap up | 02:39" at bounding box center [181, 124] width 186 height 12
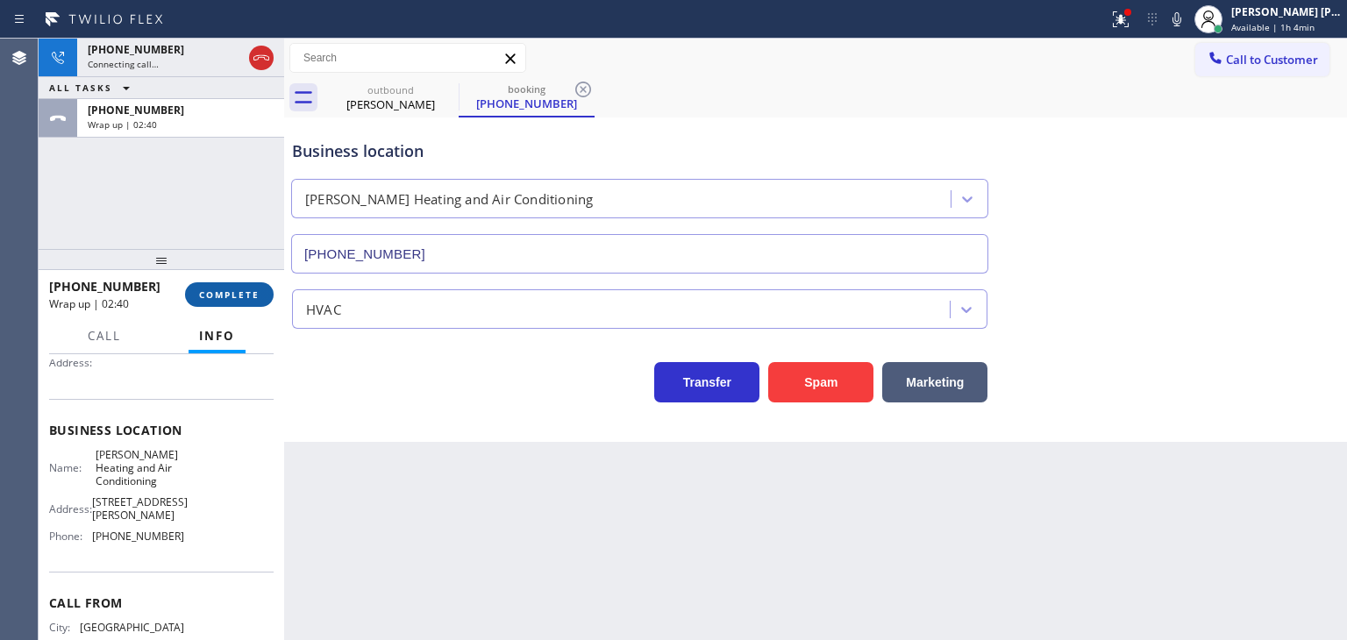
click at [234, 292] on span "COMPLETE" at bounding box center [229, 294] width 61 height 12
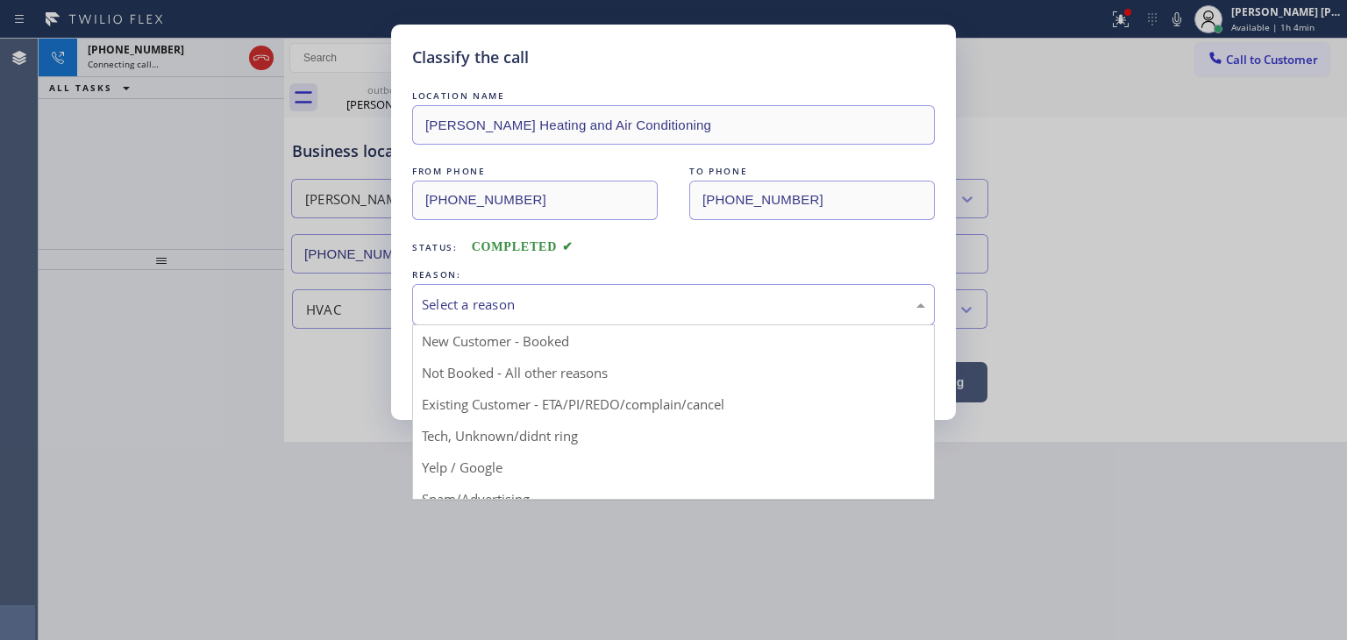
click at [505, 317] on div "Select a reason" at bounding box center [673, 304] width 523 height 41
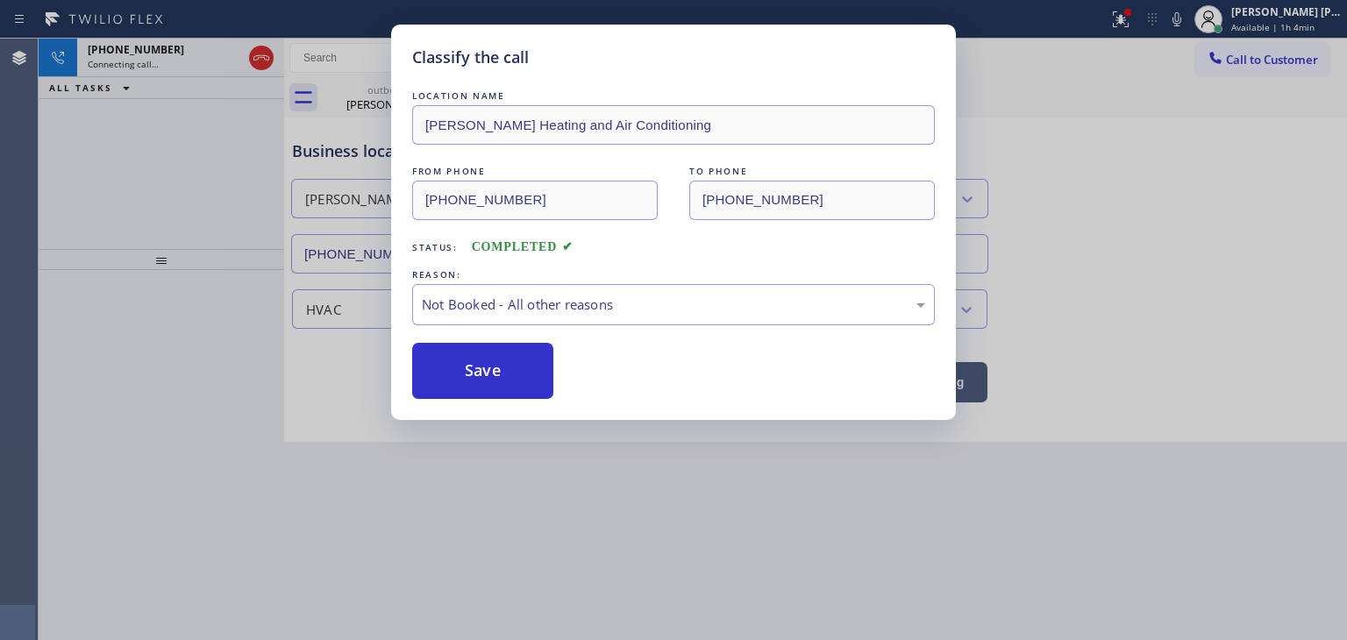
click at [488, 374] on button "Save" at bounding box center [482, 371] width 141 height 56
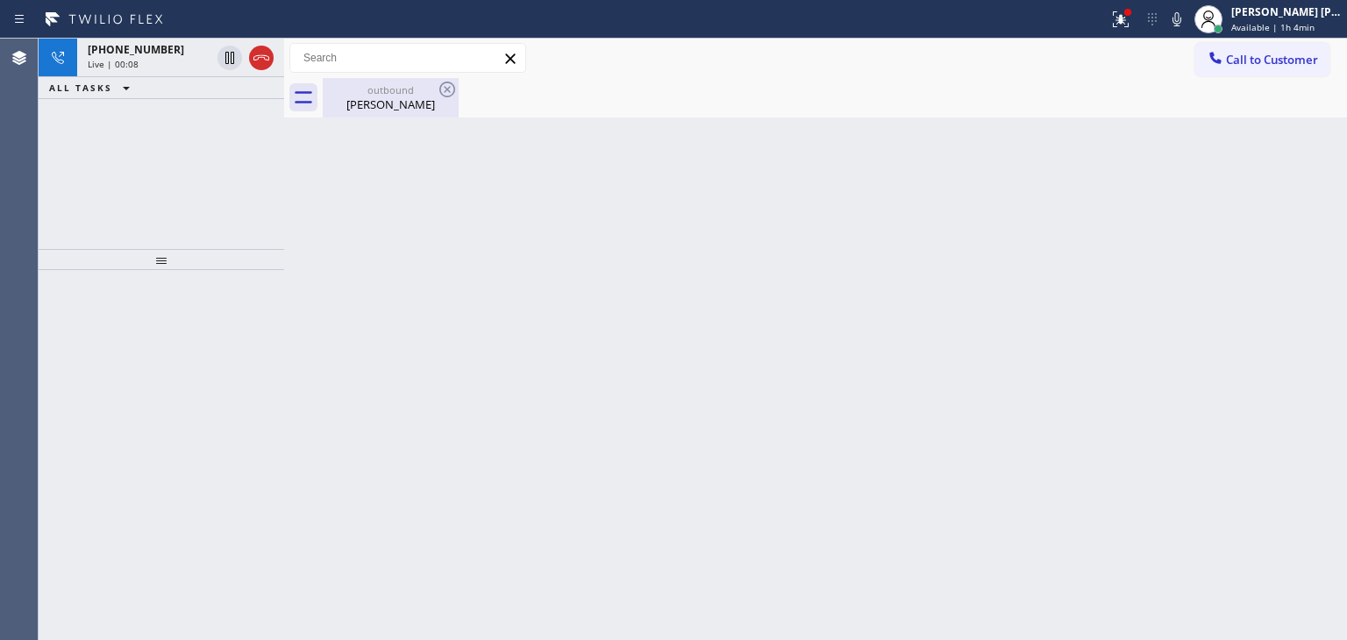
click at [403, 100] on div "[PERSON_NAME]" at bounding box center [390, 104] width 132 height 16
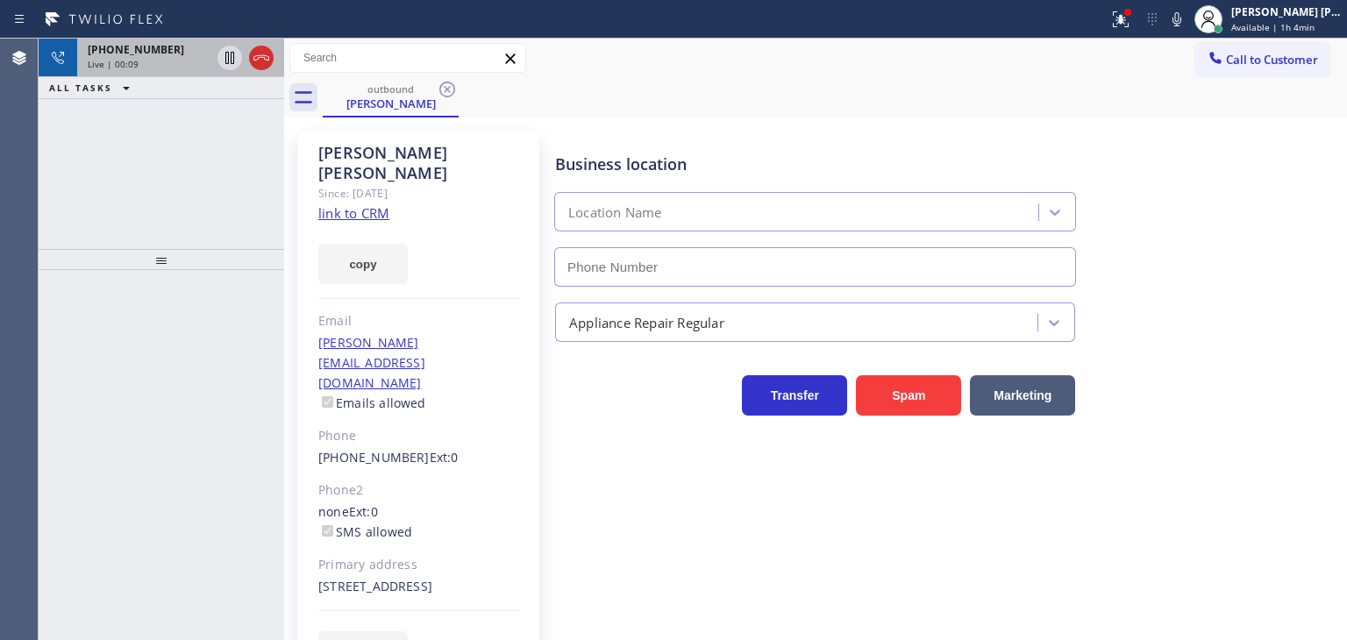
click at [132, 58] on span "Live | 00:09" at bounding box center [113, 64] width 51 height 12
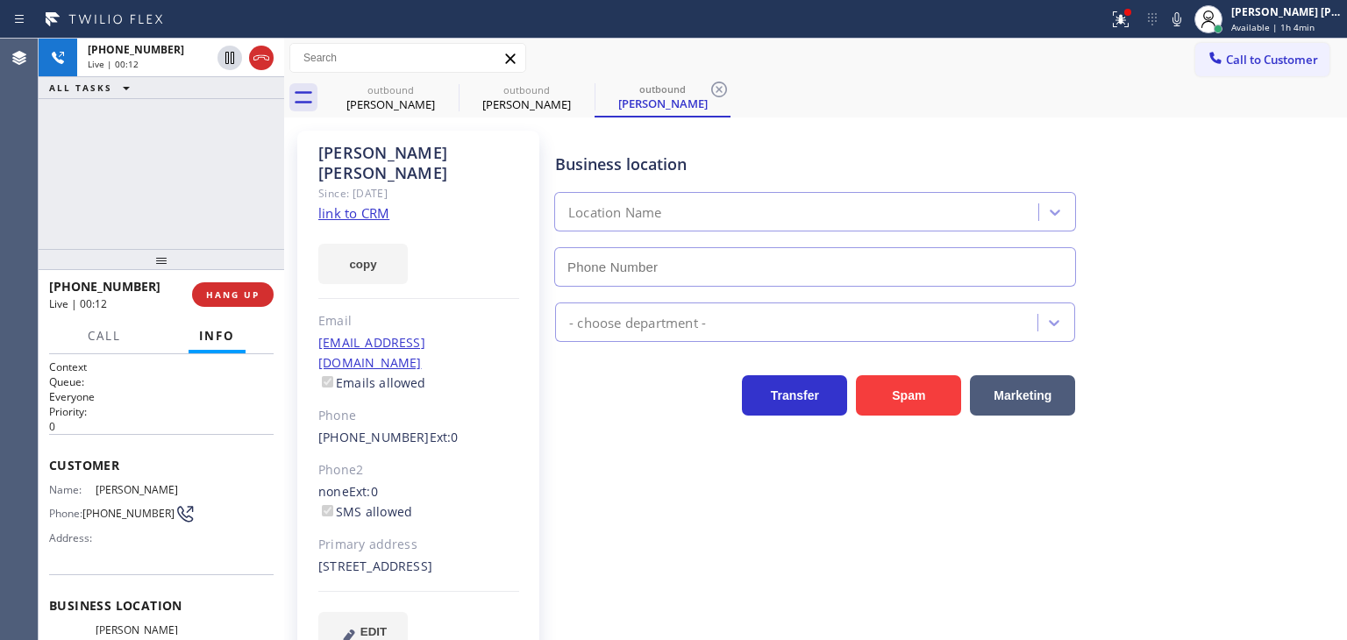
type input "[PHONE_NUMBER]"
click at [391, 612] on button "EDIT" at bounding box center [362, 632] width 89 height 40
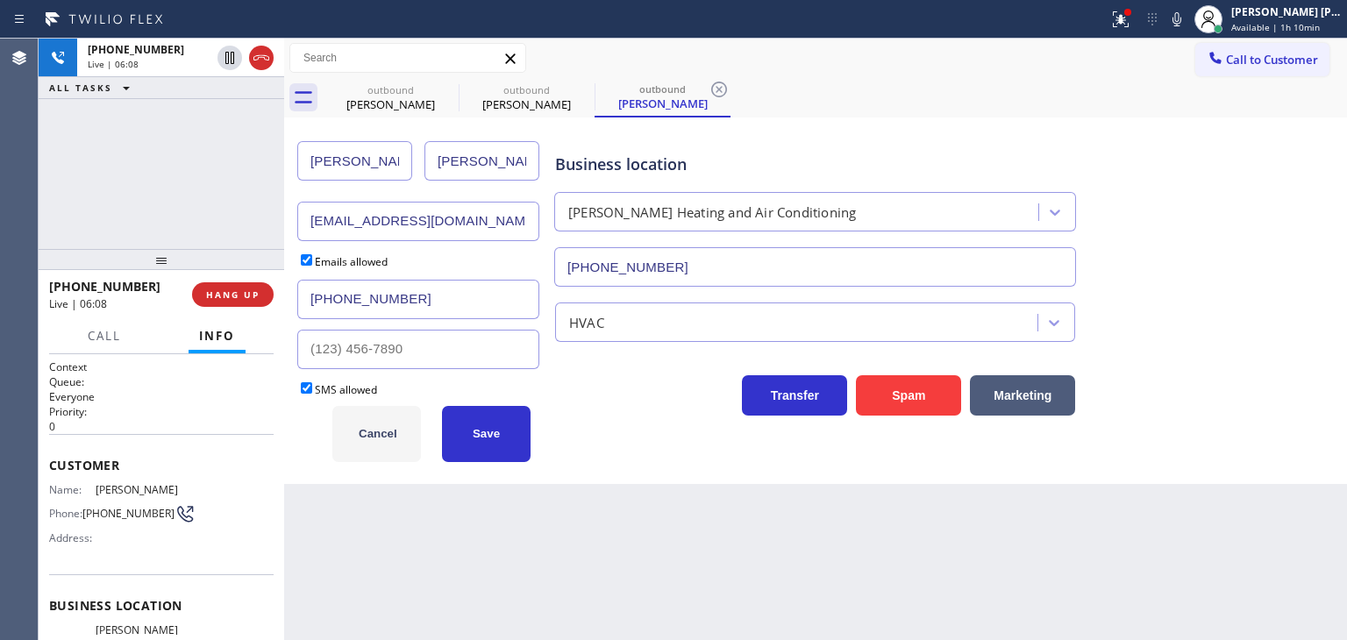
click at [368, 441] on button "Cancel" at bounding box center [376, 434] width 89 height 56
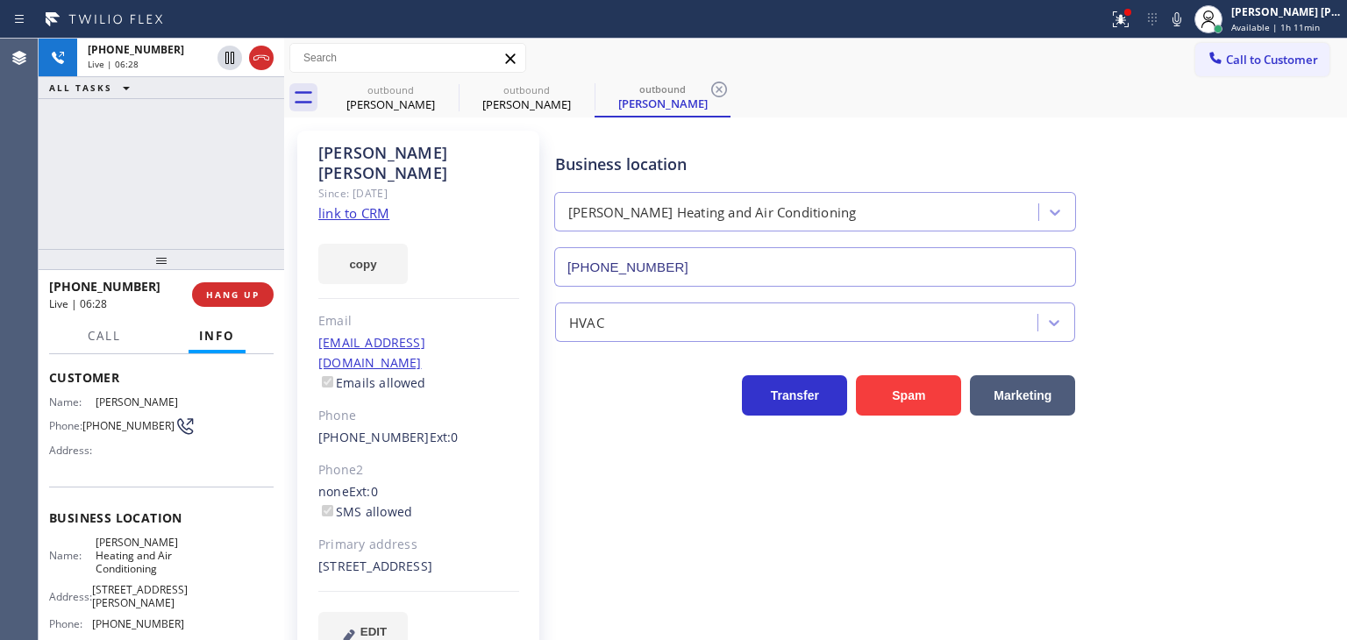
scroll to position [175, 0]
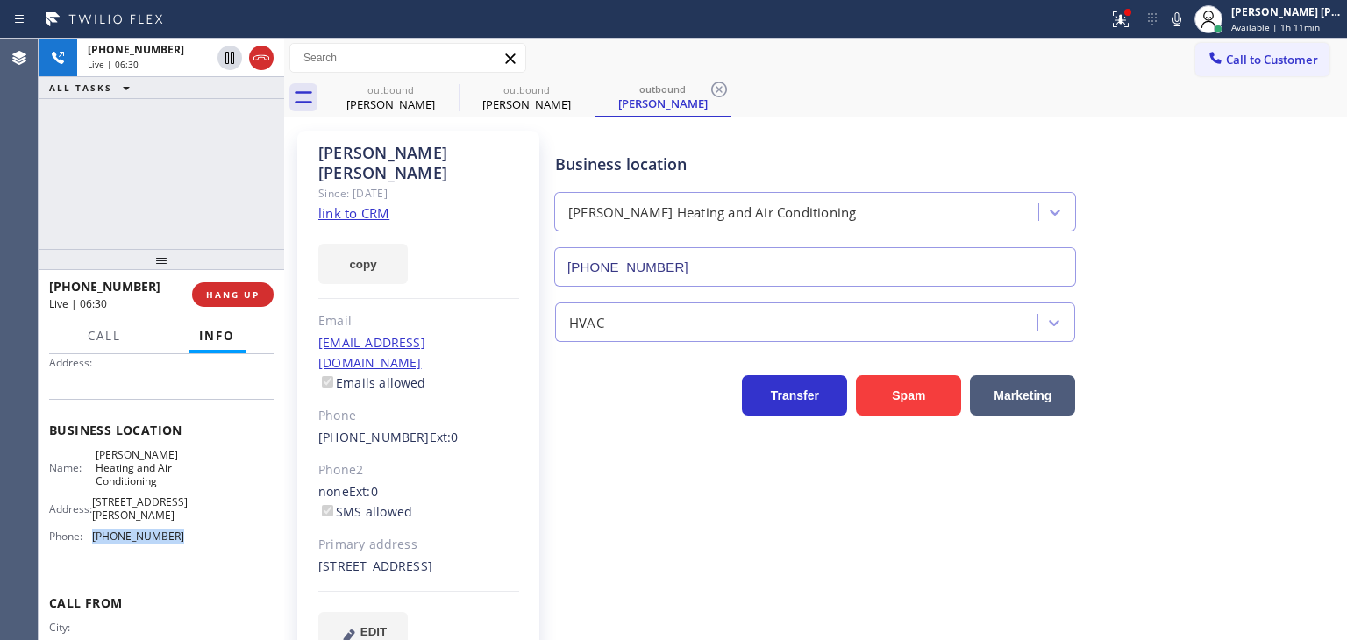
drag, startPoint x: 195, startPoint y: 545, endPoint x: 91, endPoint y: 539, distance: 103.6
click at [91, 539] on div "Name: [PERSON_NAME] Heating and Air Conditioning Address: [STREET_ADDRESS][PERS…" at bounding box center [161, 499] width 224 height 103
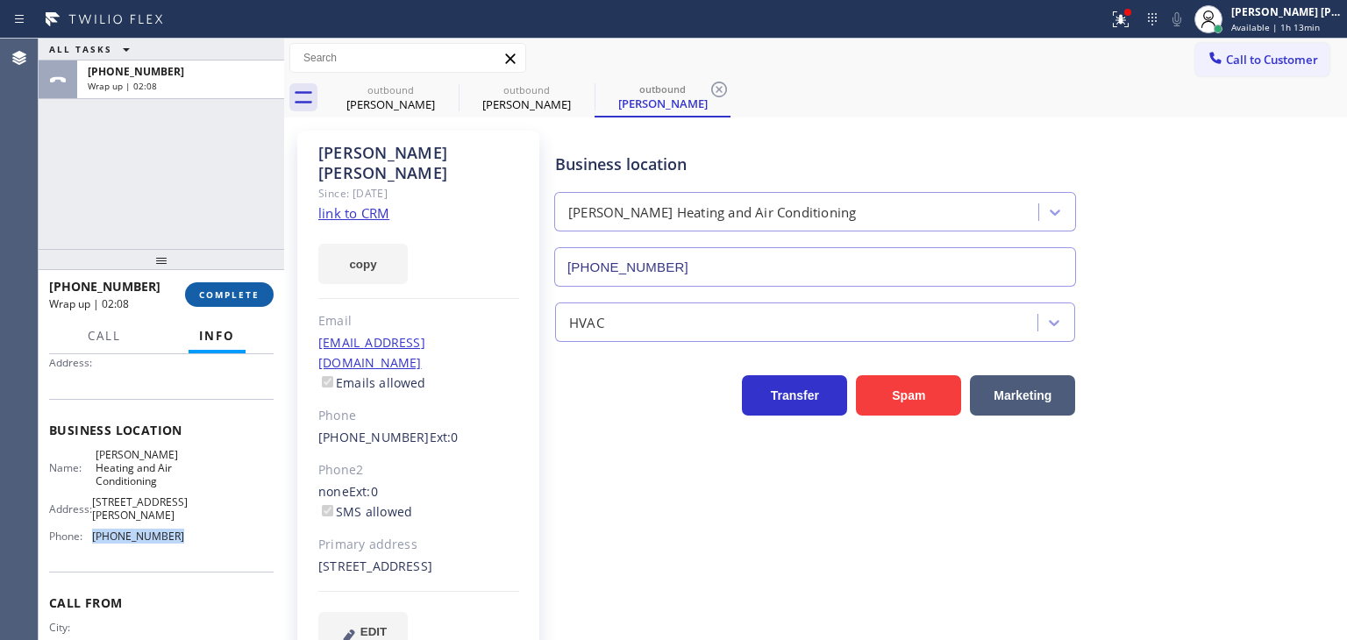
click at [225, 295] on span "COMPLETE" at bounding box center [229, 294] width 61 height 12
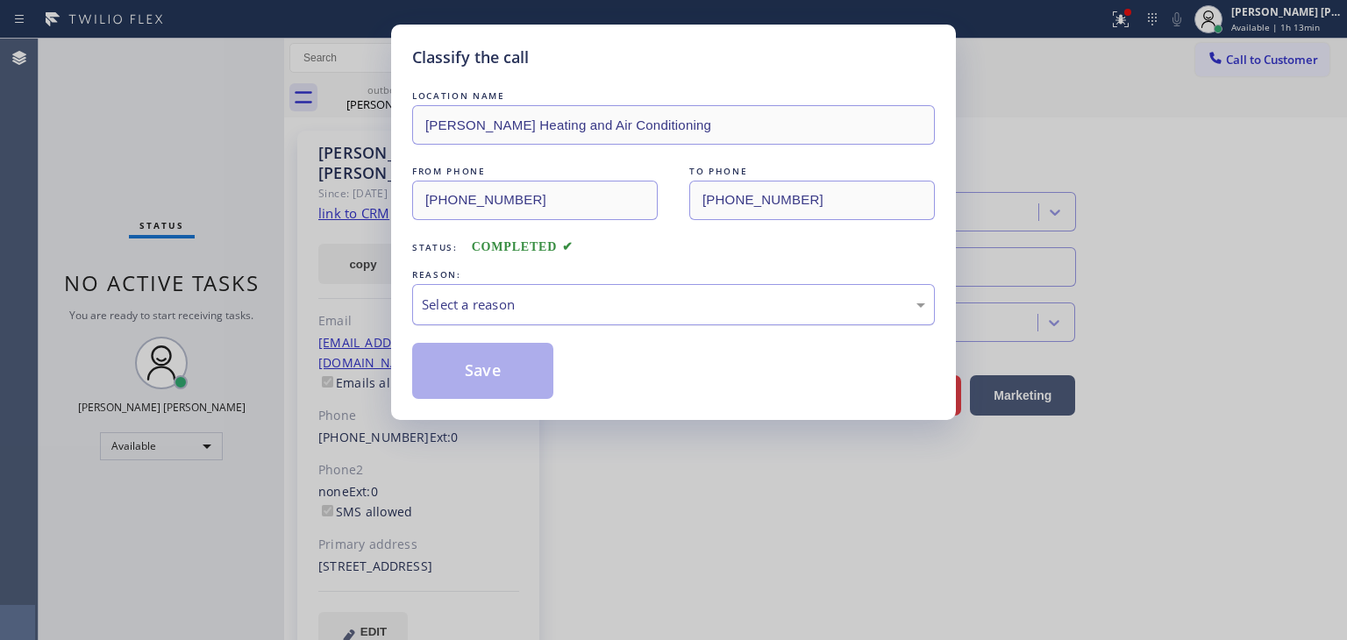
click at [467, 309] on div "Select a reason" at bounding box center [673, 305] width 503 height 20
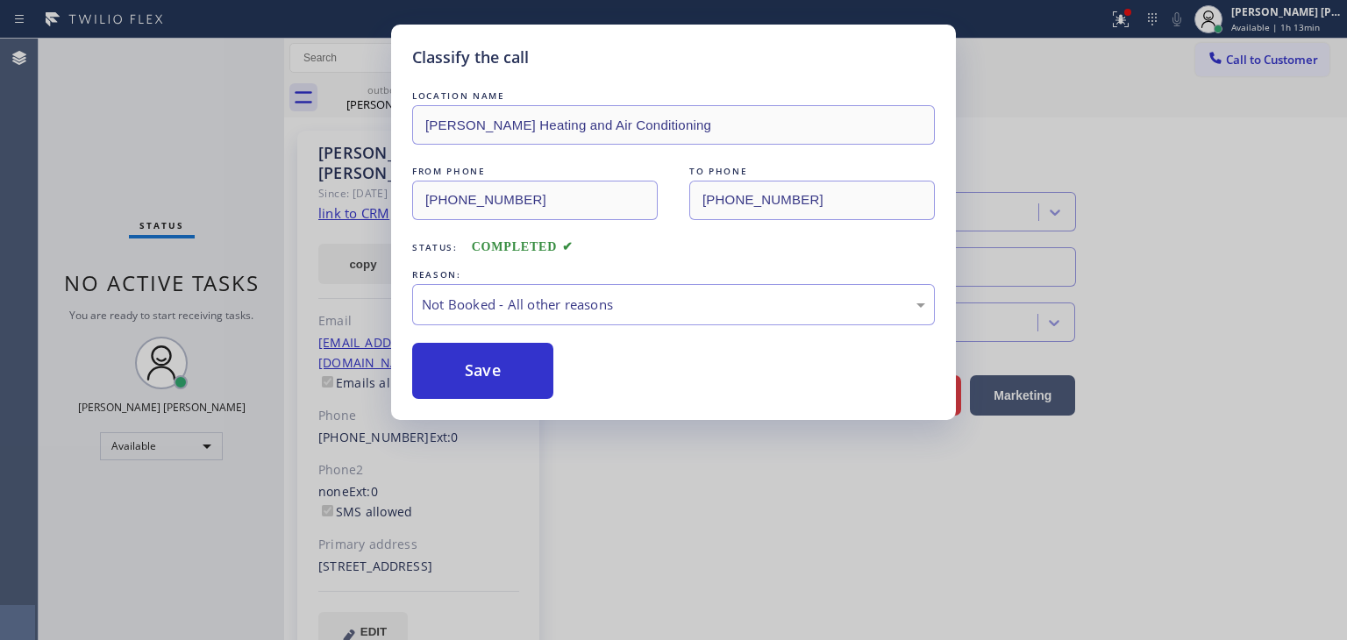
click at [469, 366] on button "Save" at bounding box center [482, 371] width 141 height 56
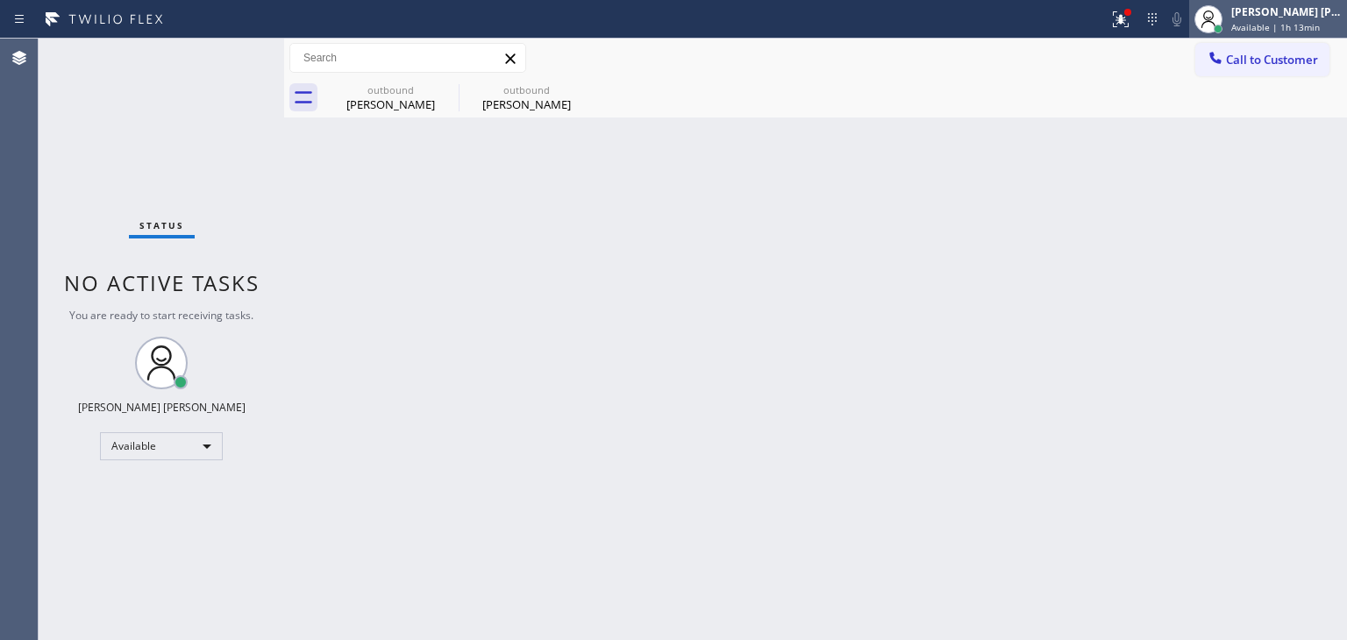
click at [1287, 25] on span "Available | 1h 13min" at bounding box center [1275, 27] width 89 height 12
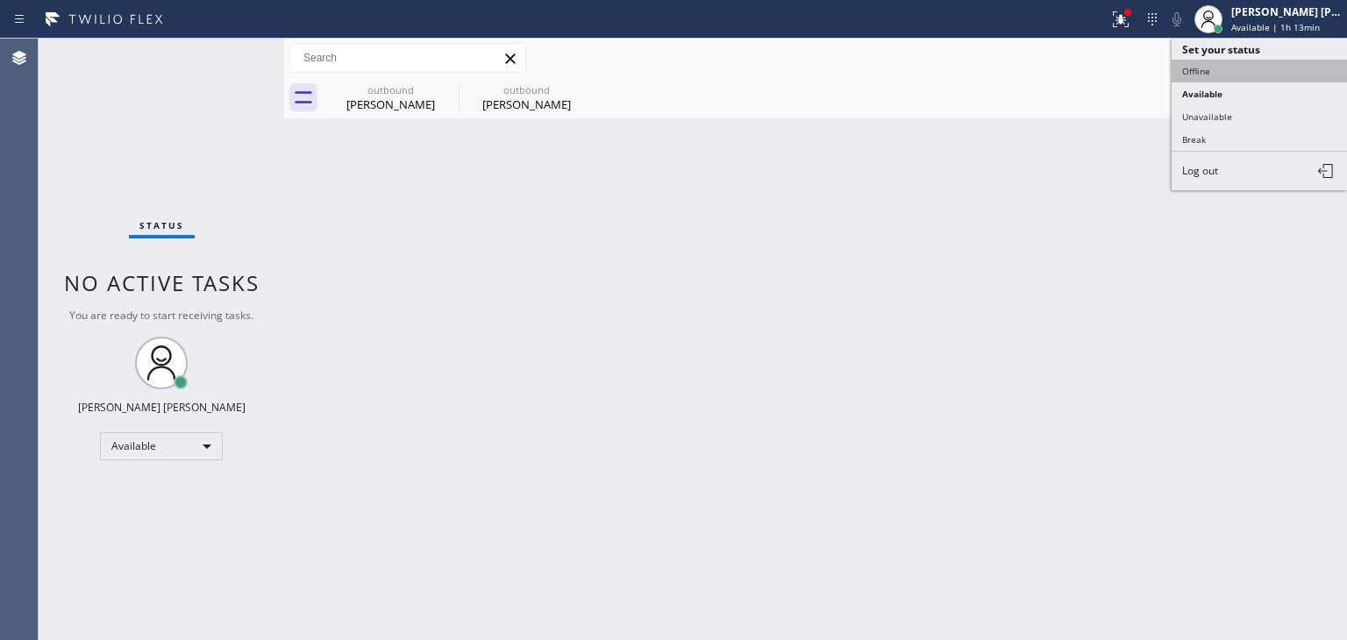
click at [1238, 71] on button "Offline" at bounding box center [1258, 71] width 175 height 23
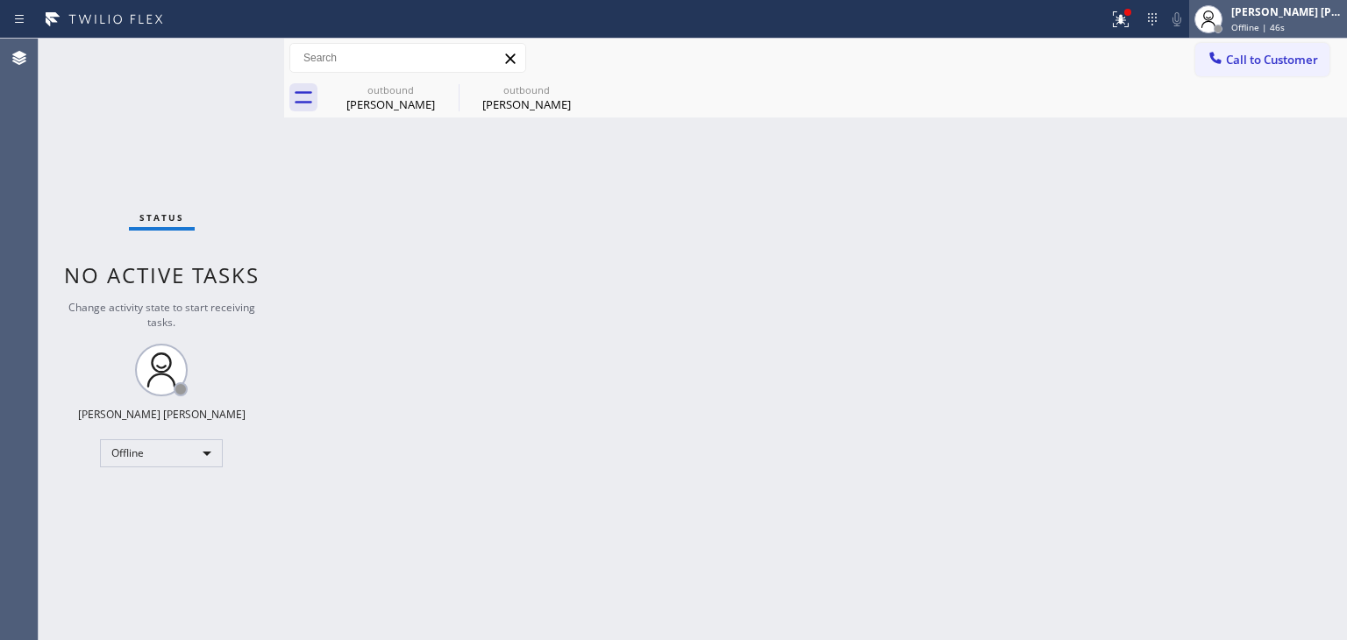
click at [1271, 26] on span "Offline | 46s" at bounding box center [1257, 27] width 53 height 12
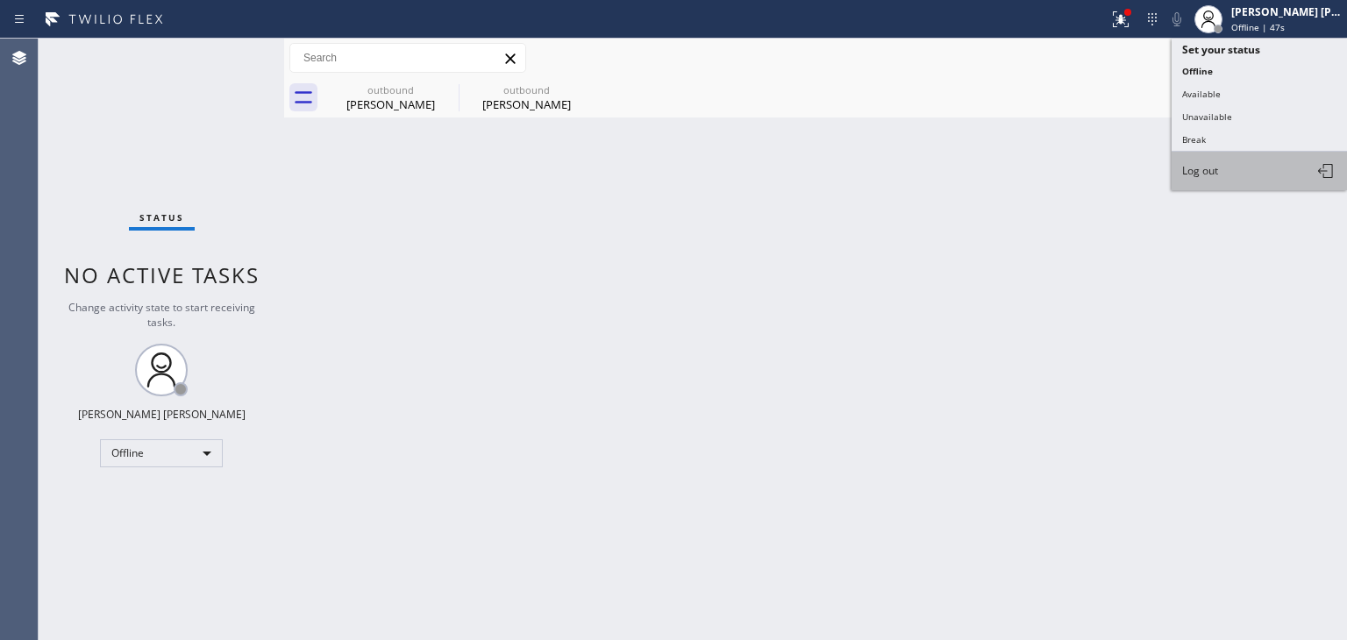
click at [1235, 169] on button "Log out" at bounding box center [1258, 171] width 175 height 39
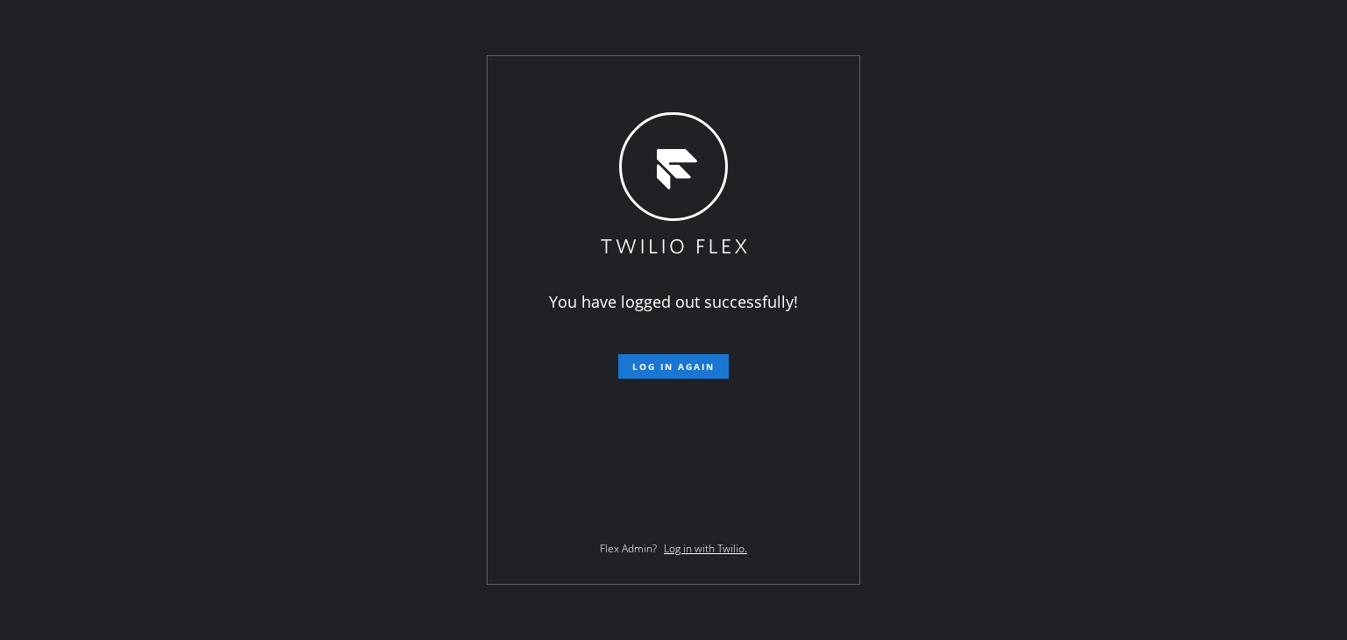
drag, startPoint x: 1266, startPoint y: 502, endPoint x: 1344, endPoint y: 367, distance: 156.7
click at [1344, 367] on div "You have logged out successfully! Log in again Flex Admin? Log in with Twilio." at bounding box center [673, 320] width 1347 height 640
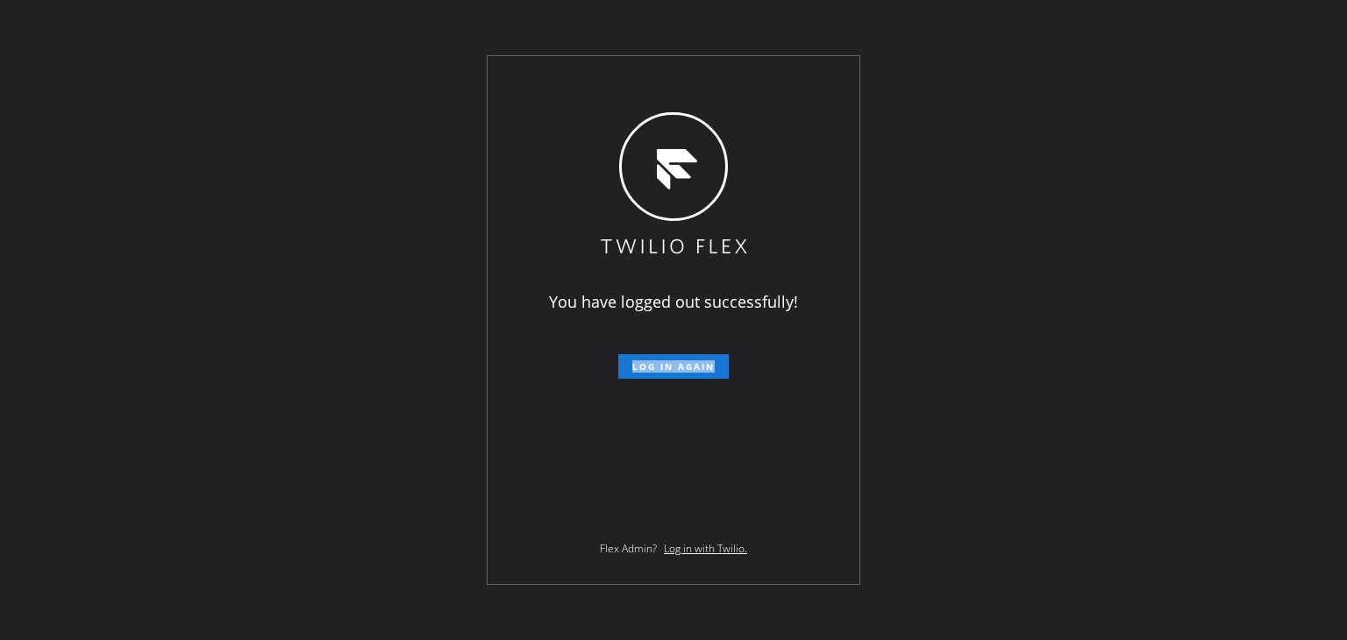
click at [1344, 367] on div "You have logged out successfully! Log in again Flex Admin? Log in with Twilio." at bounding box center [673, 320] width 1347 height 640
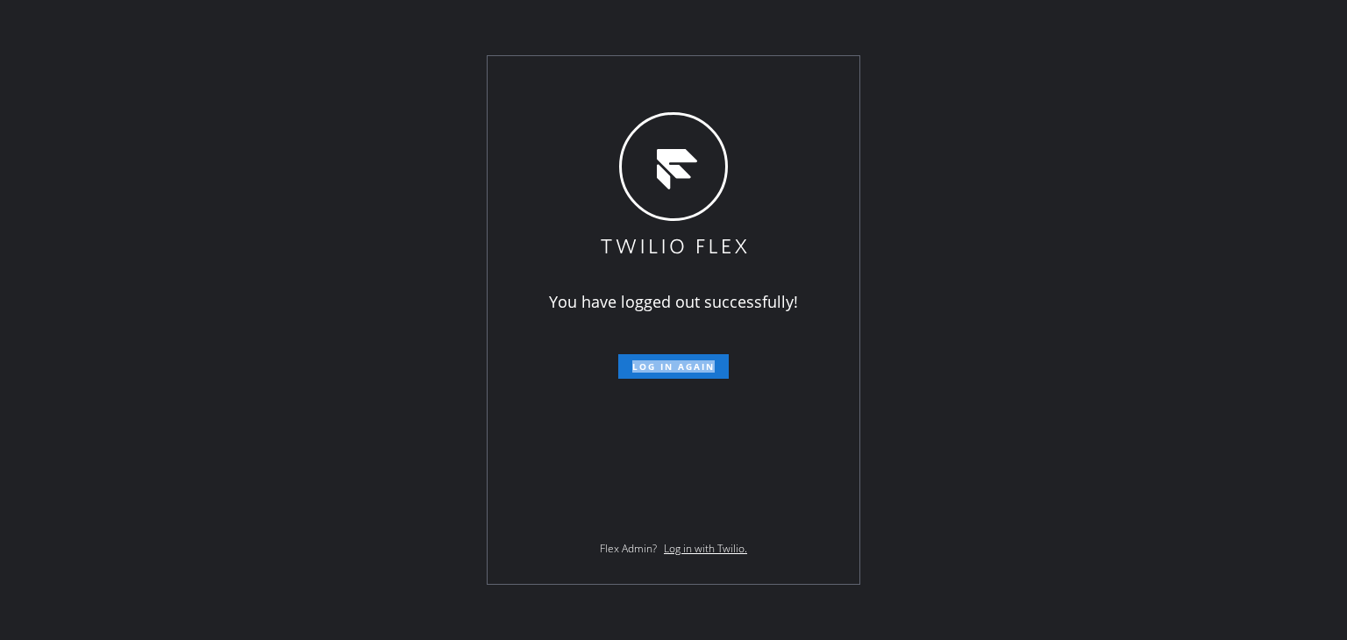
click at [1344, 367] on div "You have logged out successfully! Log in again Flex Admin? Log in with Twilio." at bounding box center [673, 320] width 1347 height 640
click at [1143, 225] on div "You have logged out successfully! Log in again Flex Admin? Log in with Twilio." at bounding box center [673, 320] width 1347 height 640
click at [979, 520] on div "You have logged out successfully! Log in again Flex Admin? Log in with Twilio." at bounding box center [673, 320] width 1347 height 640
